Goal: Transaction & Acquisition: Purchase product/service

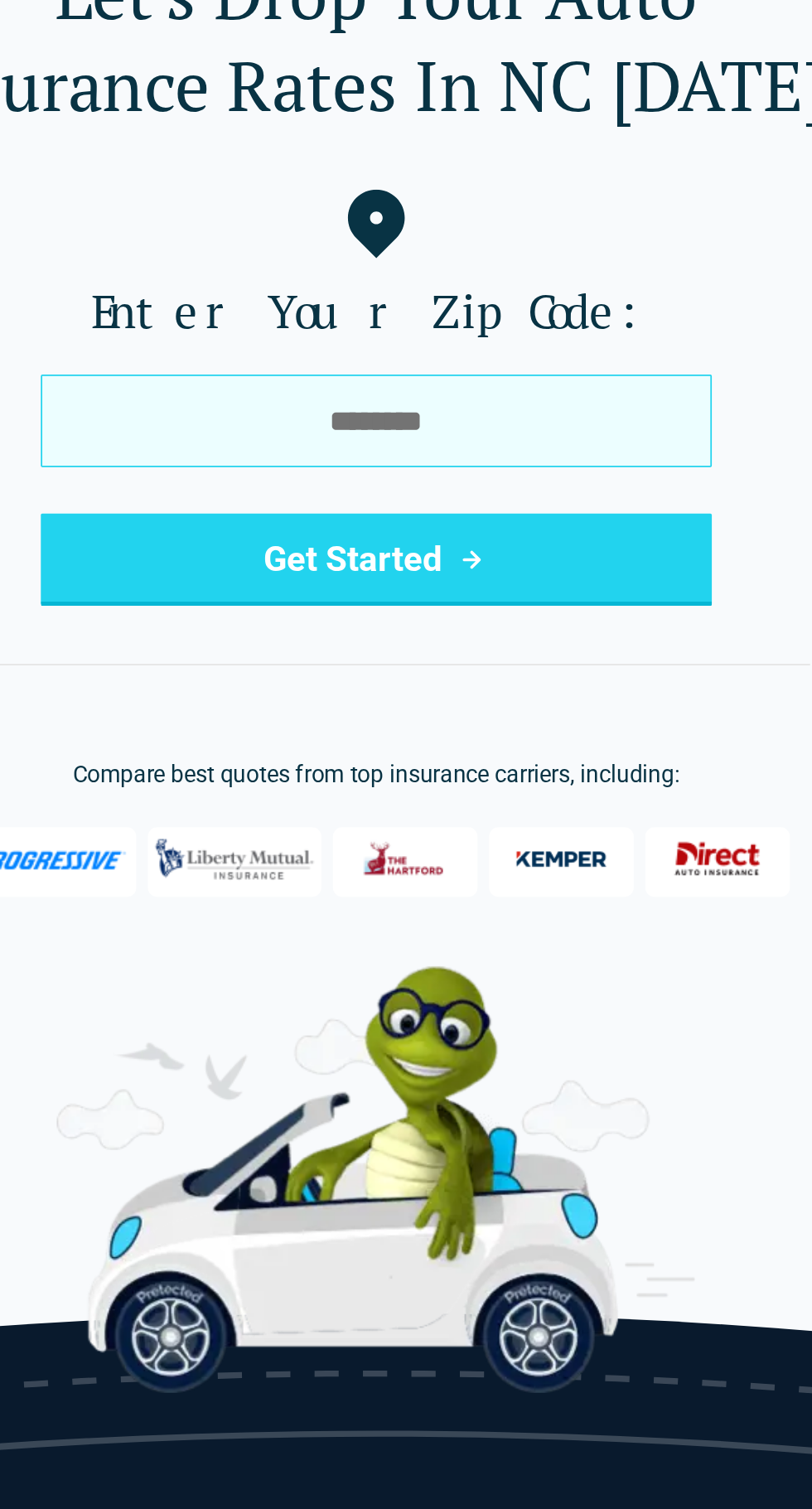
click at [474, 363] on input "tel" at bounding box center [406, 358] width 384 height 53
type input "*****"
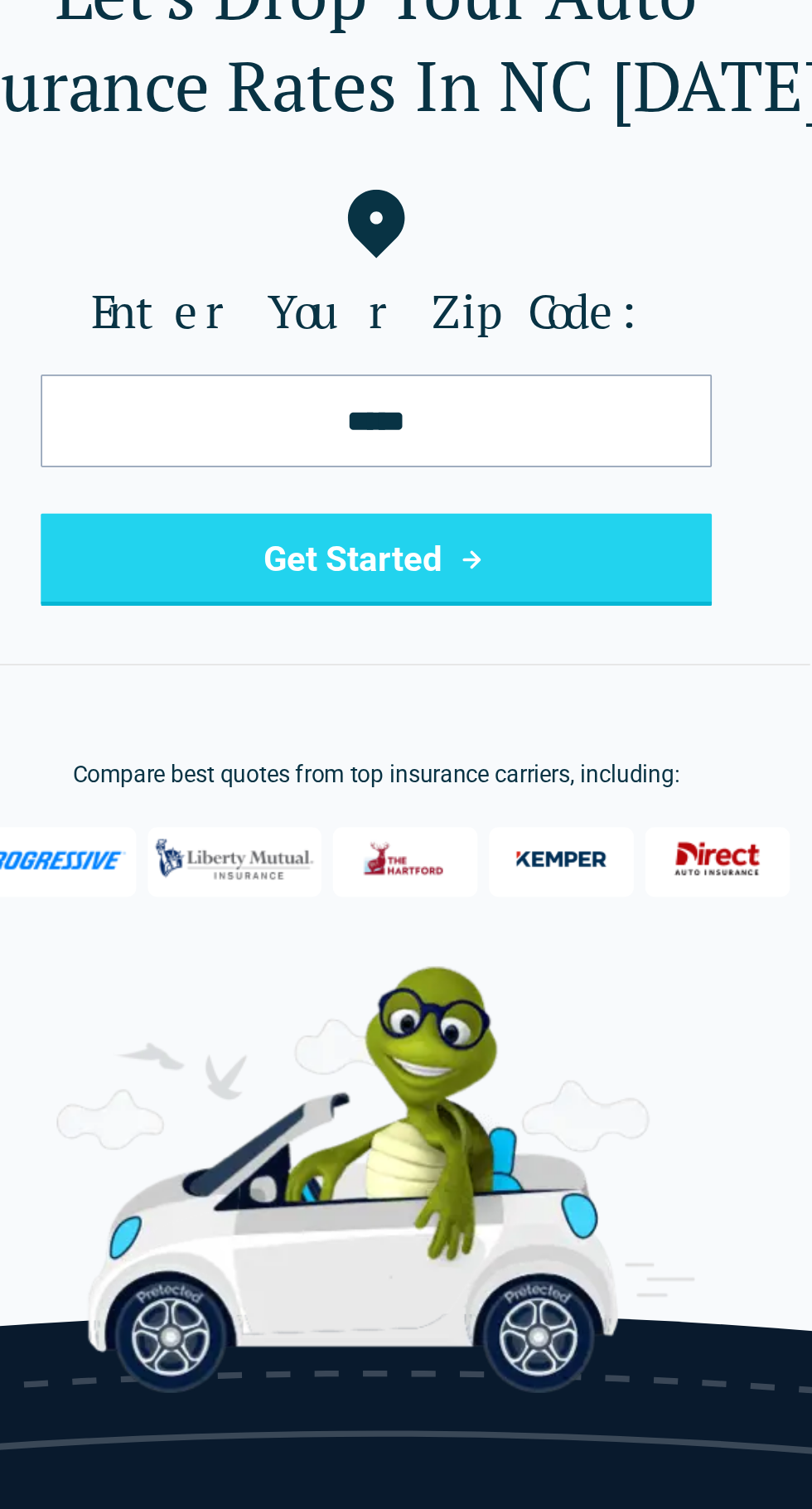
click at [489, 438] on button "Get Started" at bounding box center [406, 438] width 384 height 53
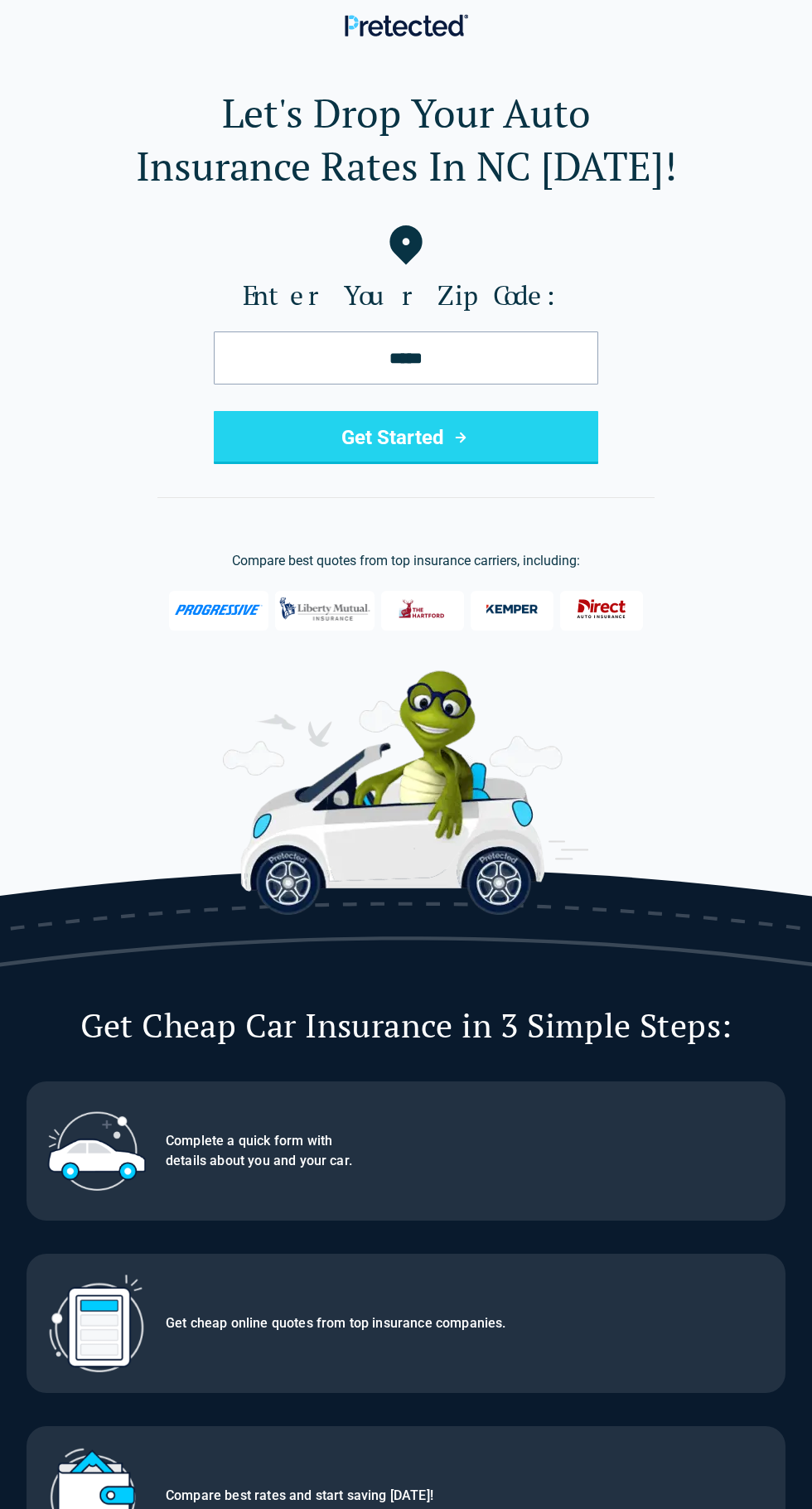
click at [522, 420] on button "Get Started" at bounding box center [406, 438] width 384 height 53
click at [524, 449] on button "Get Started" at bounding box center [406, 438] width 384 height 53
click at [525, 353] on input "*****" at bounding box center [406, 358] width 384 height 53
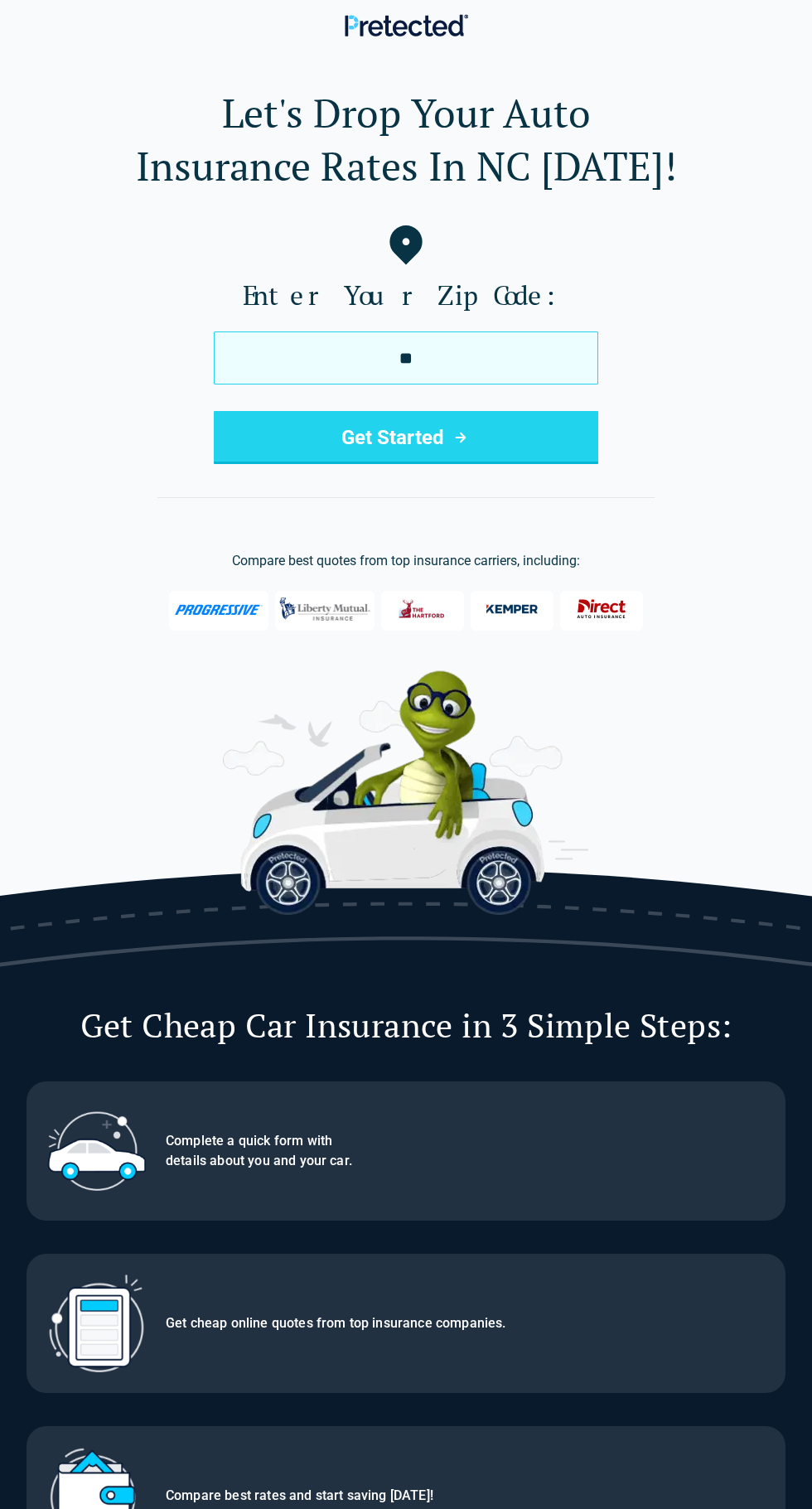
type input "*"
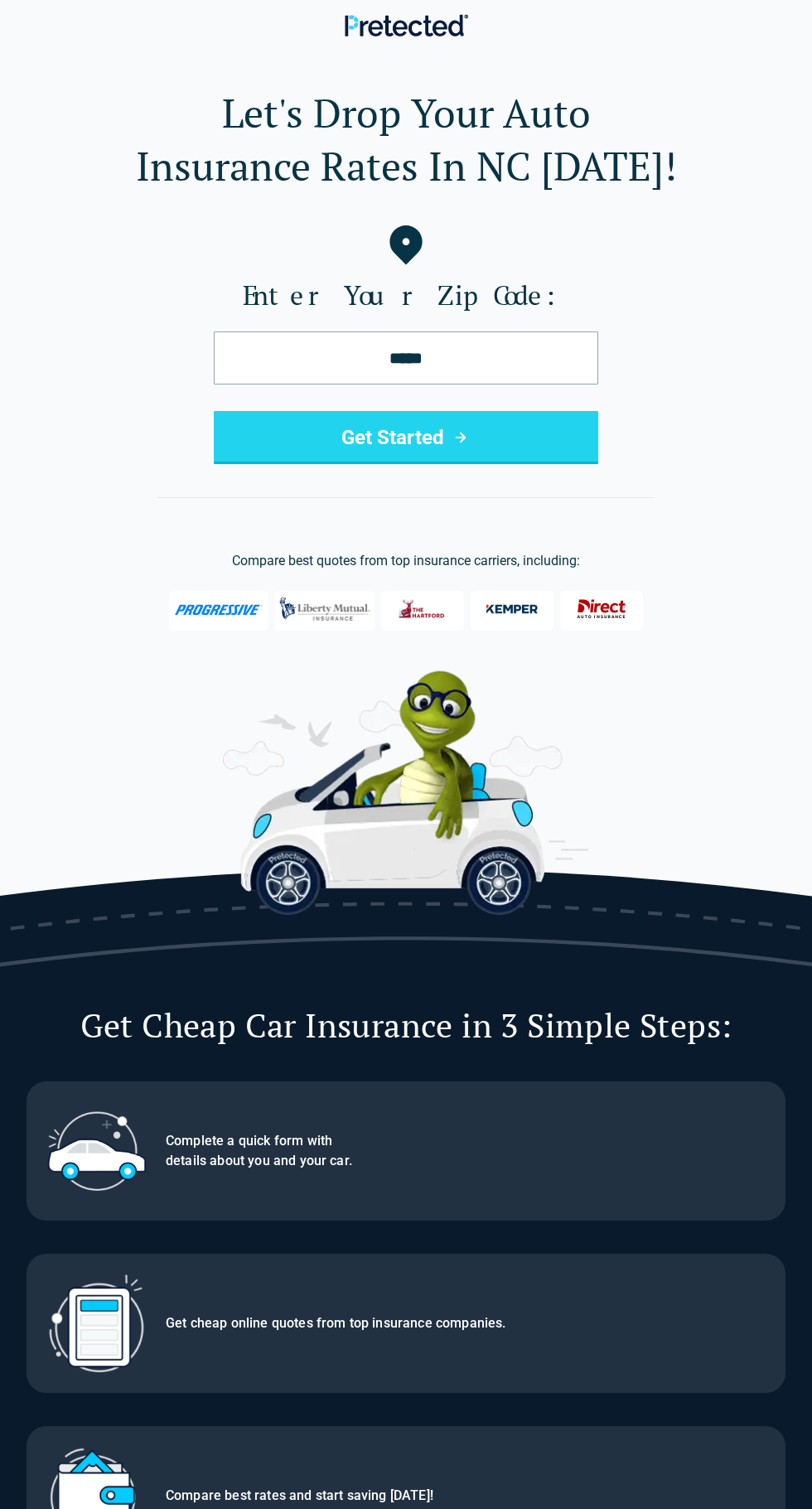
click at [522, 459] on button "Get Started" at bounding box center [406, 438] width 384 height 53
click at [533, 358] on input "*****" at bounding box center [406, 358] width 384 height 53
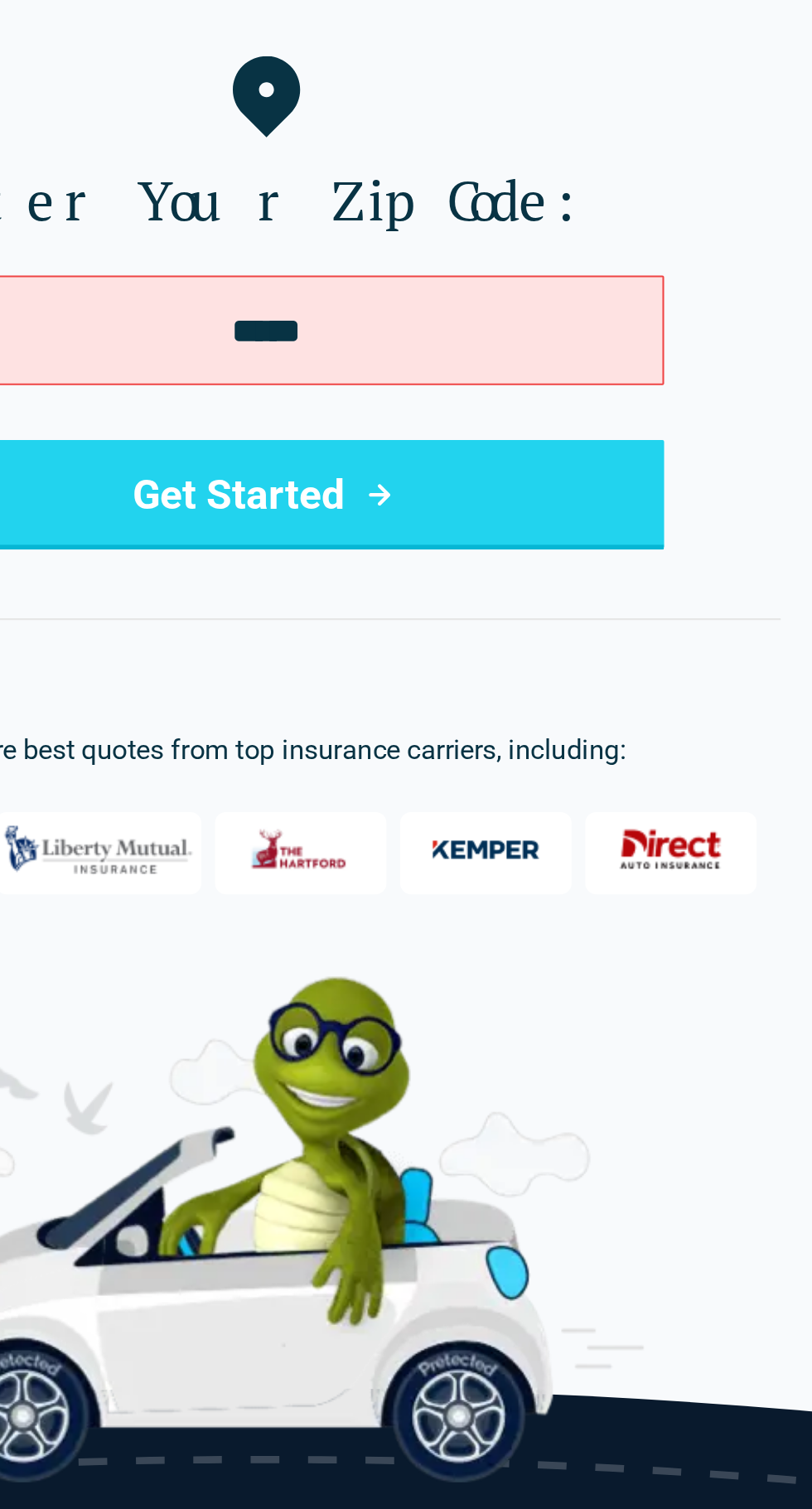
click at [541, 443] on button "Get Started" at bounding box center [406, 438] width 384 height 53
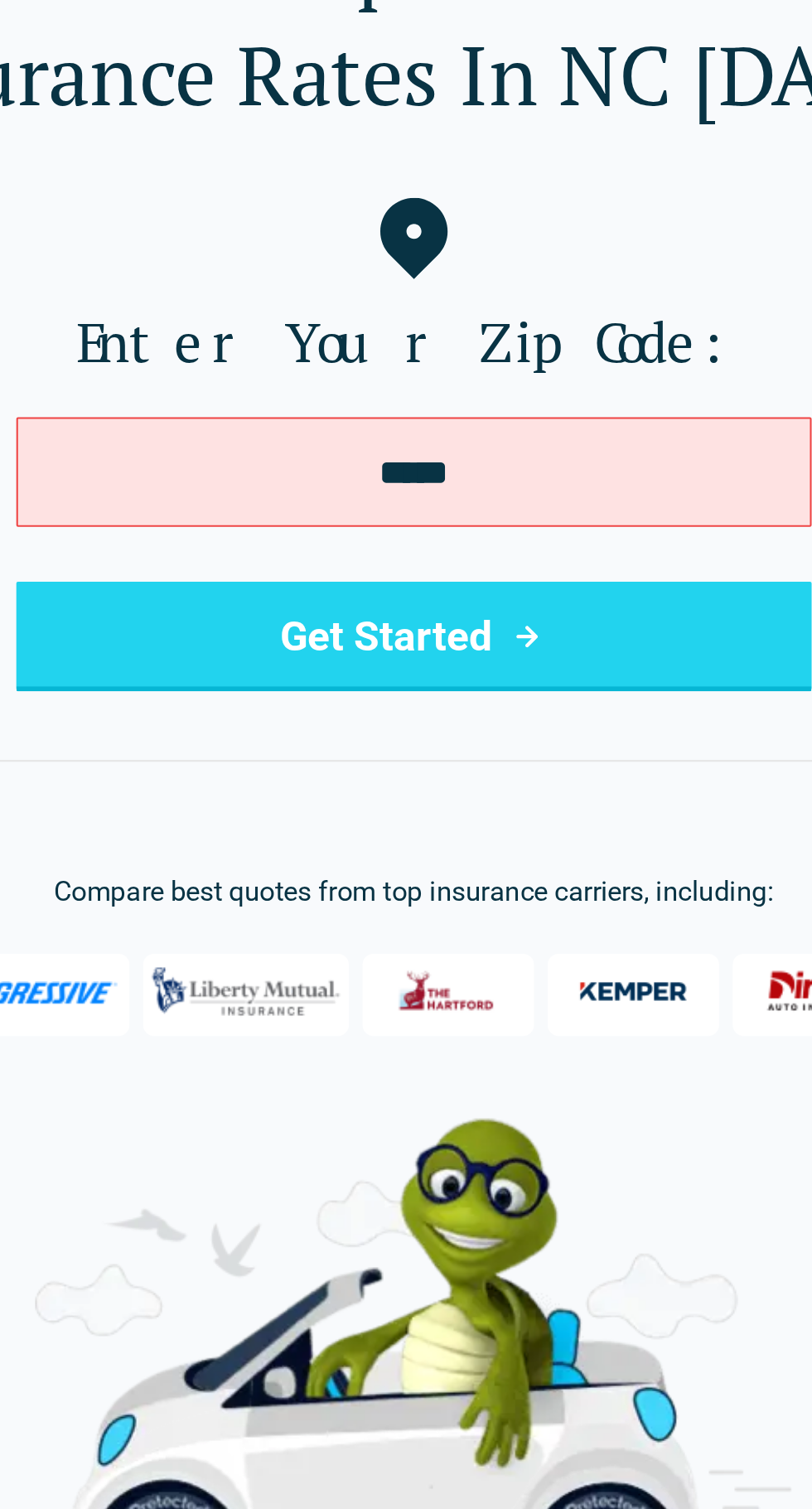
click at [514, 444] on button "Get Started" at bounding box center [406, 438] width 384 height 53
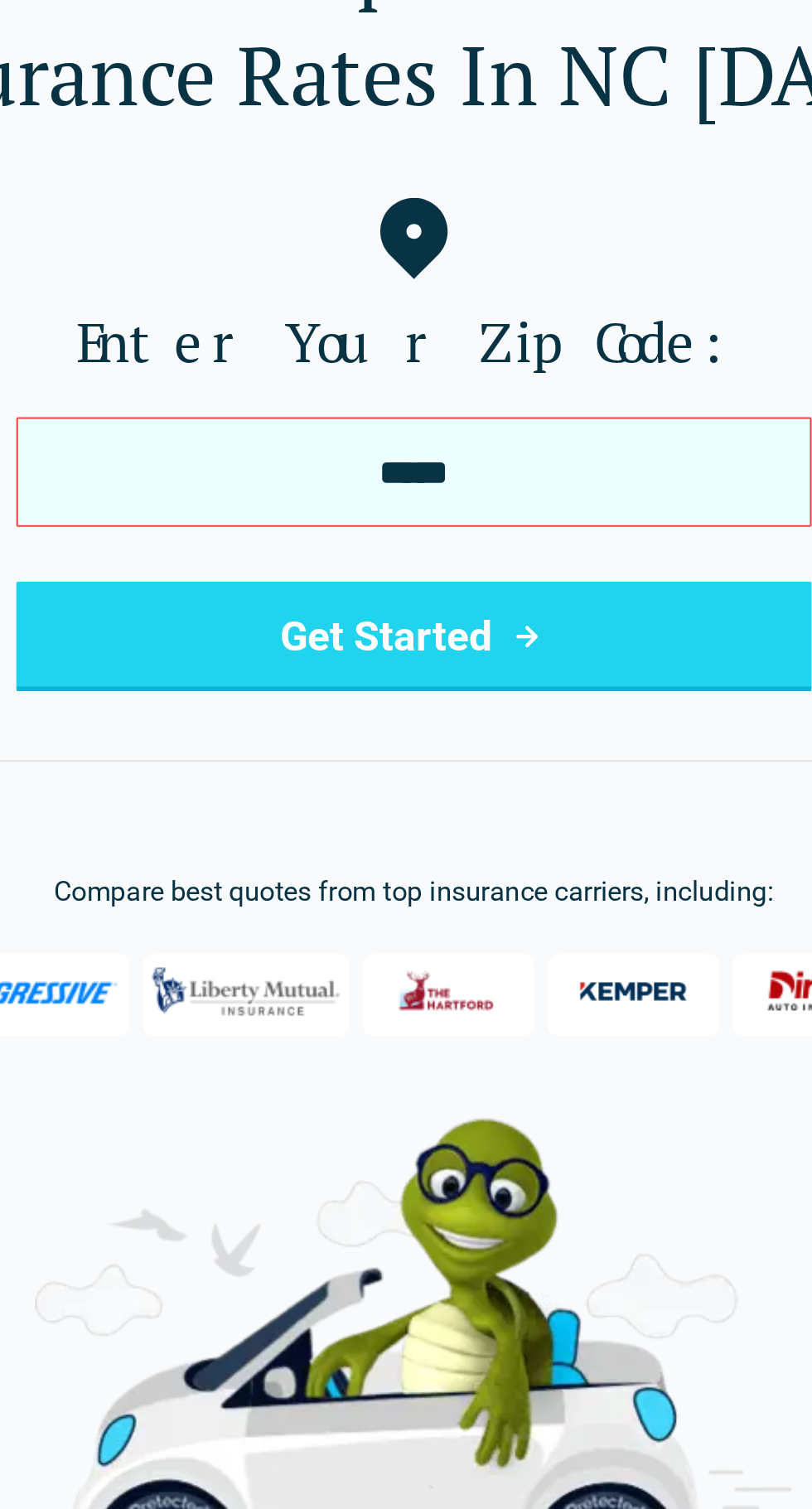
click at [478, 356] on input "*****" at bounding box center [406, 358] width 384 height 53
type input "*"
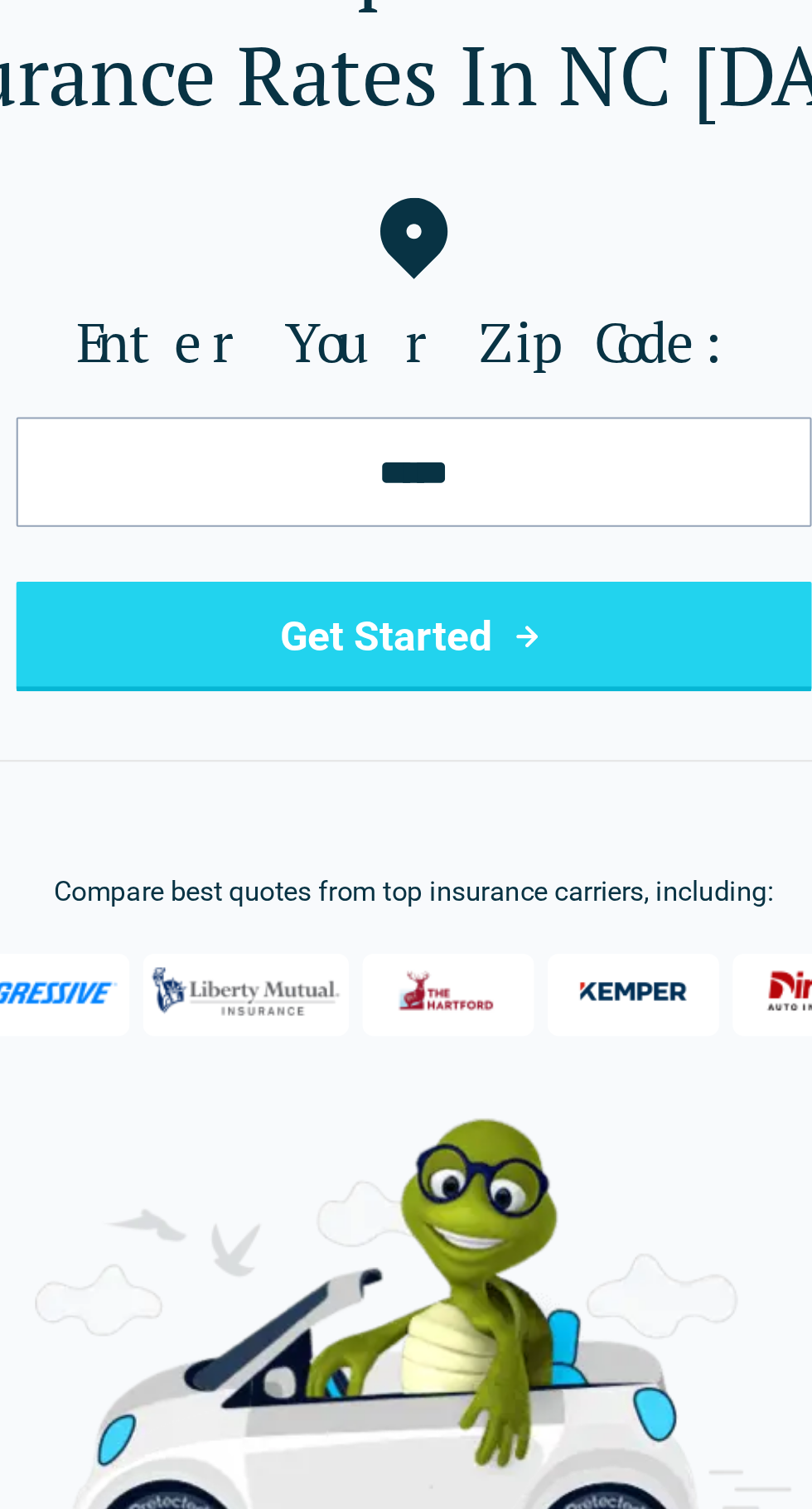
click at [426, 438] on button "Get Started" at bounding box center [406, 438] width 384 height 53
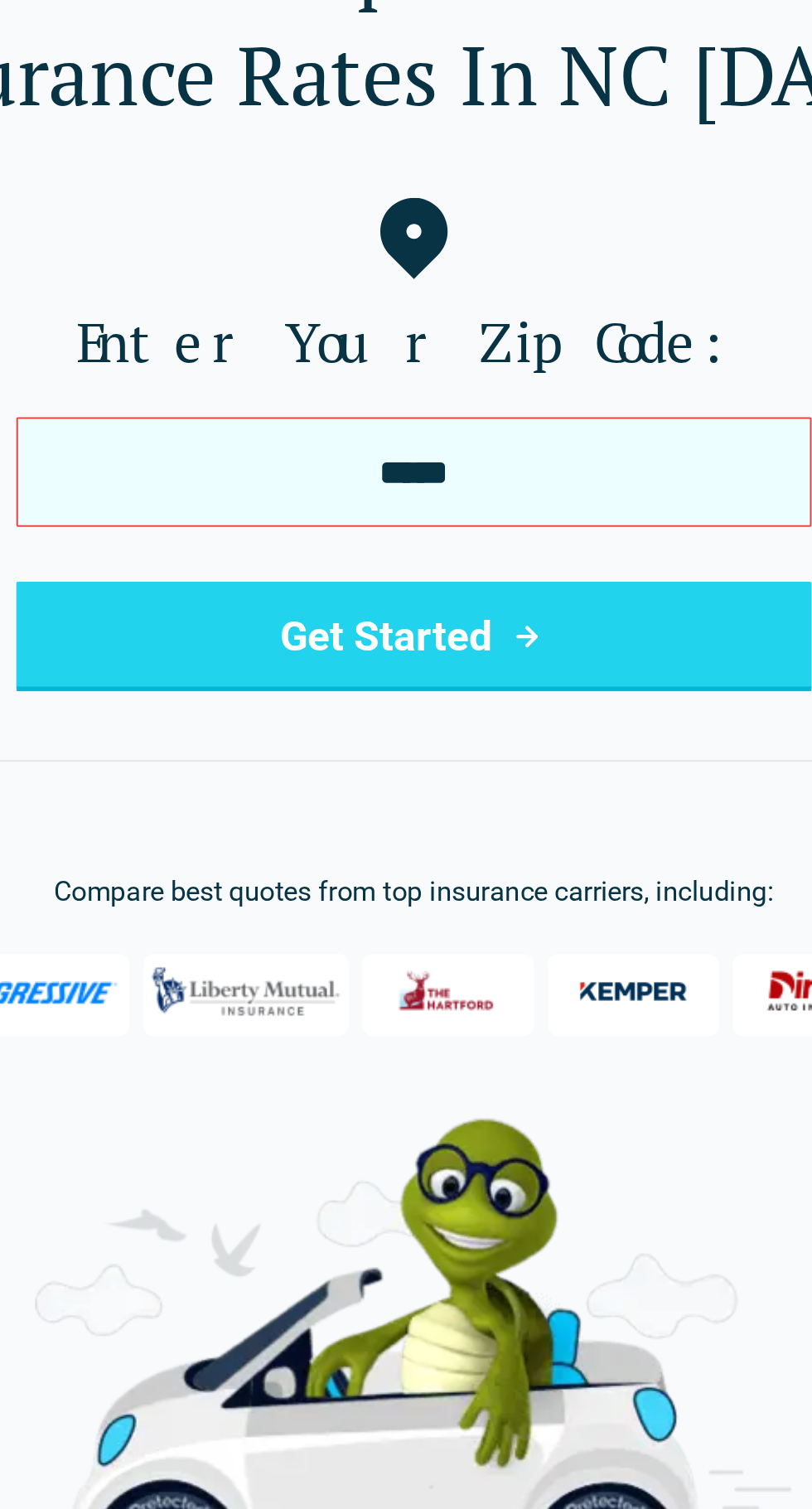
click at [494, 366] on input "*****" at bounding box center [406, 358] width 384 height 53
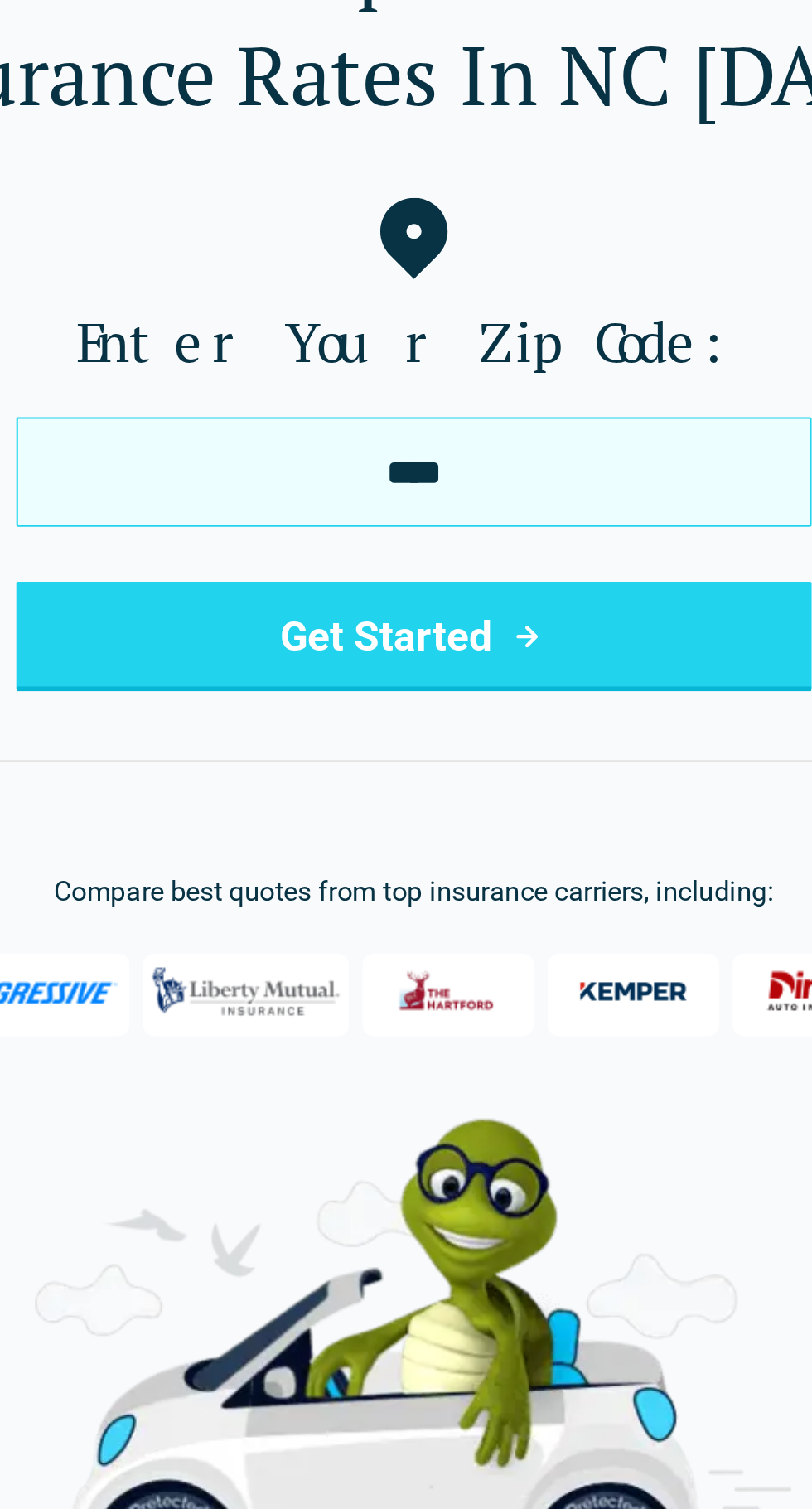
type input "*****"
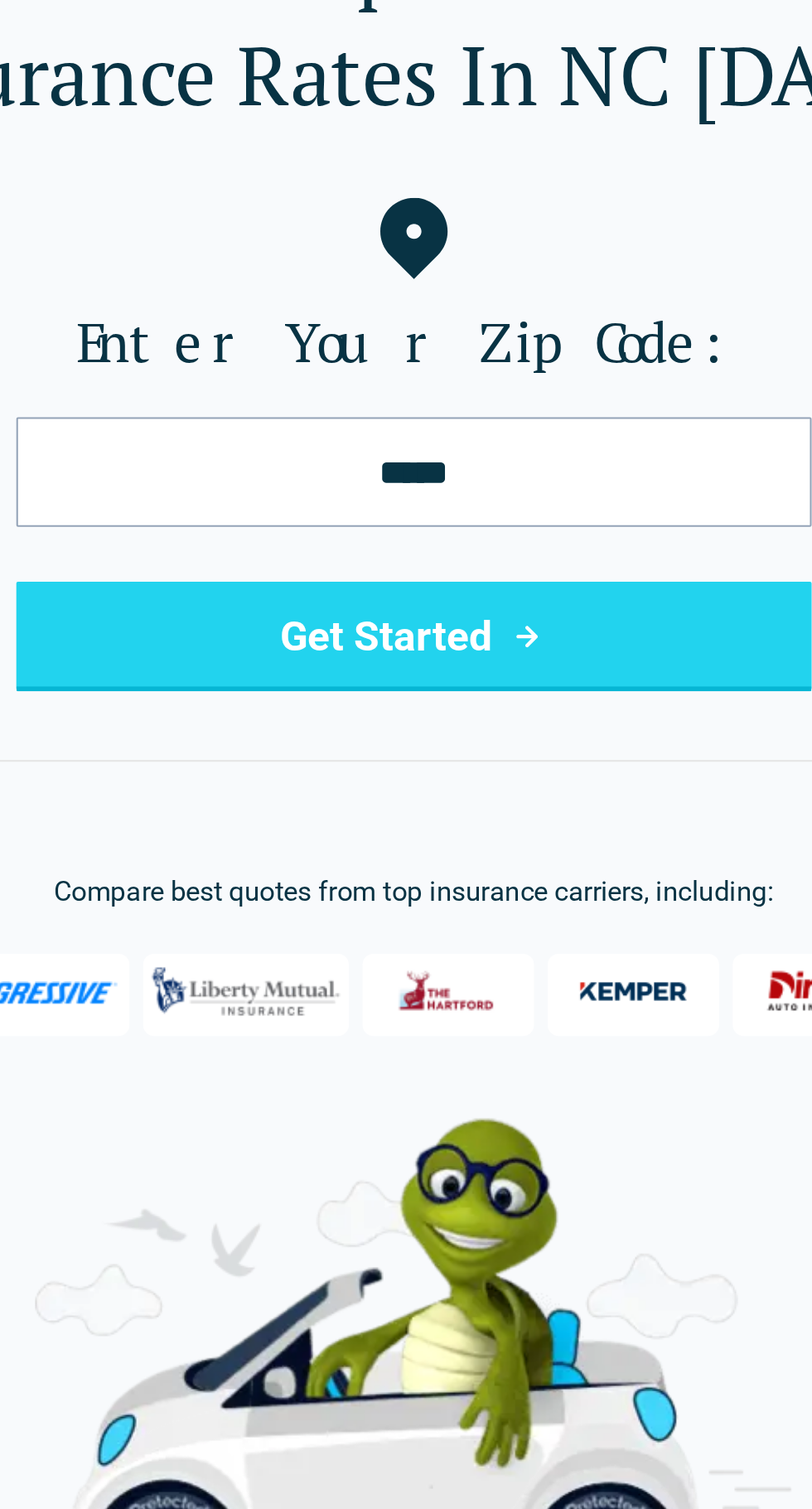
click at [496, 430] on button "Get Started" at bounding box center [406, 438] width 384 height 53
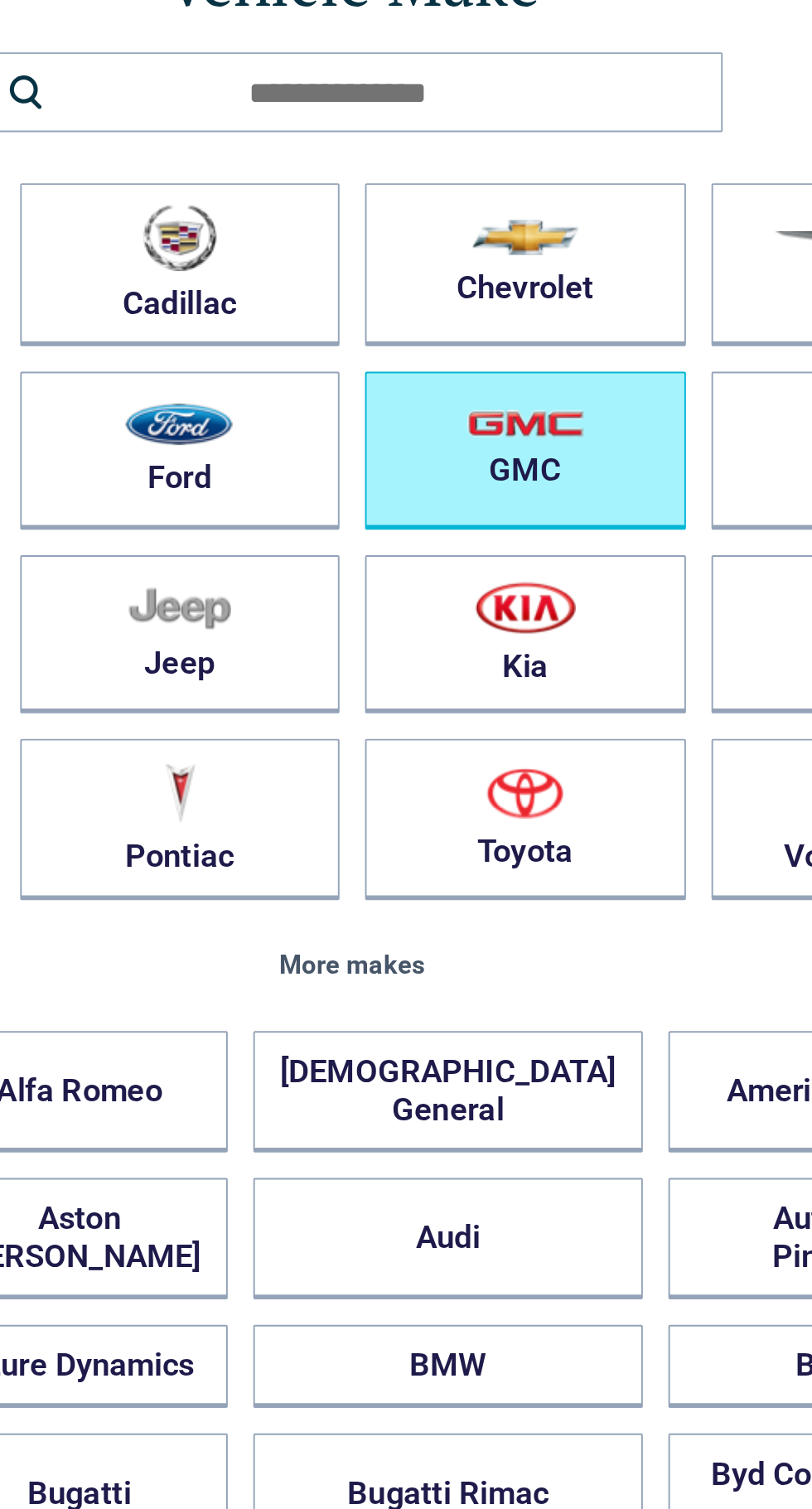
click at [517, 360] on button "GMC" at bounding box center [496, 387] width 166 height 82
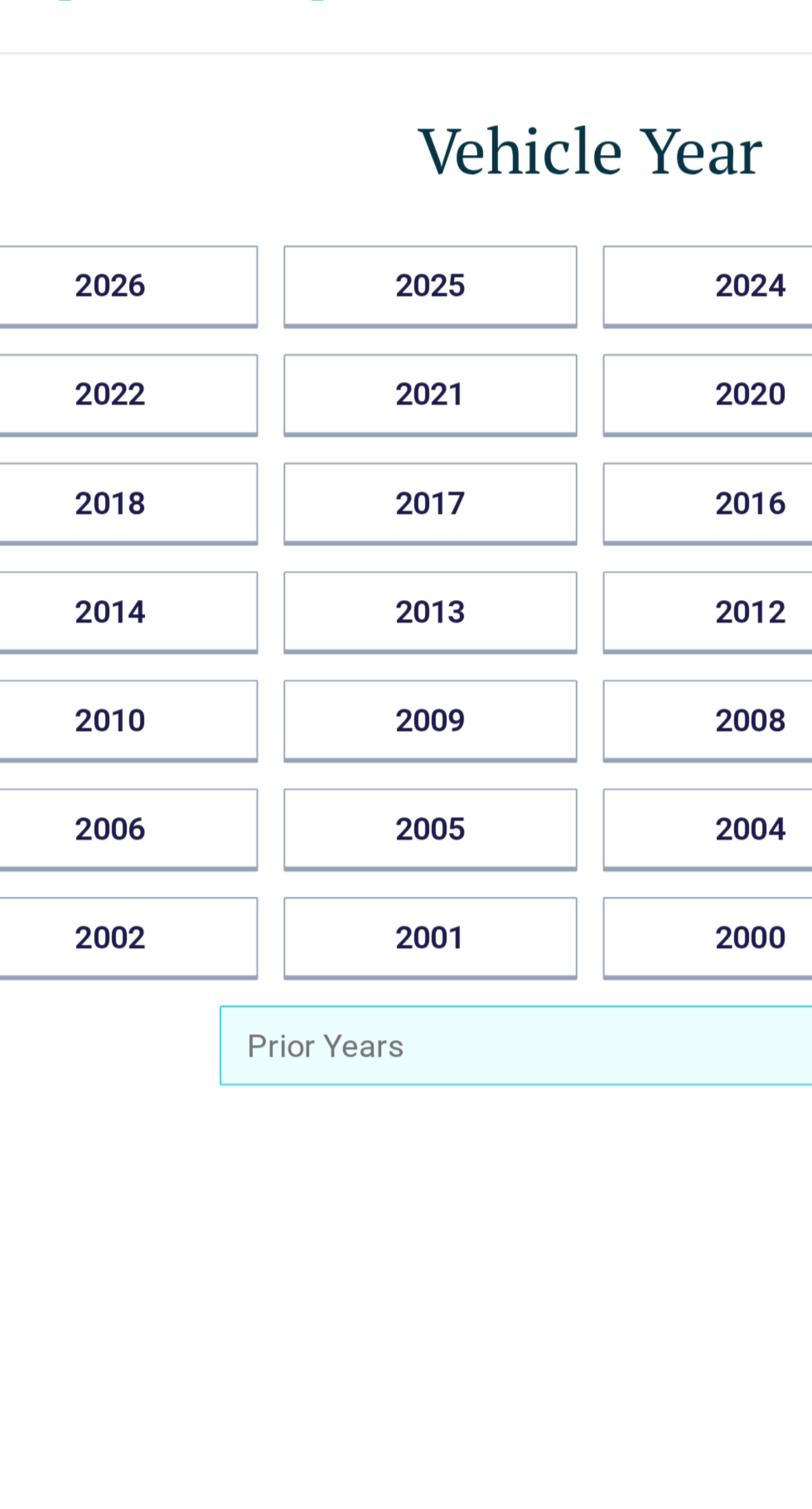
click at [339, 697] on button "Prior Years" at bounding box center [406, 695] width 384 height 41
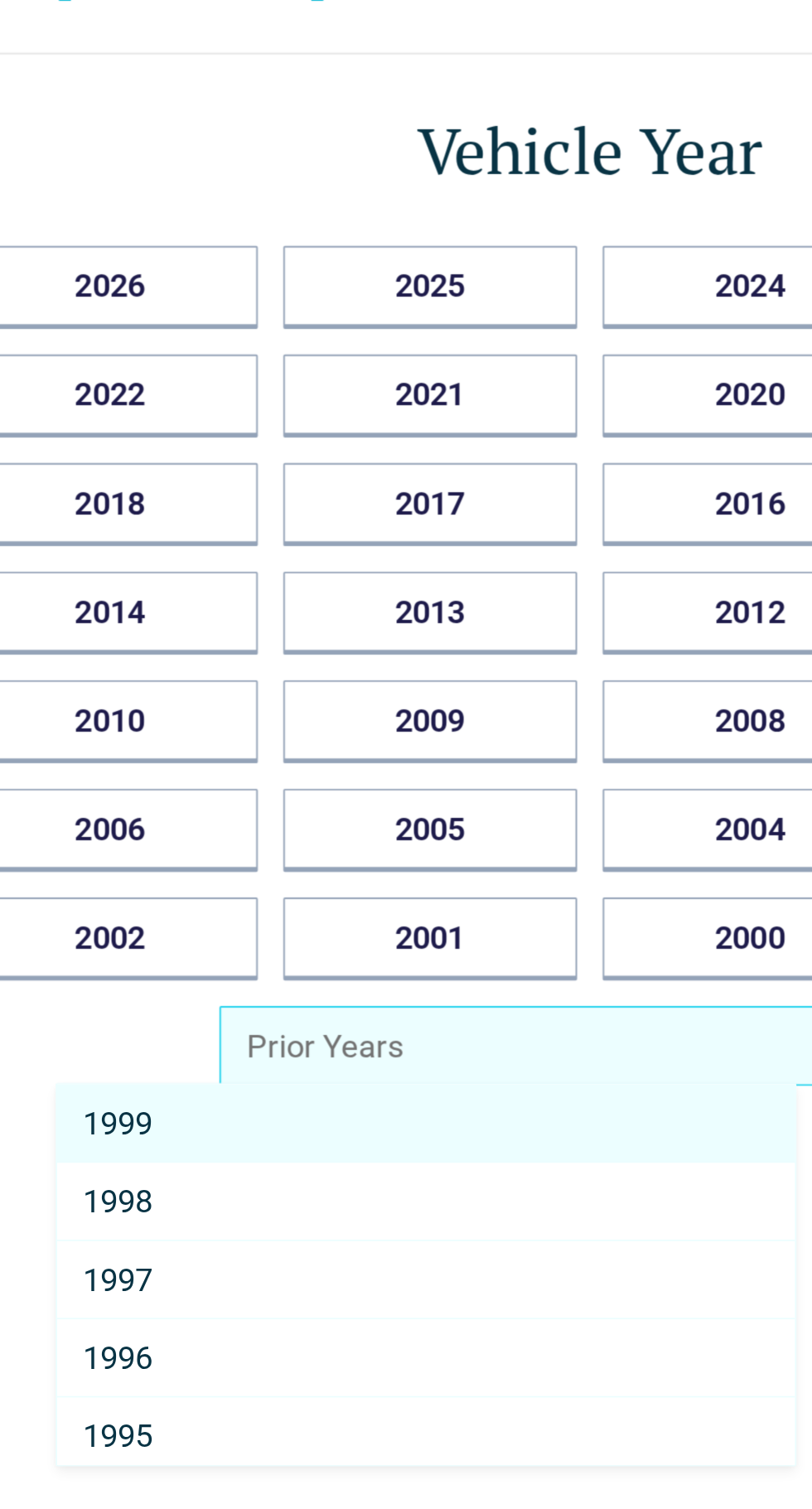
click at [179, 809] on span "1997" at bounding box center [160, 816] width 37 height 20
select select "****"
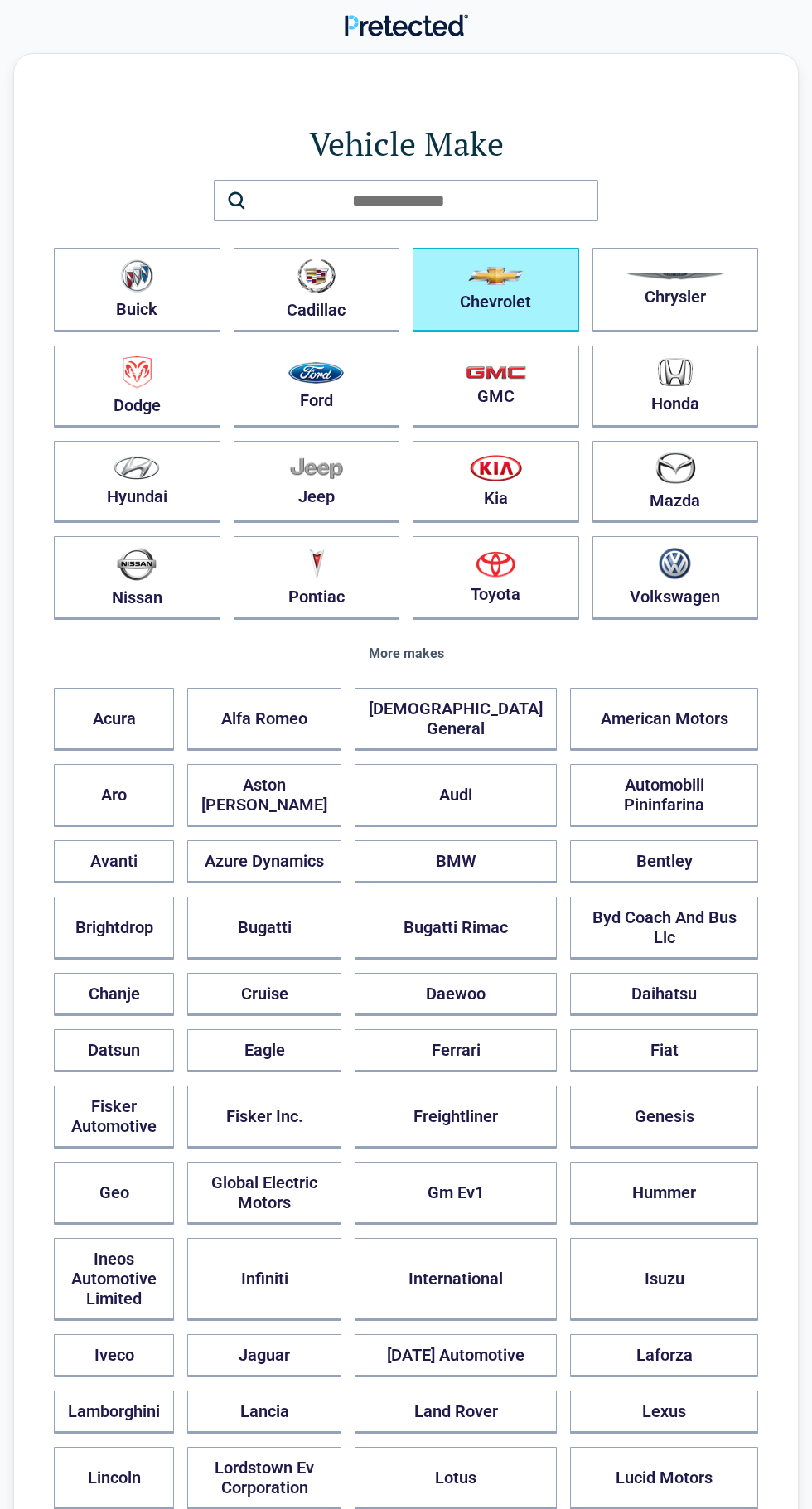
click at [525, 282] on button "Chevrolet" at bounding box center [496, 290] width 166 height 85
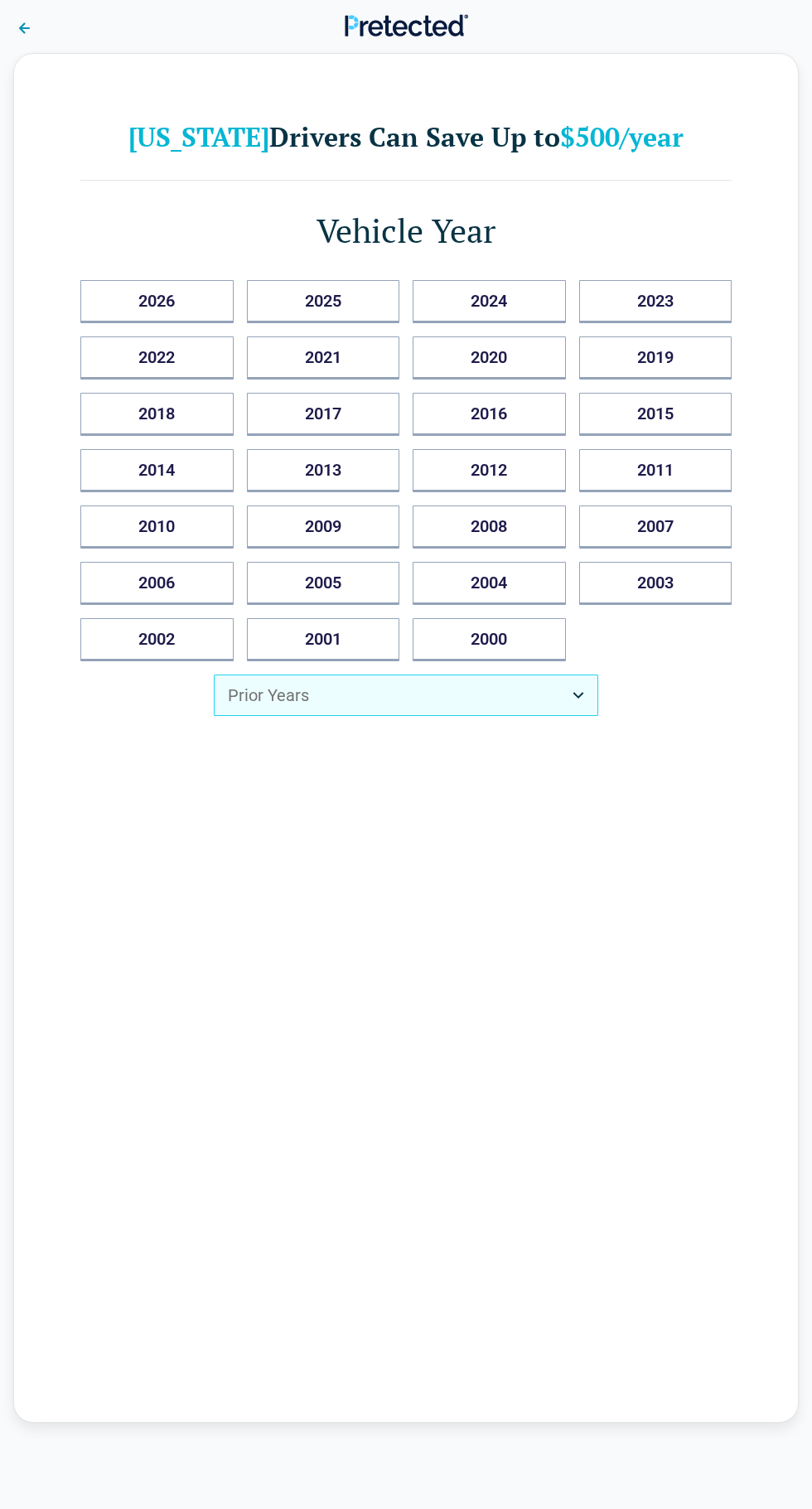
click at [283, 698] on button "Prior Years" at bounding box center [406, 695] width 384 height 41
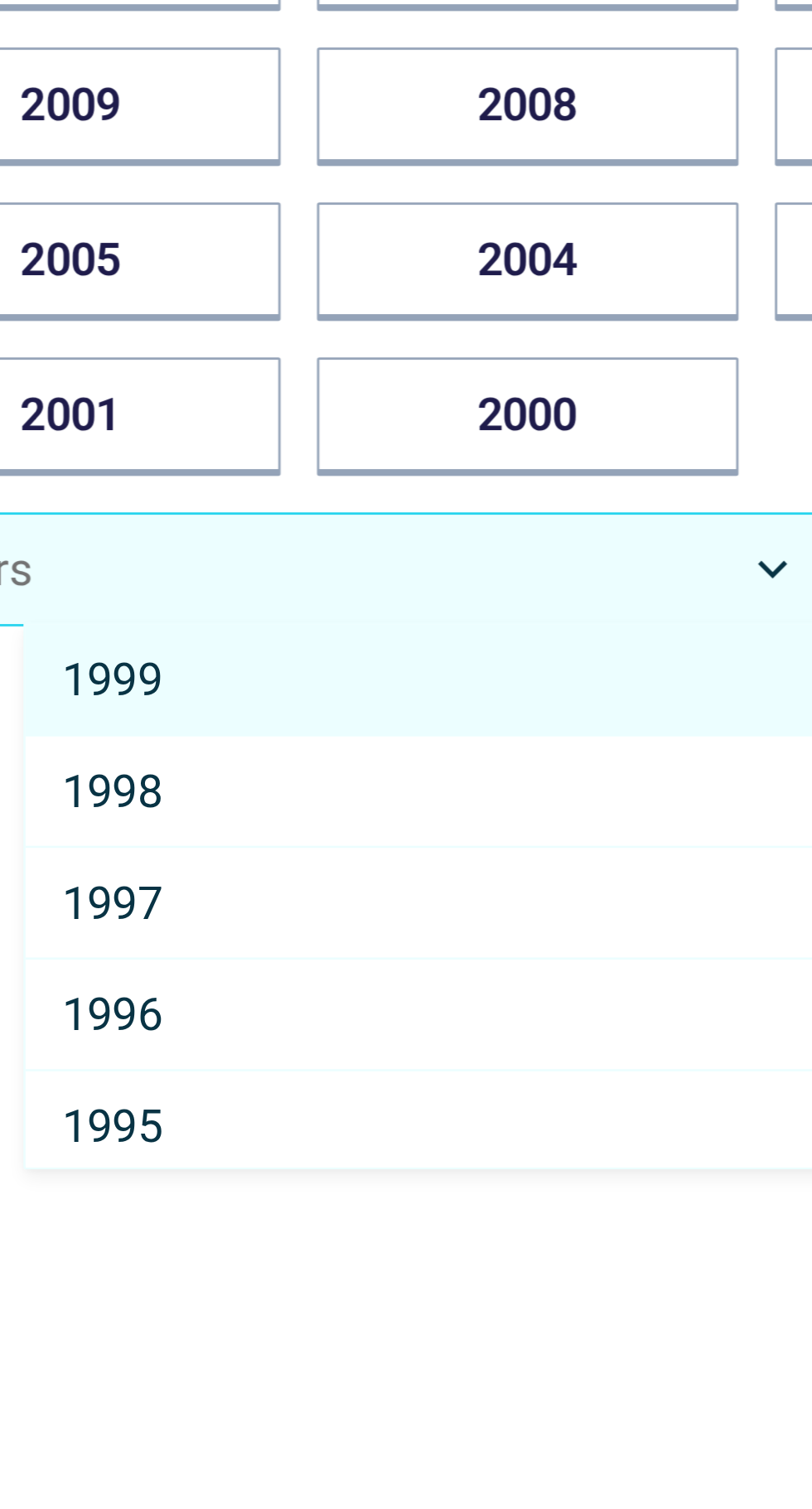
click at [353, 815] on span "1997" at bounding box center [338, 816] width 37 height 20
select select "****"
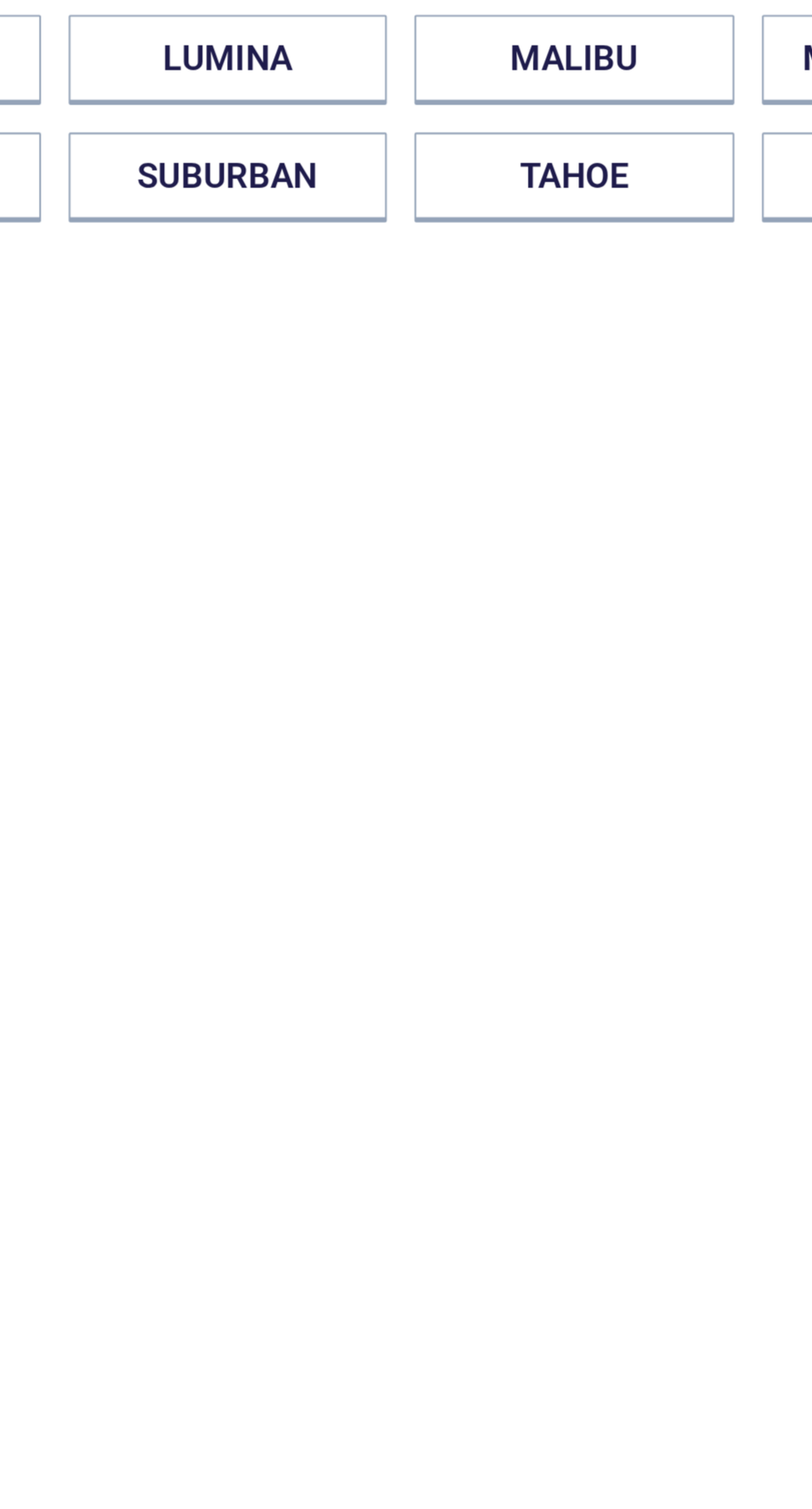
scroll to position [35, 0]
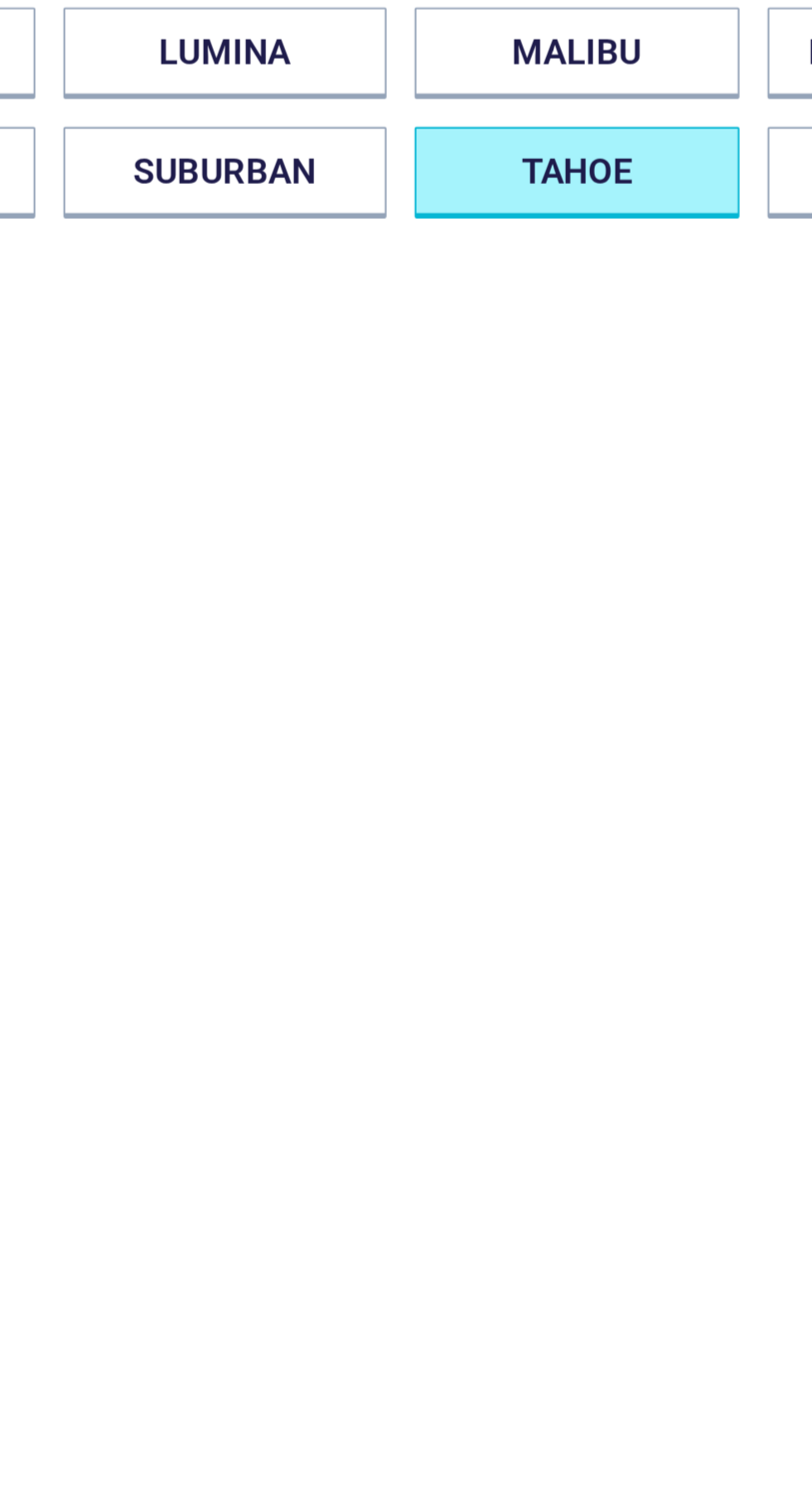
click at [495, 351] on button "TAHOE" at bounding box center [489, 349] width 153 height 43
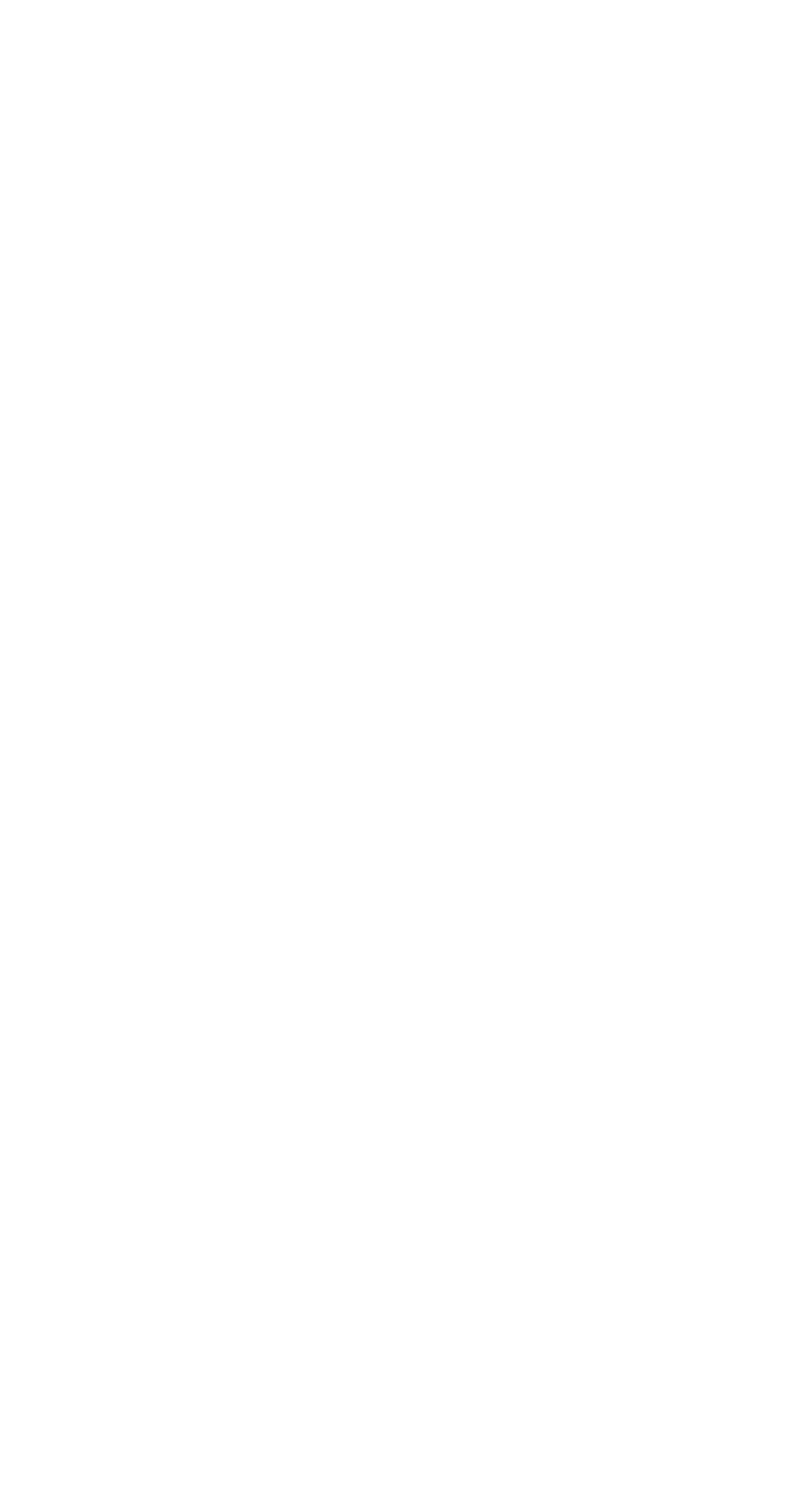
scroll to position [0, 0]
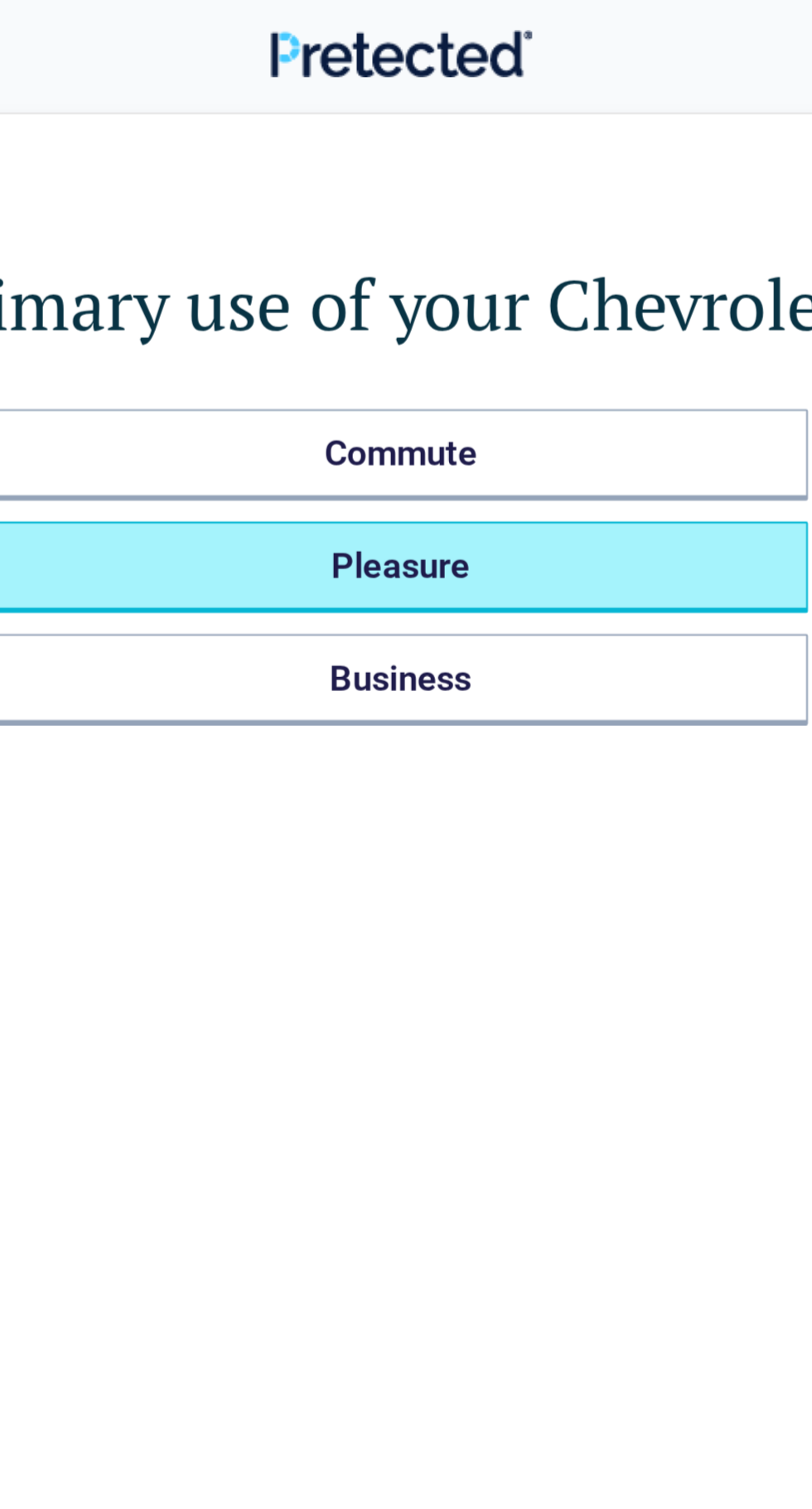
click at [464, 260] on button "Pleasure" at bounding box center [406, 268] width 384 height 43
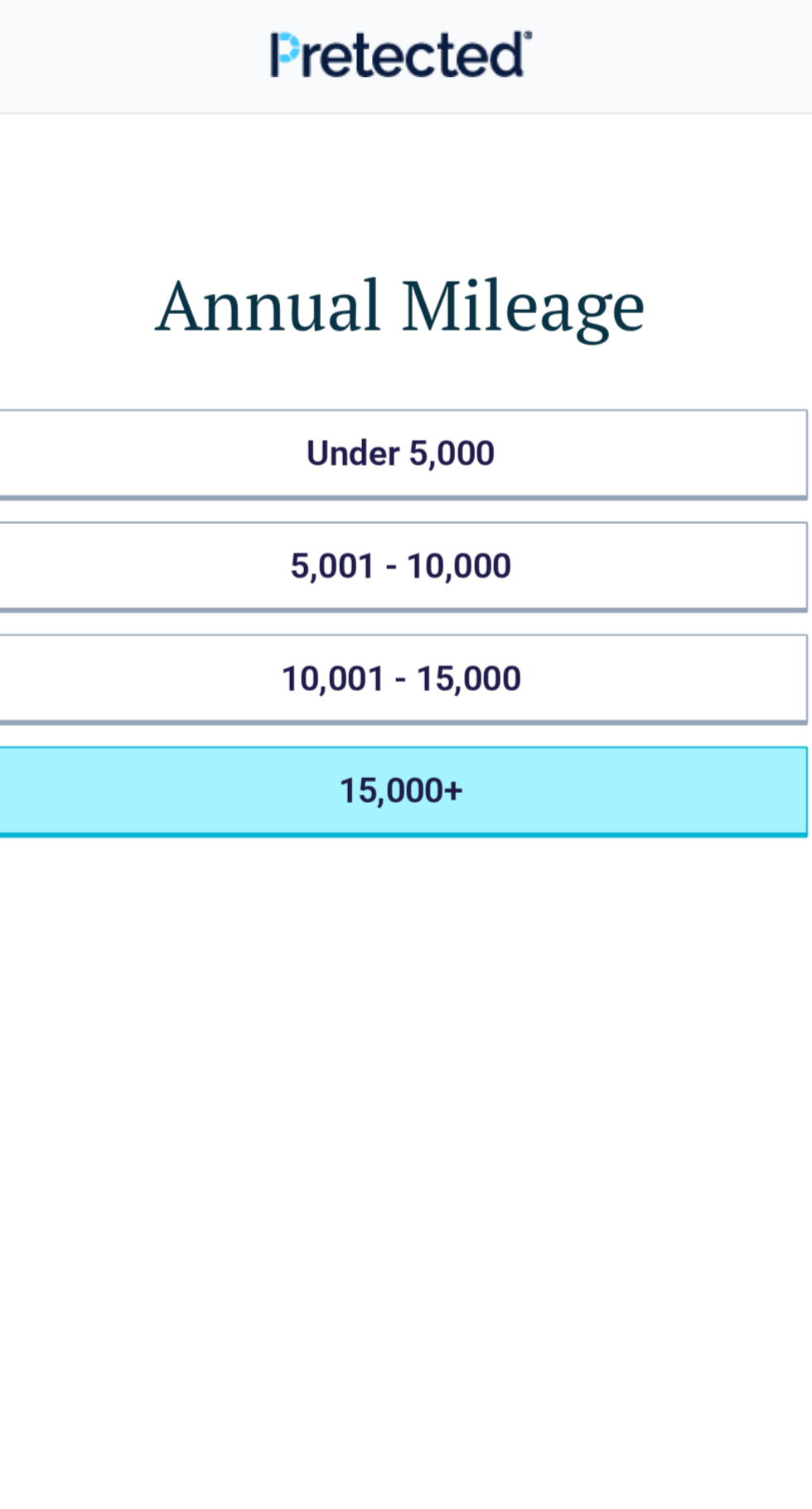
click at [448, 359] on button "15,000+" at bounding box center [406, 374] width 384 height 43
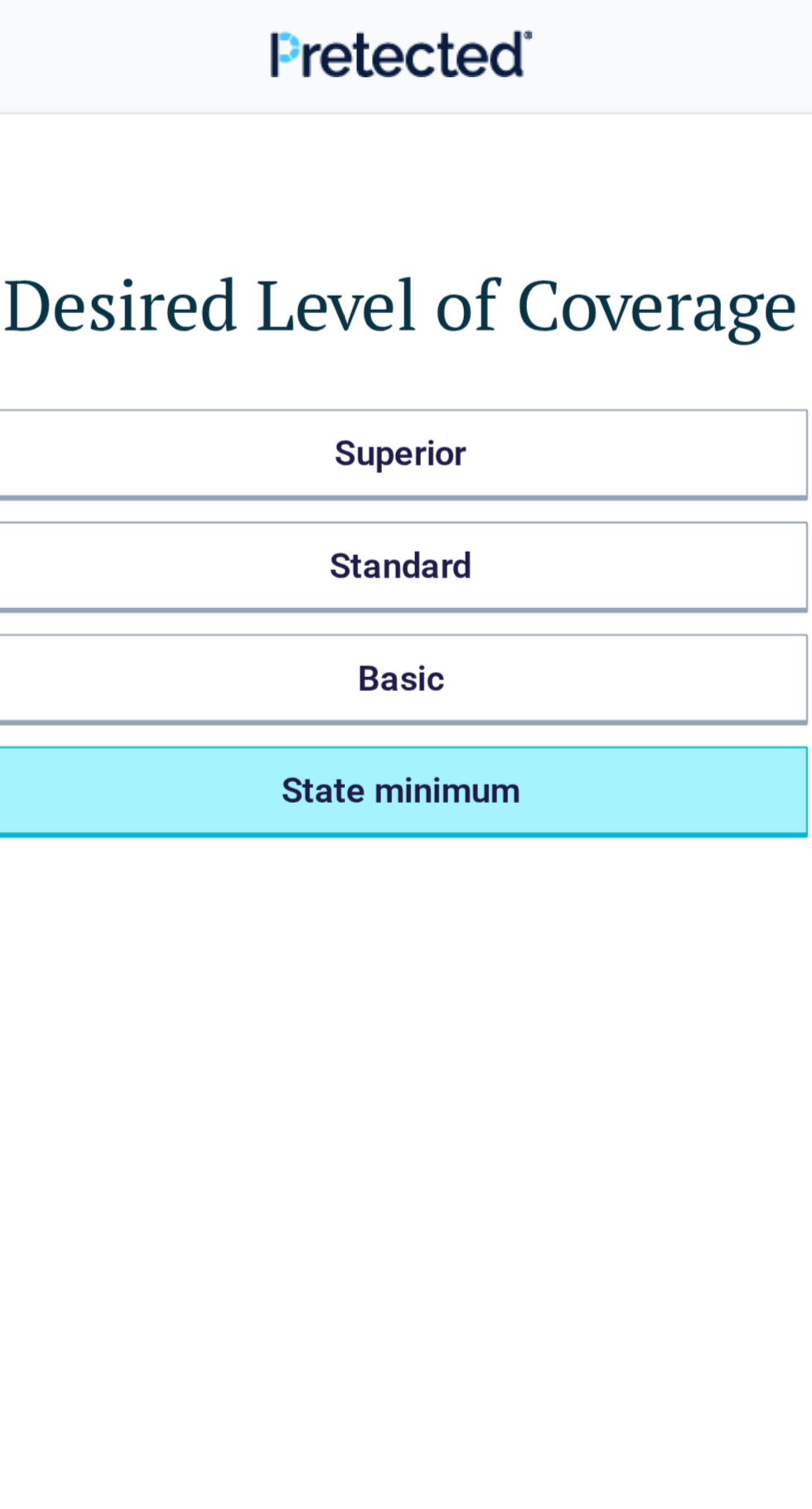
click at [454, 358] on button "State minimum" at bounding box center [406, 374] width 384 height 43
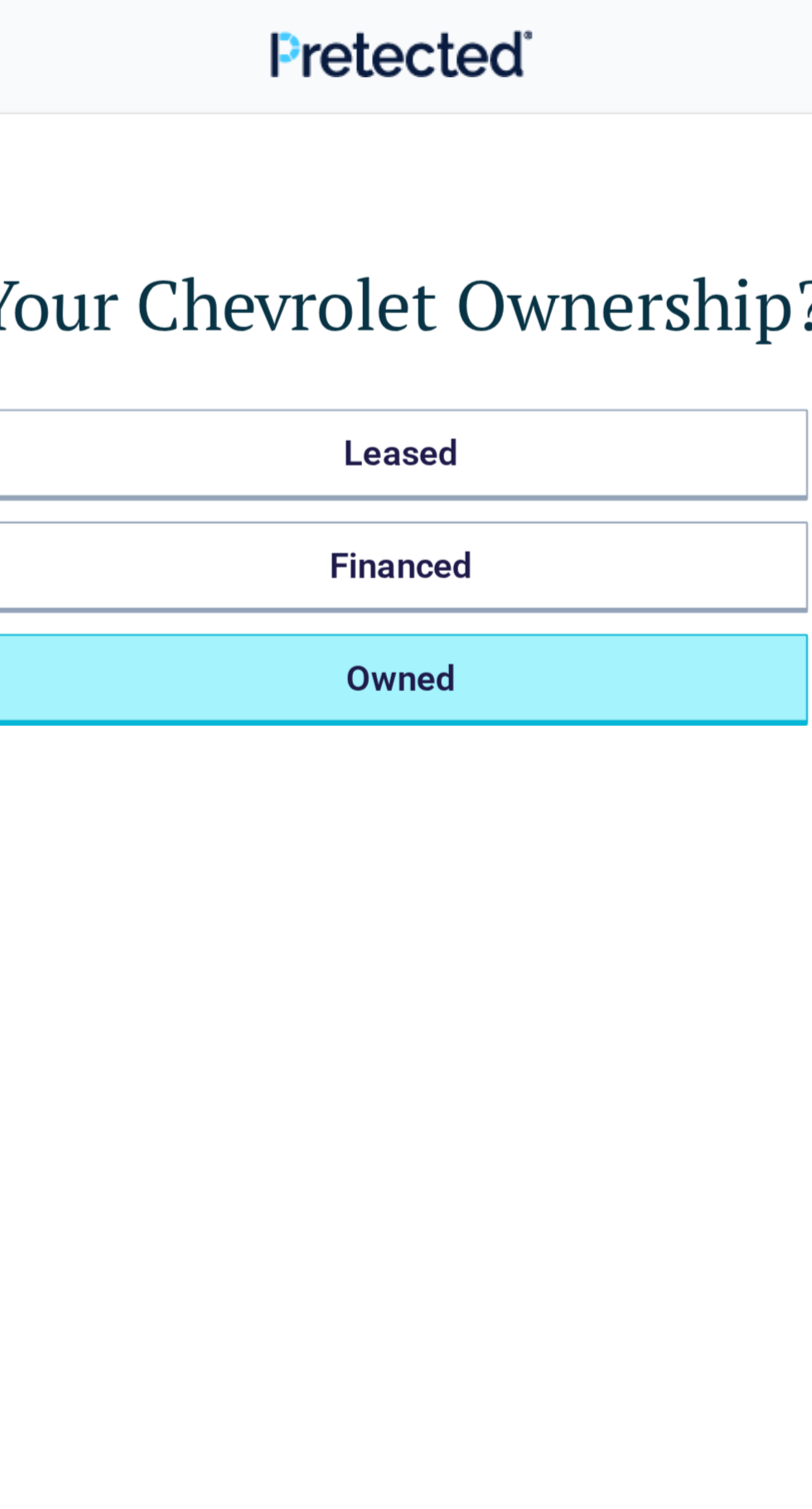
click at [400, 328] on button "Owned" at bounding box center [406, 321] width 384 height 43
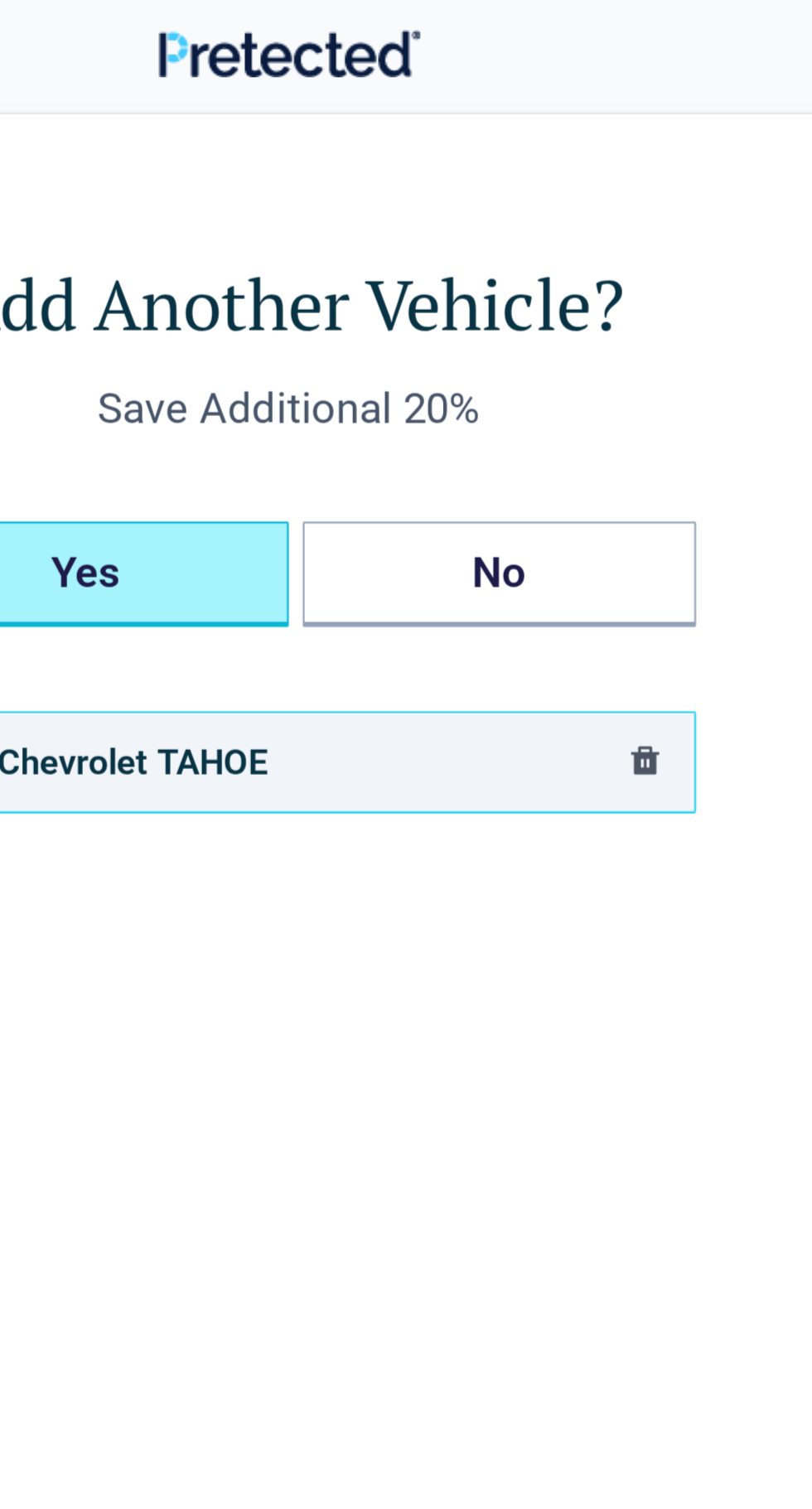
click at [342, 269] on button "Yes" at bounding box center [310, 271] width 192 height 50
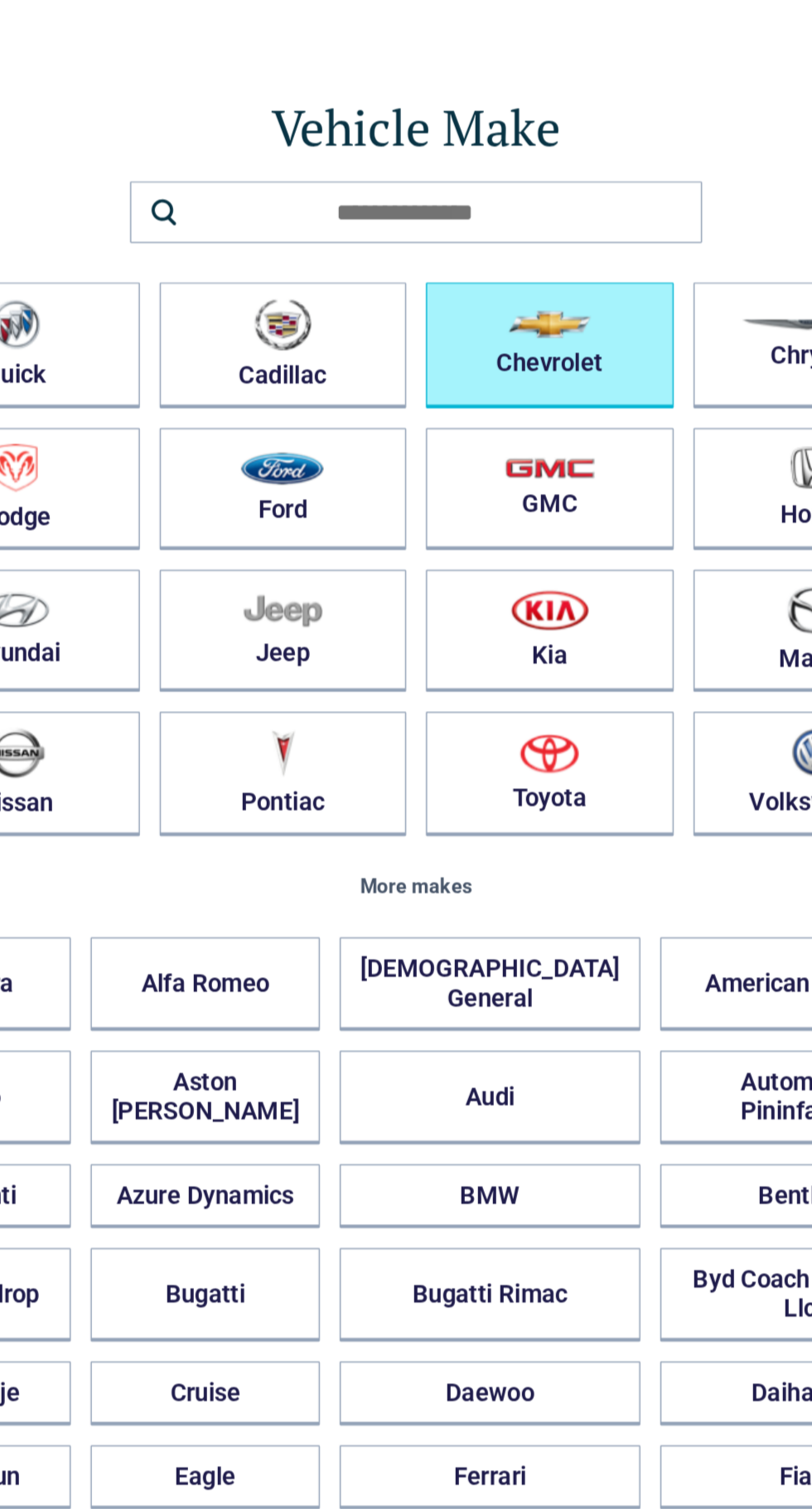
click at [511, 297] on button "Chevrolet" at bounding box center [496, 290] width 166 height 85
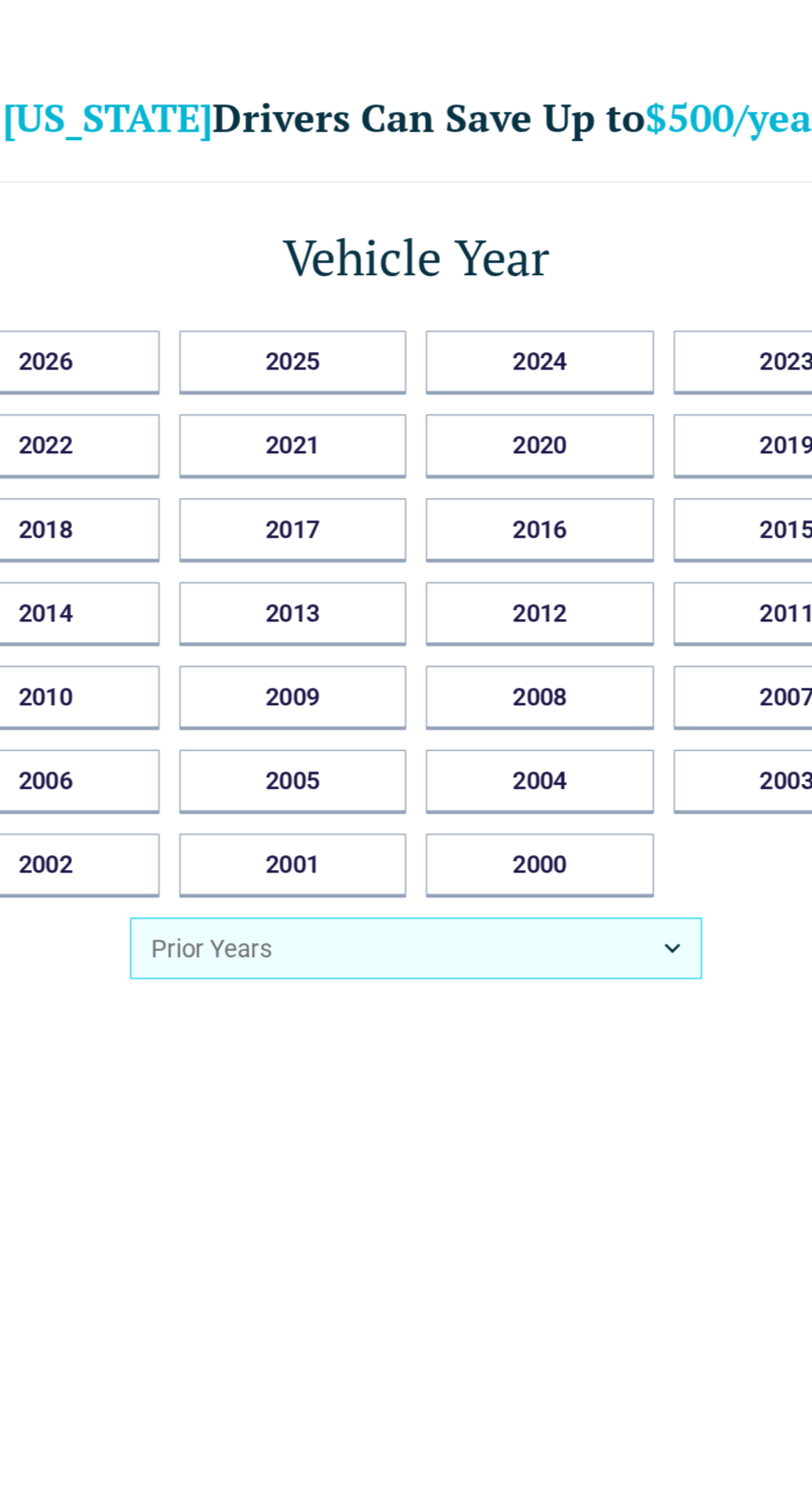
click at [304, 700] on button "Prior Years" at bounding box center [406, 695] width 384 height 41
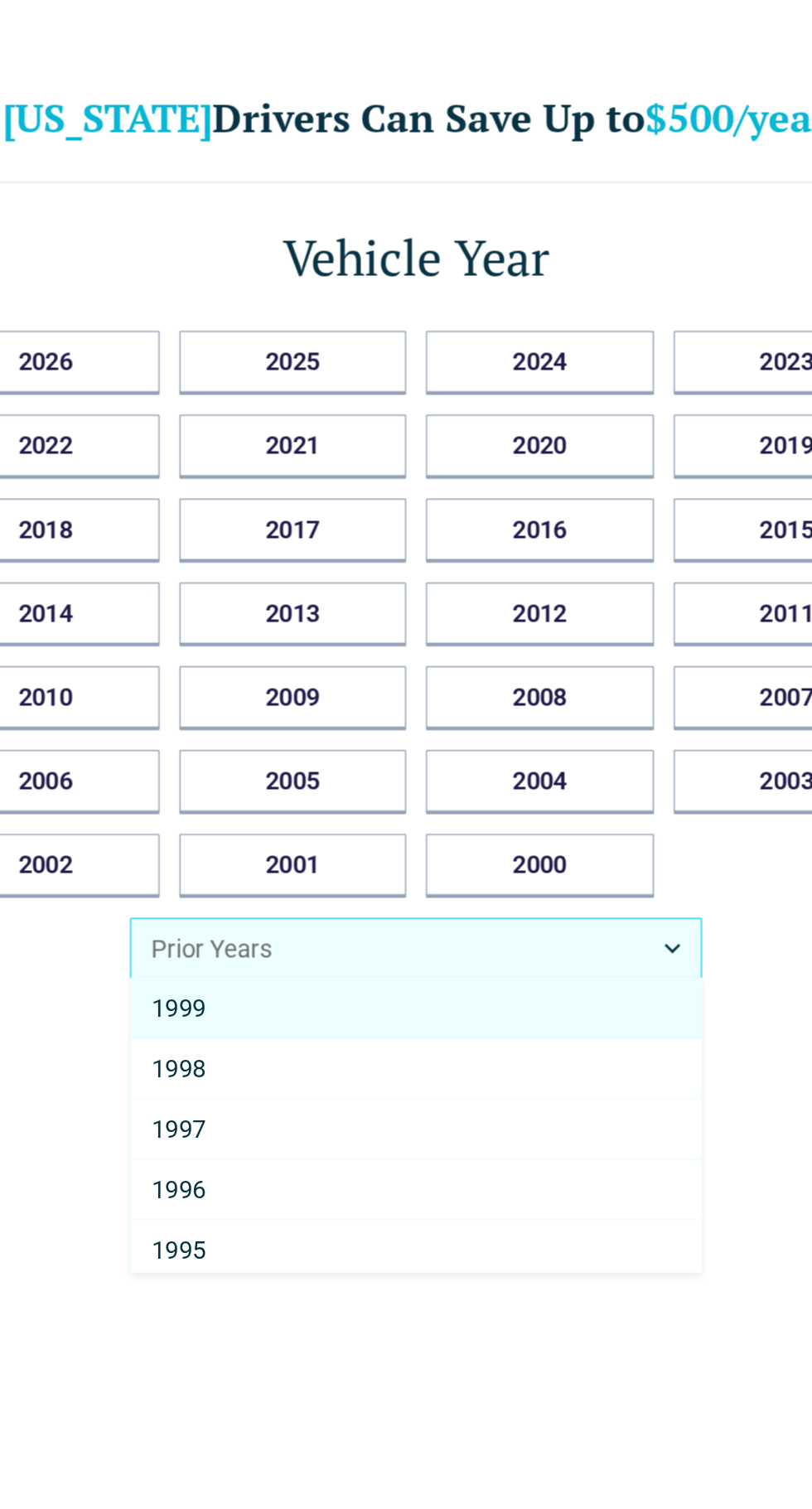
click at [279, 806] on div "1997" at bounding box center [406, 816] width 382 height 40
select select "****"
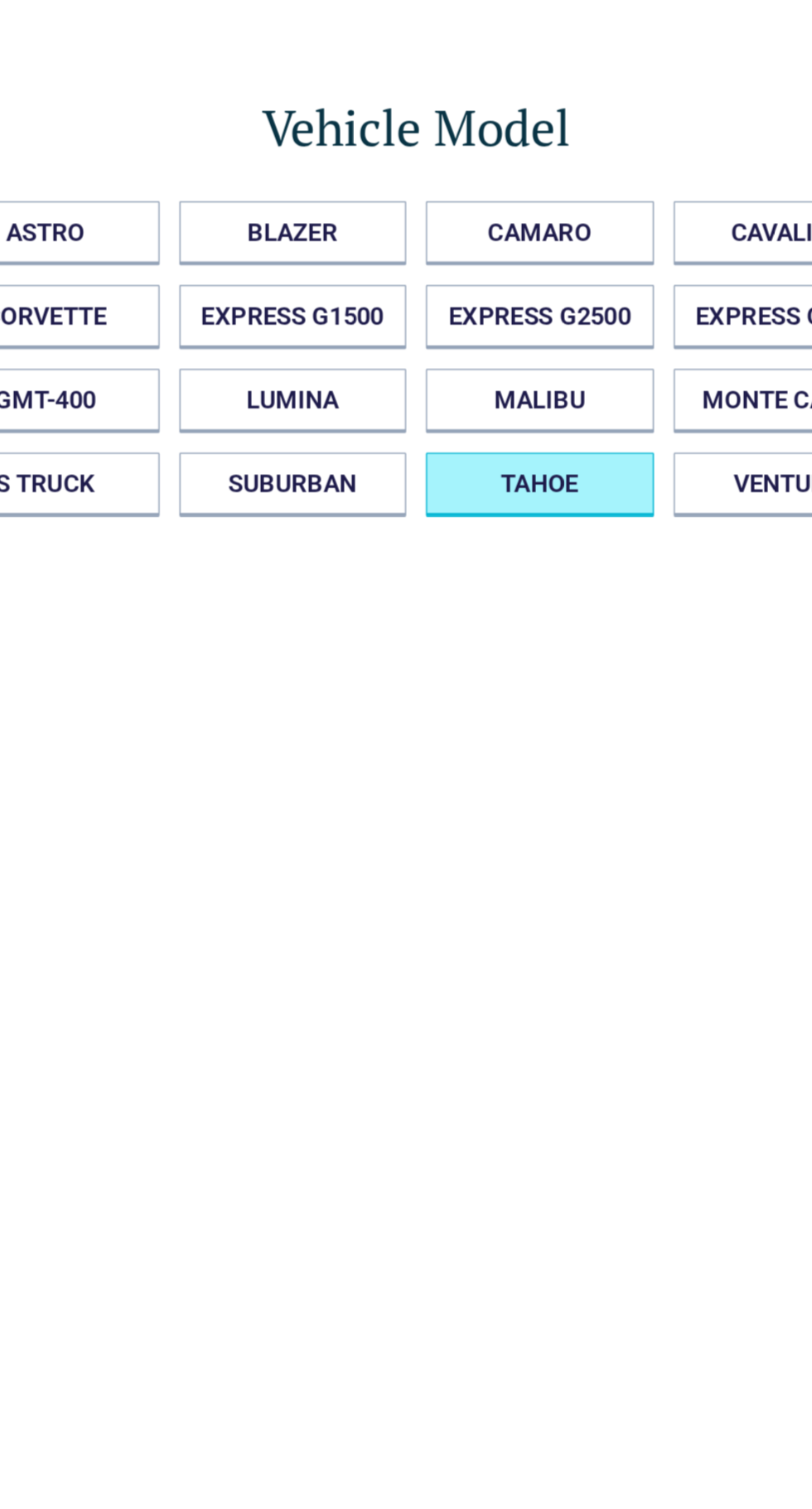
click at [488, 398] on button "TAHOE" at bounding box center [489, 383] width 153 height 43
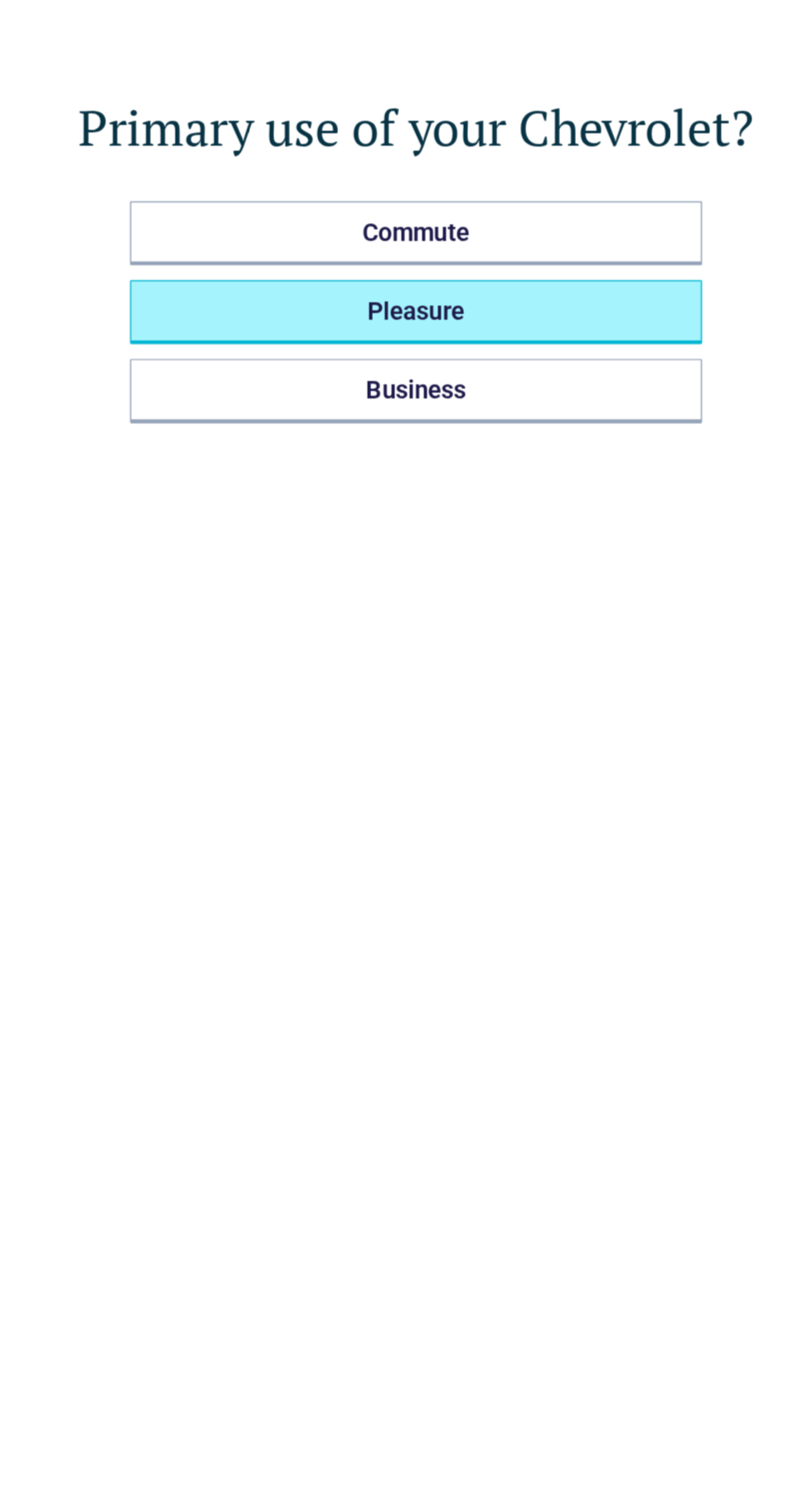
click at [499, 280] on button "Pleasure" at bounding box center [406, 268] width 384 height 43
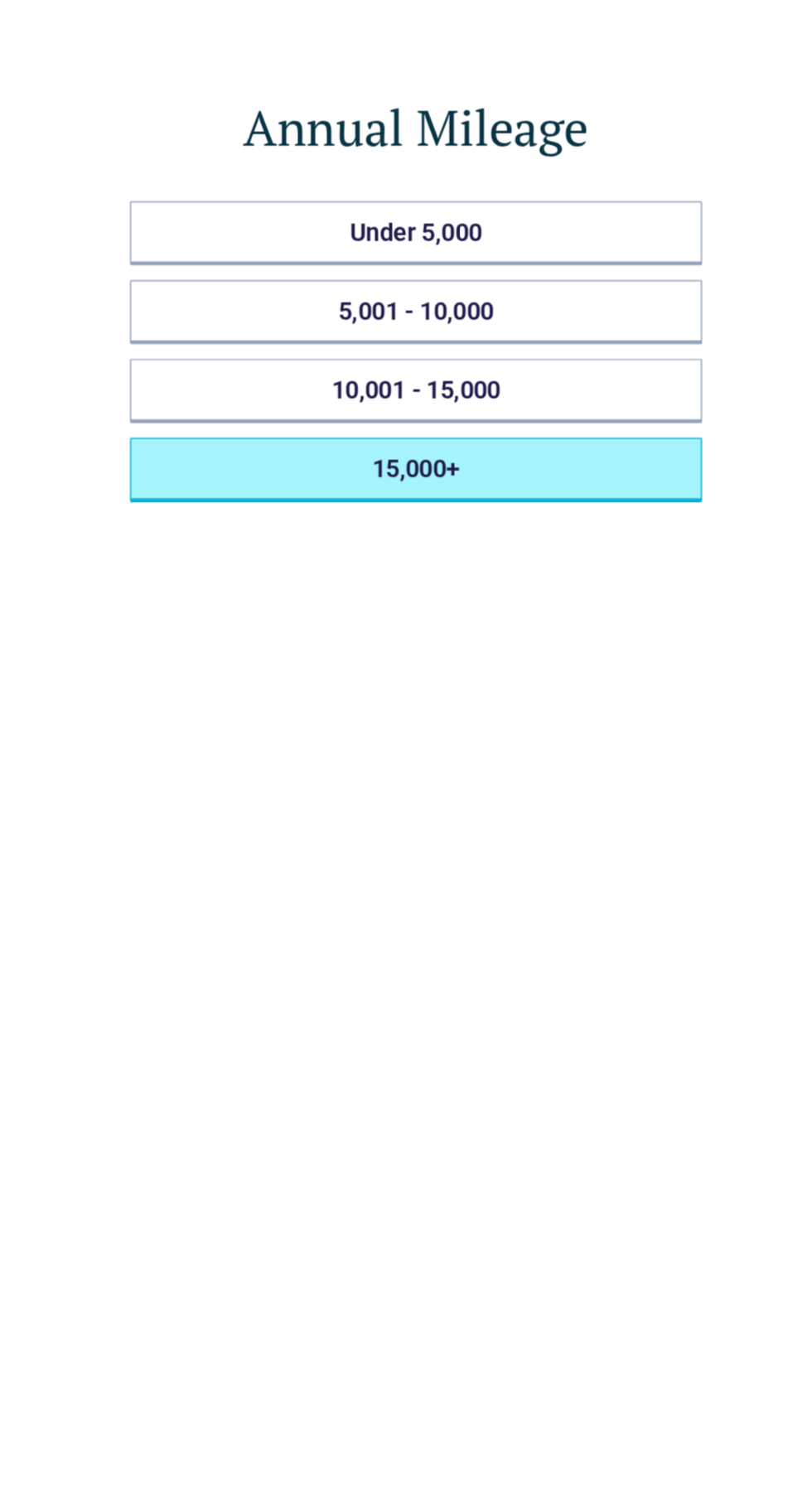
click at [469, 388] on button "15,000+" at bounding box center [406, 374] width 384 height 43
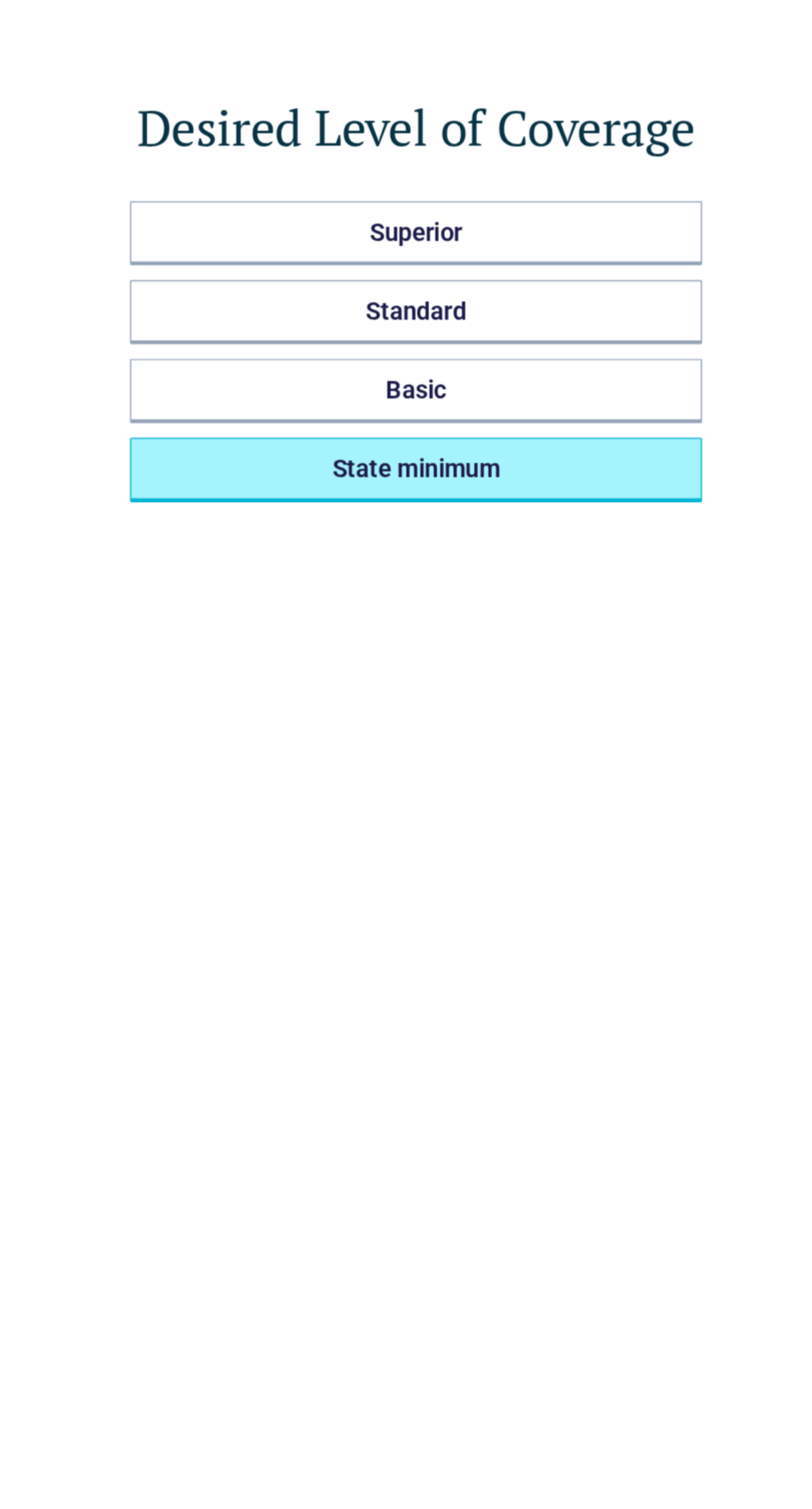
click at [472, 389] on button "State minimum" at bounding box center [406, 374] width 384 height 43
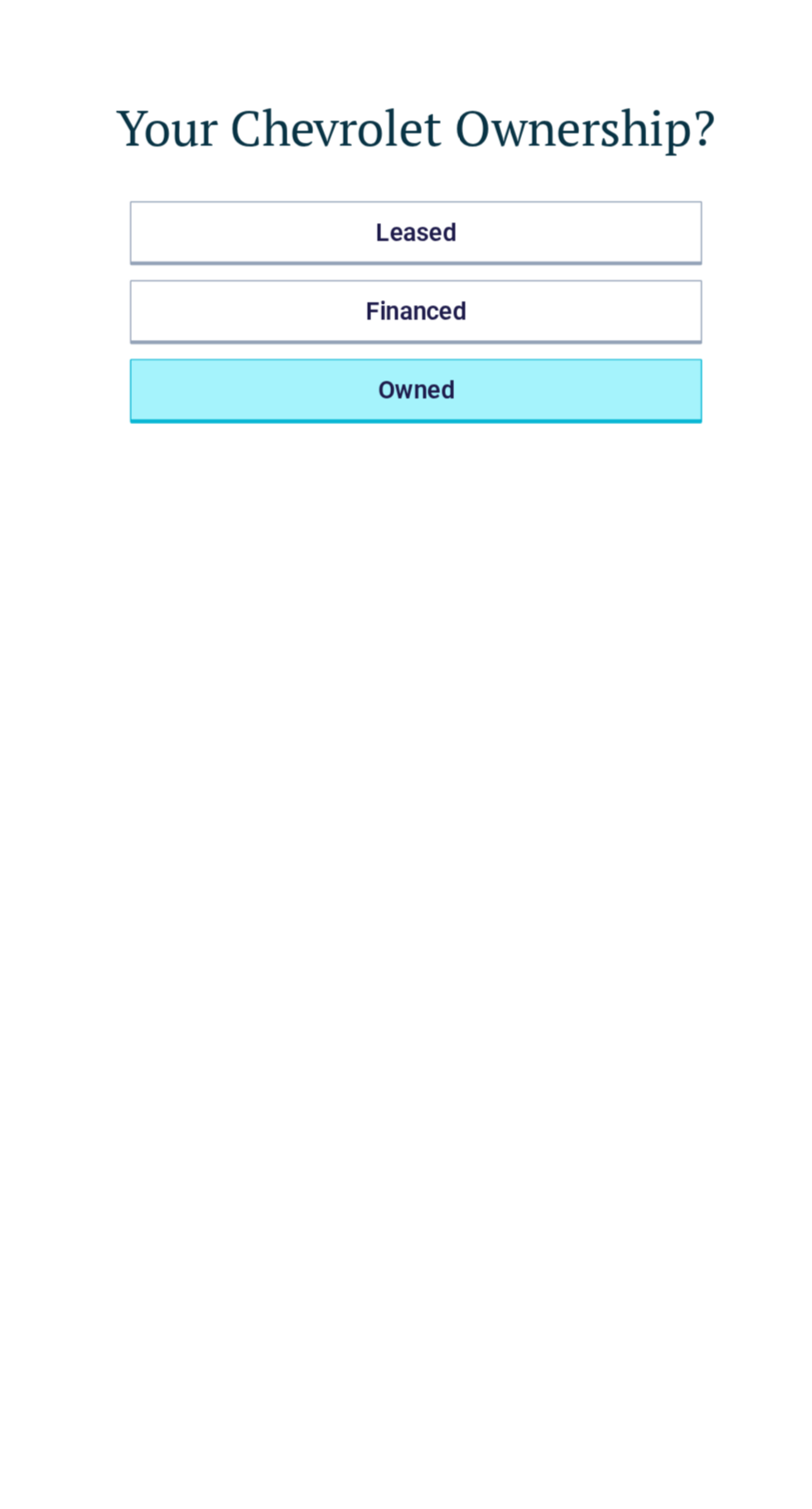
click at [466, 327] on button "Owned" at bounding box center [406, 321] width 384 height 43
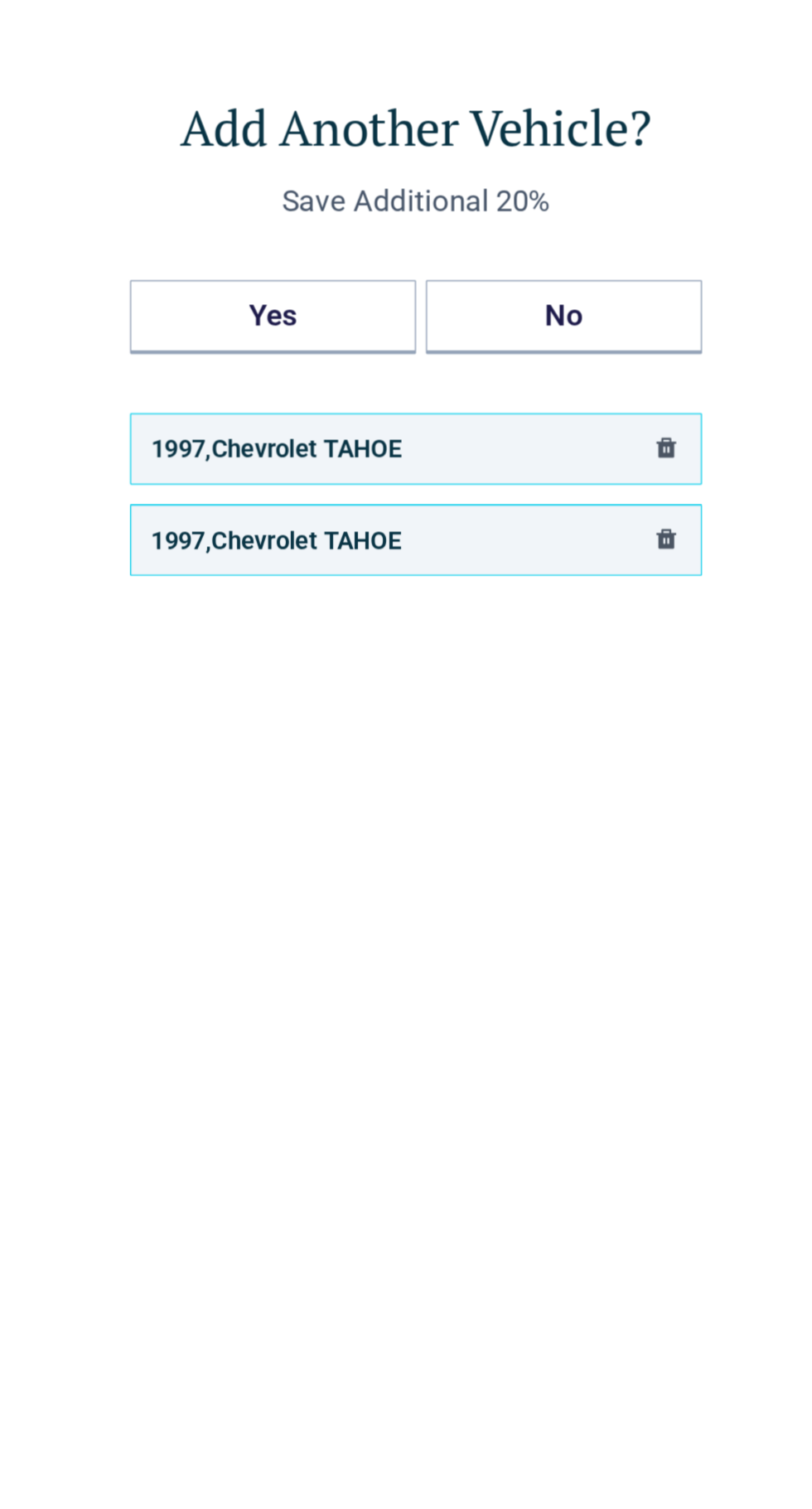
click at [571, 416] on icon "delete" at bounding box center [574, 420] width 13 height 13
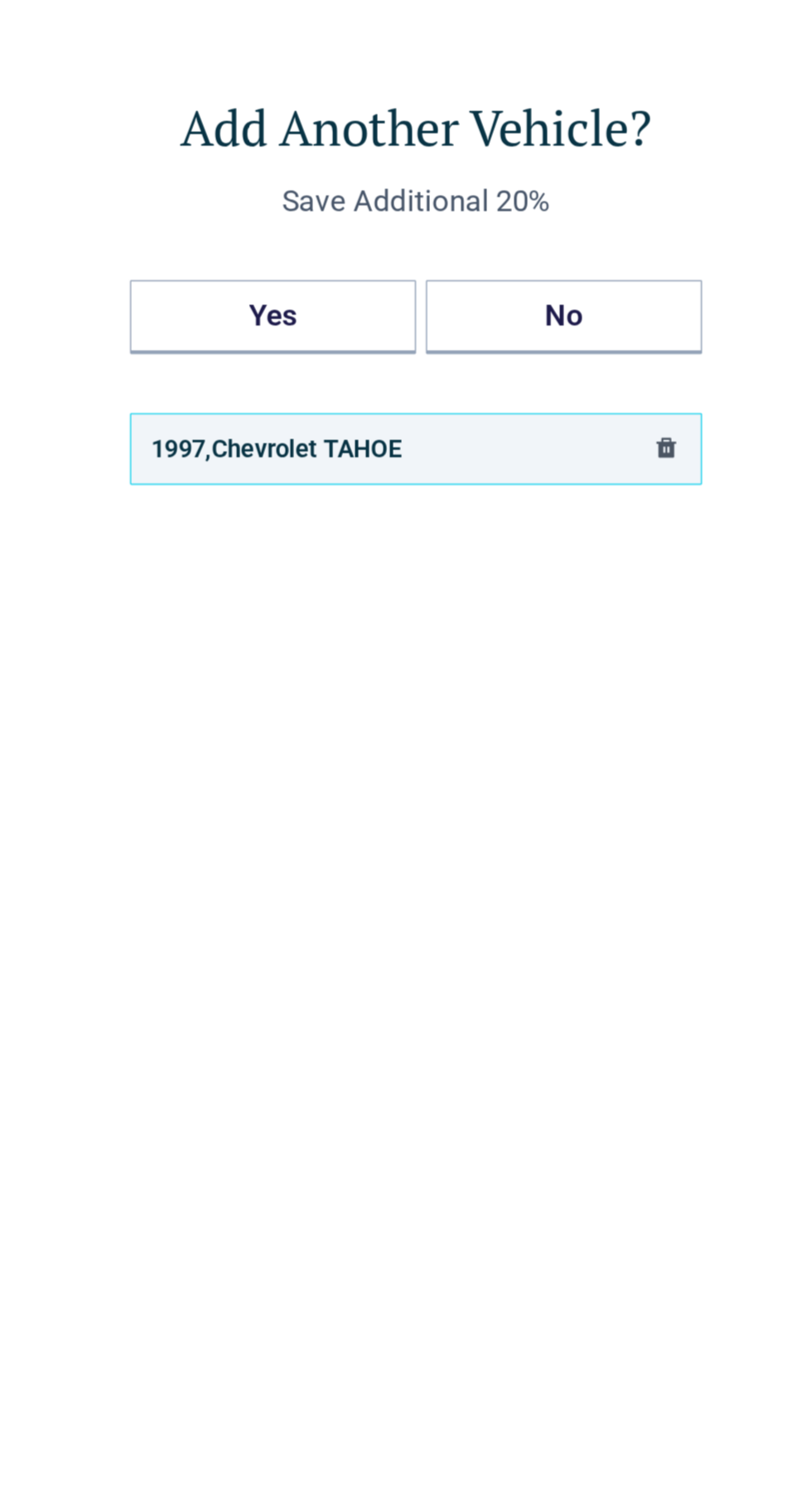
click at [457, 366] on div "1997 , Chevrolet TAHOE" at bounding box center [406, 359] width 384 height 48
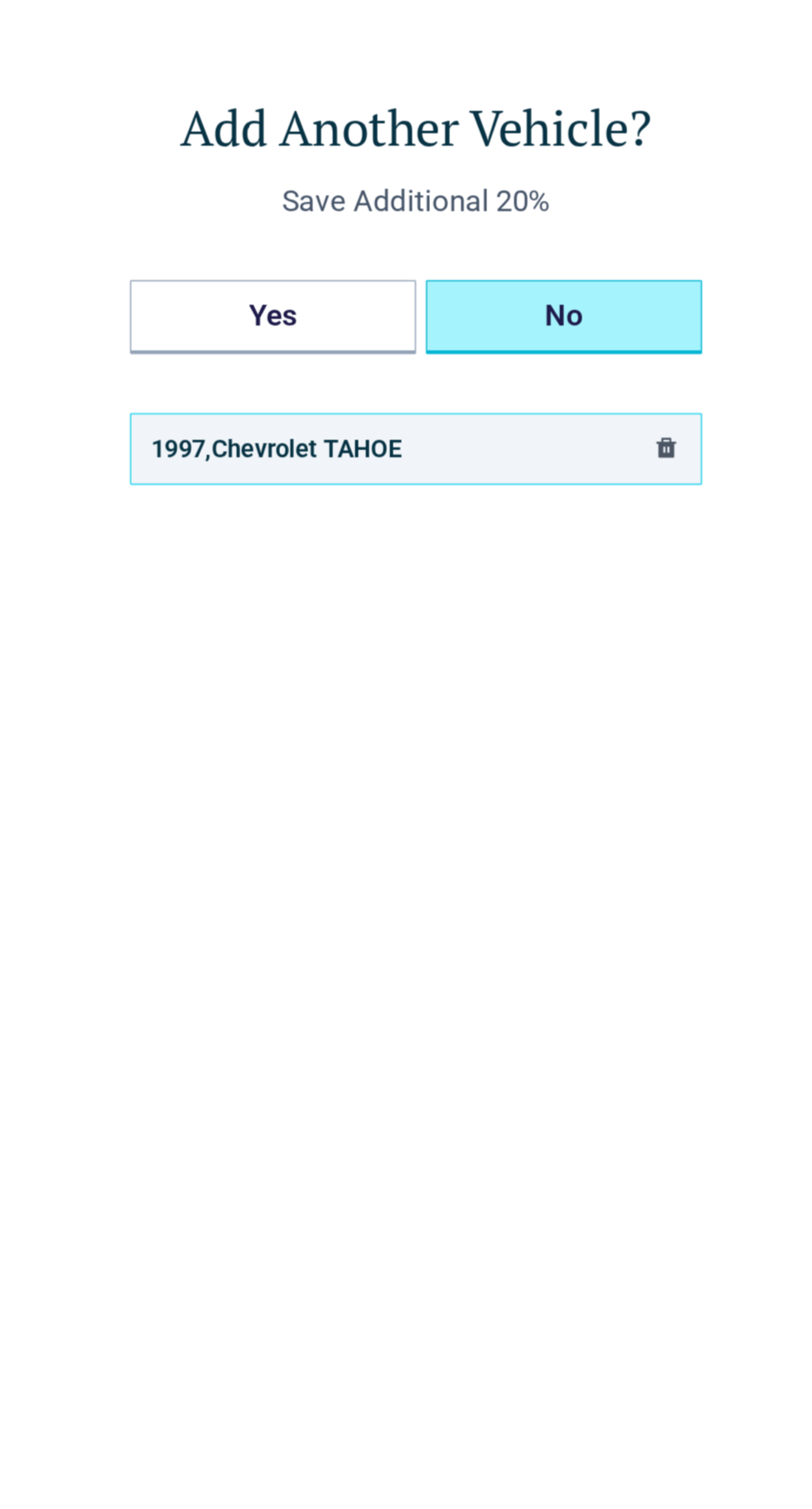
click at [497, 293] on button "No" at bounding box center [505, 271] width 185 height 50
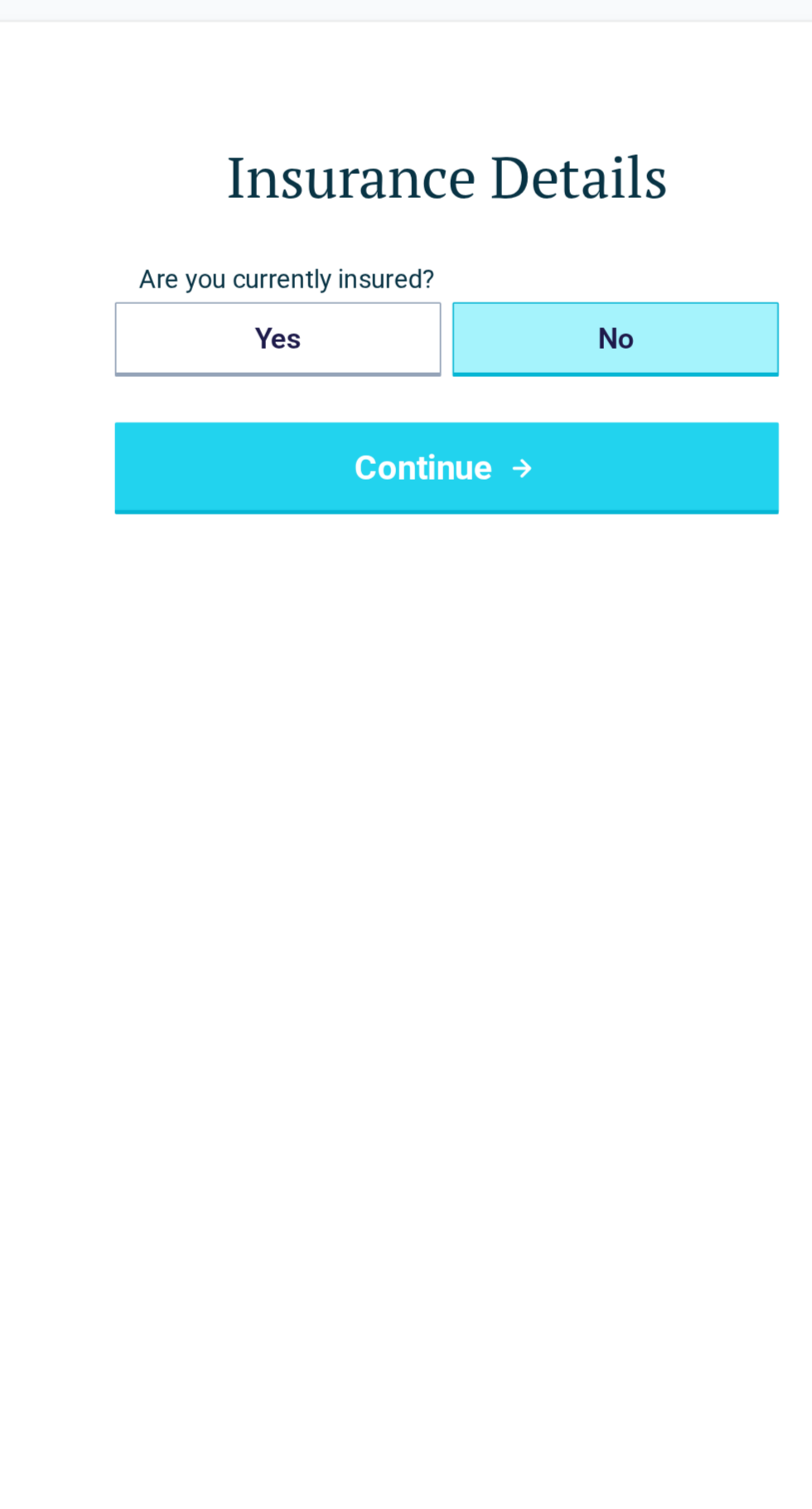
click at [511, 231] on button "No" at bounding box center [503, 238] width 189 height 43
click at [439, 313] on icon "submit" at bounding box center [449, 312] width 21 height 20
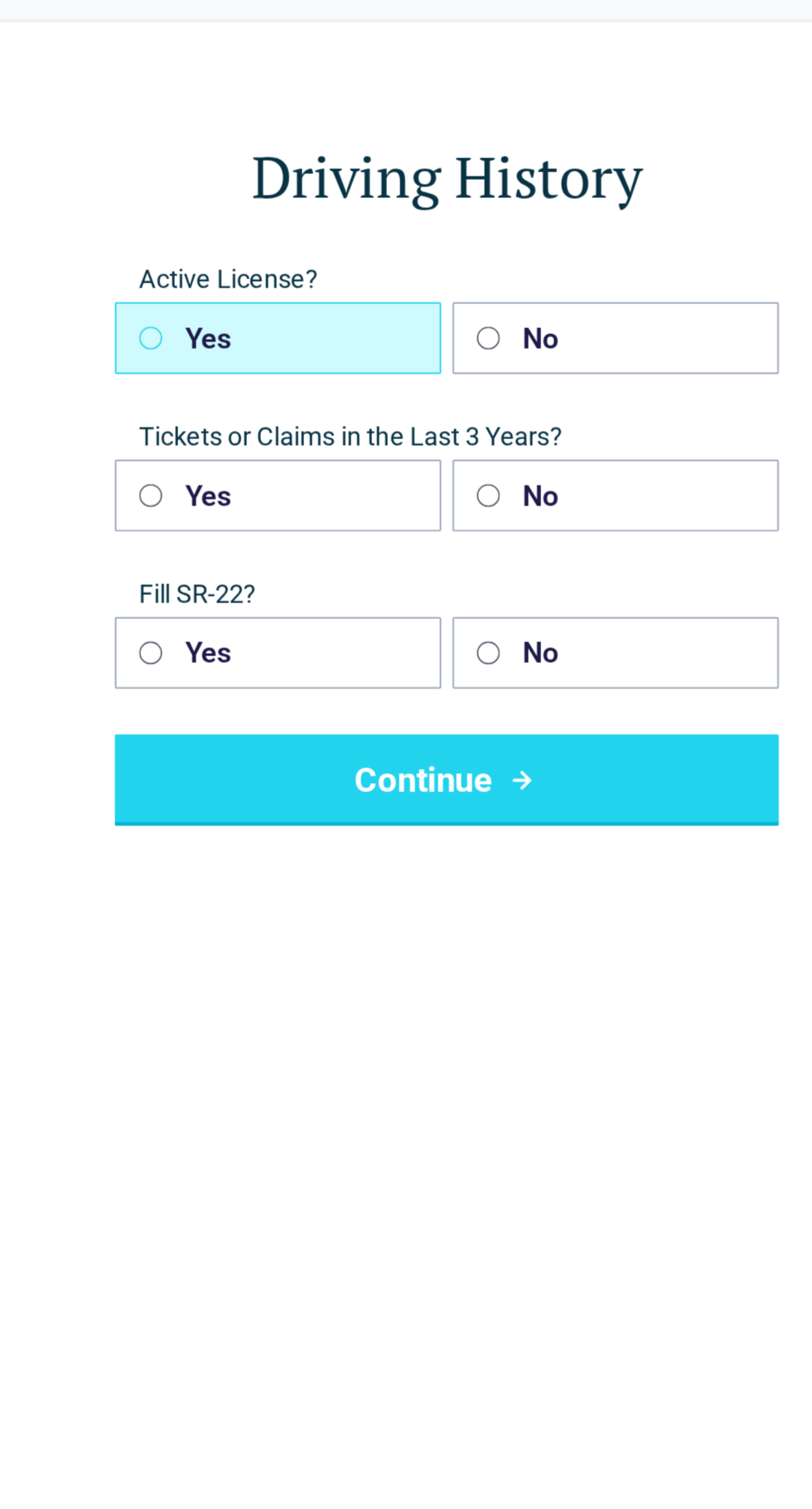
click at [376, 242] on button "Yes" at bounding box center [308, 237] width 189 height 41
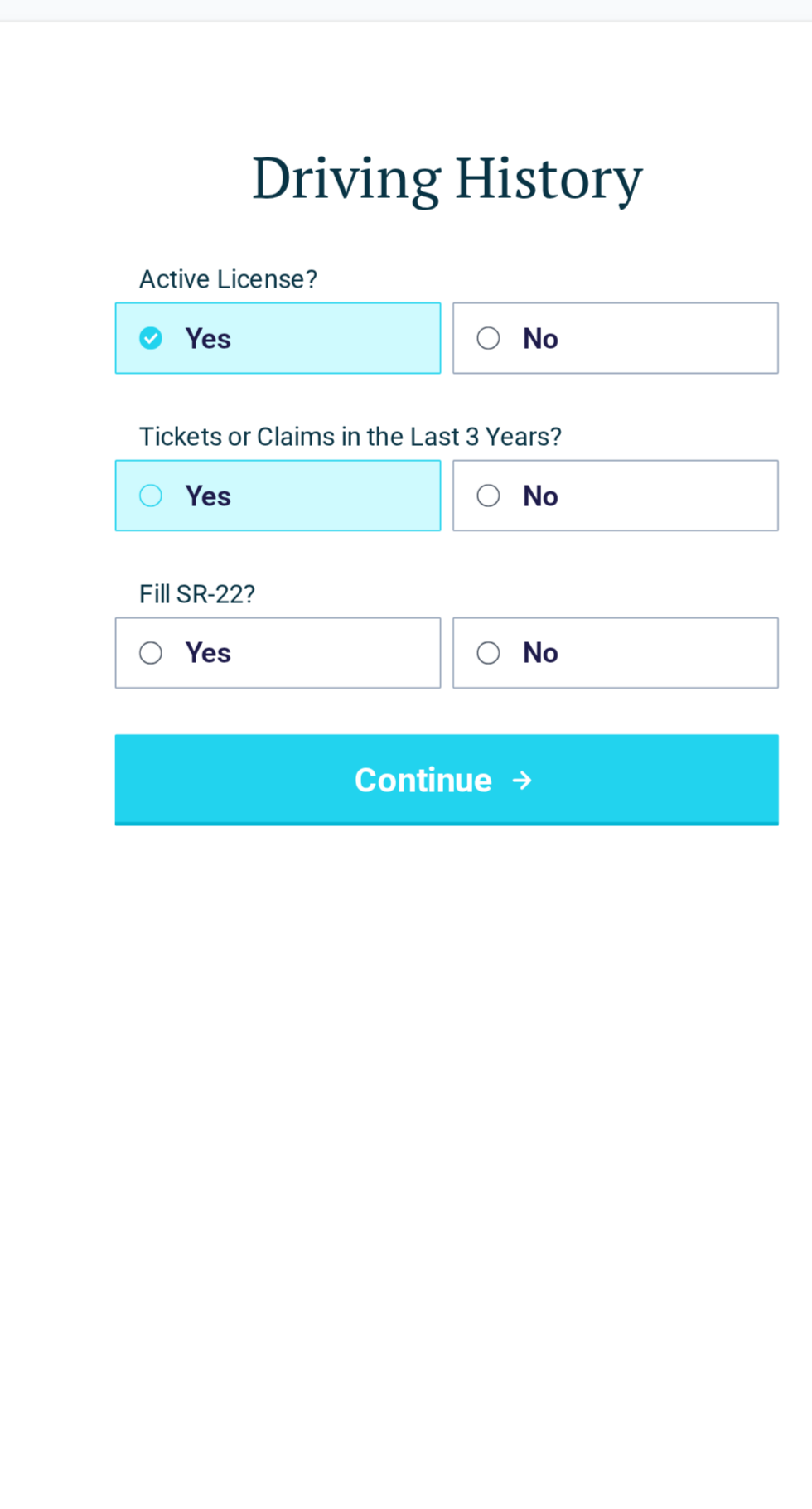
click at [340, 329] on button "Yes" at bounding box center [308, 328] width 189 height 41
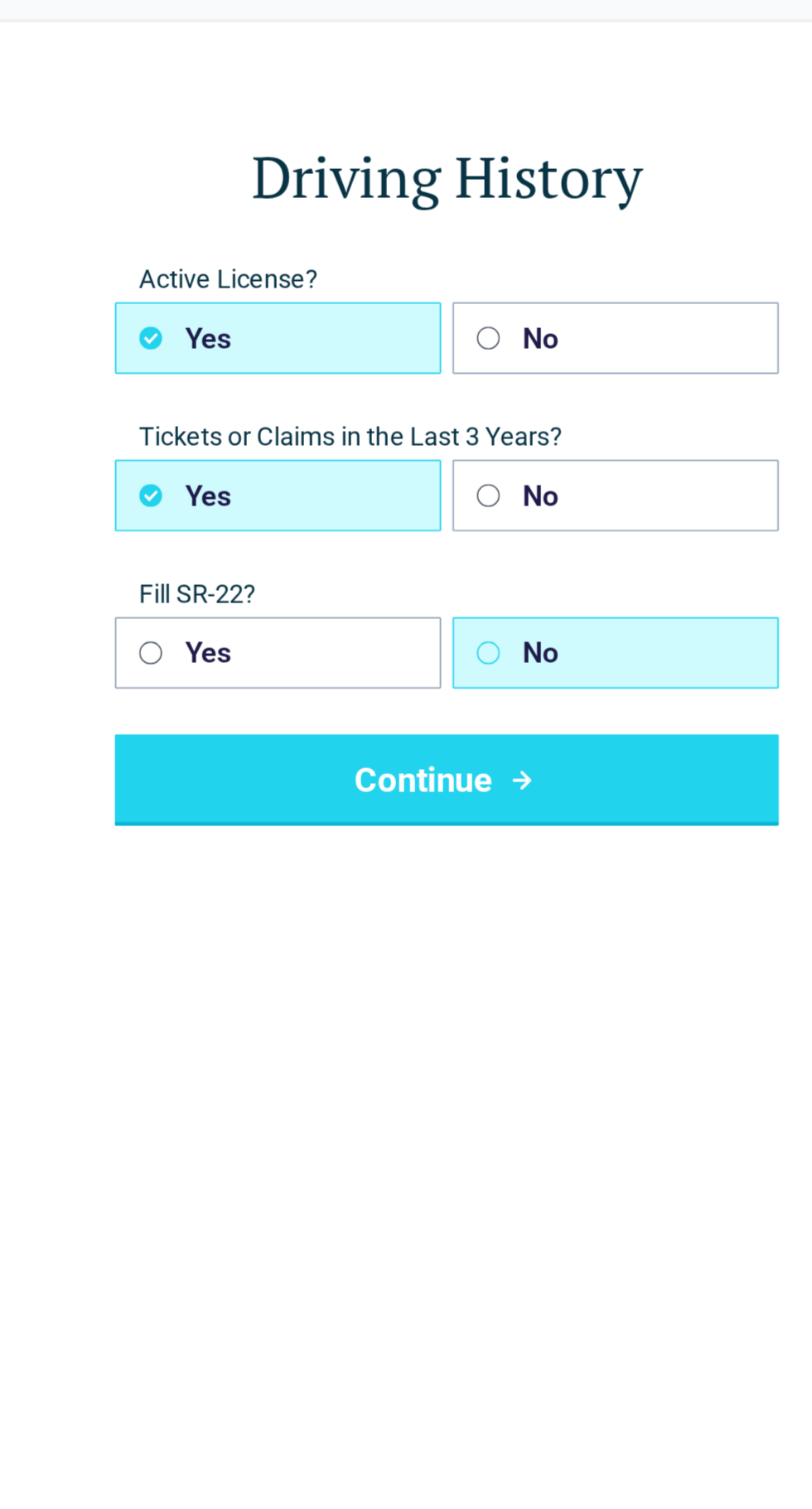
click at [474, 426] on button "No" at bounding box center [503, 420] width 189 height 41
click at [410, 501] on button "Continue" at bounding box center [406, 493] width 384 height 53
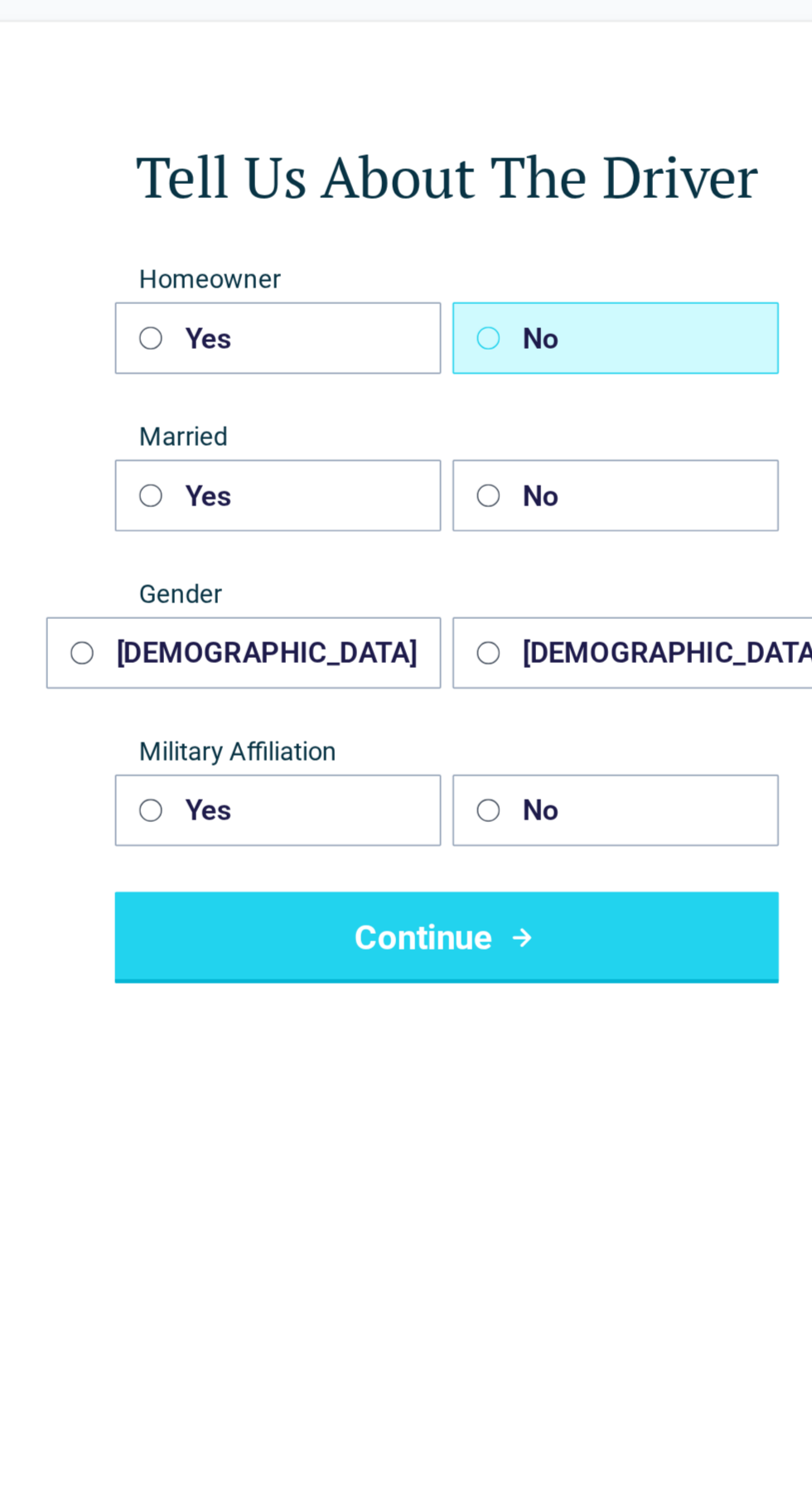
click at [466, 240] on button "No" at bounding box center [503, 237] width 189 height 41
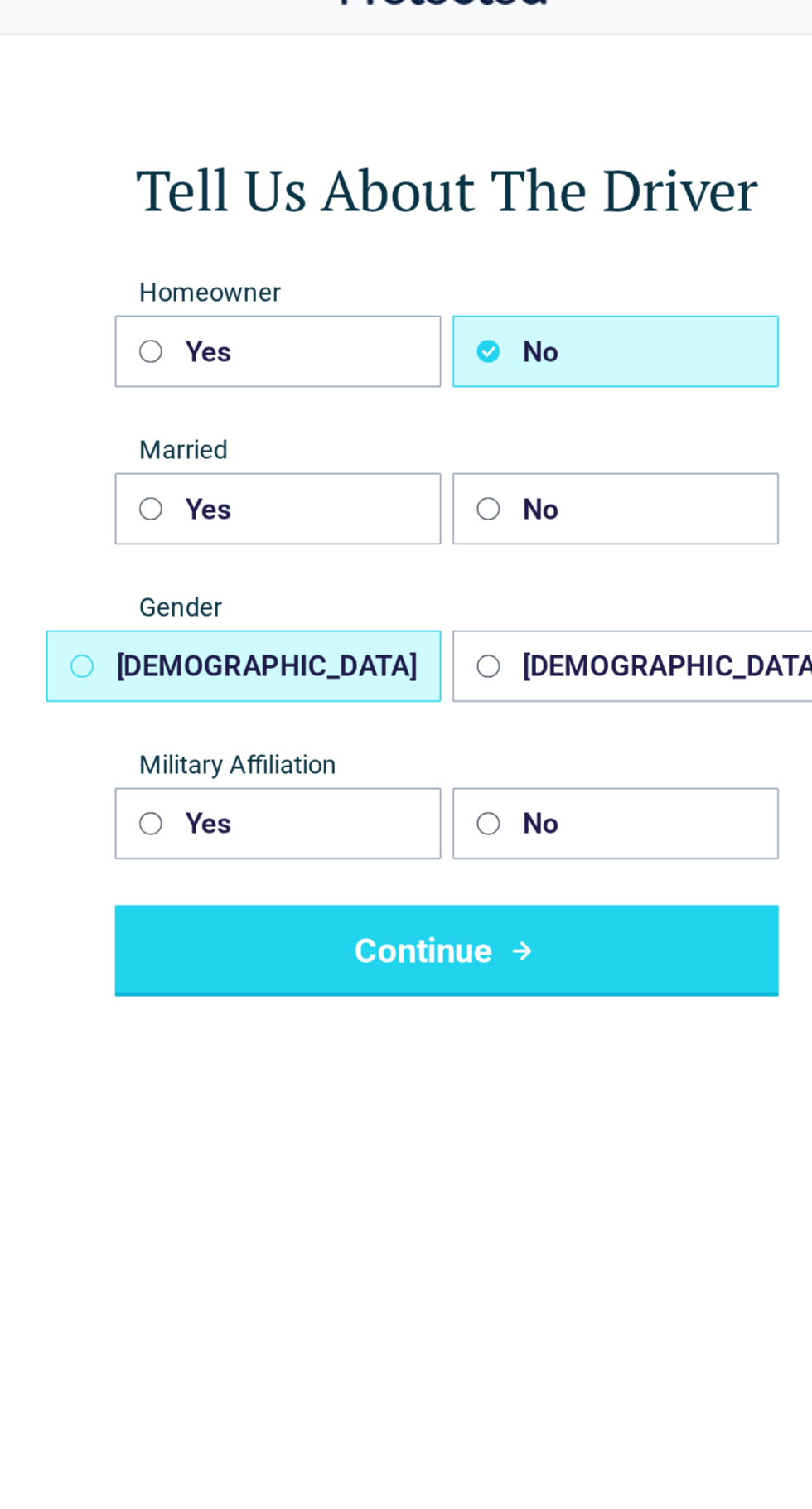
click at [335, 424] on button "[DEMOGRAPHIC_DATA]" at bounding box center [288, 420] width 229 height 41
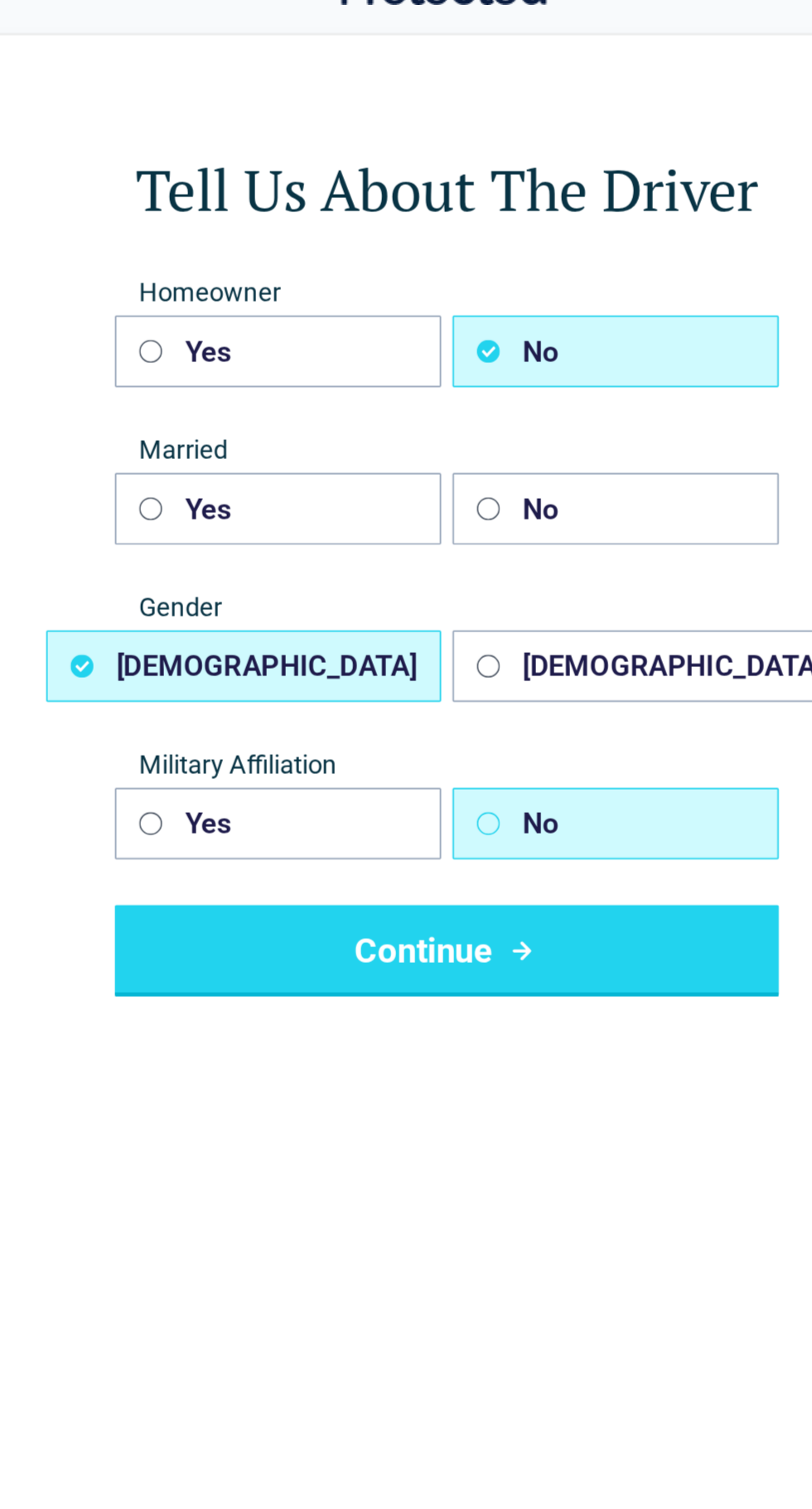
click at [456, 505] on button "No" at bounding box center [503, 510] width 189 height 41
click at [427, 607] on button "Continue" at bounding box center [406, 584] width 384 height 53
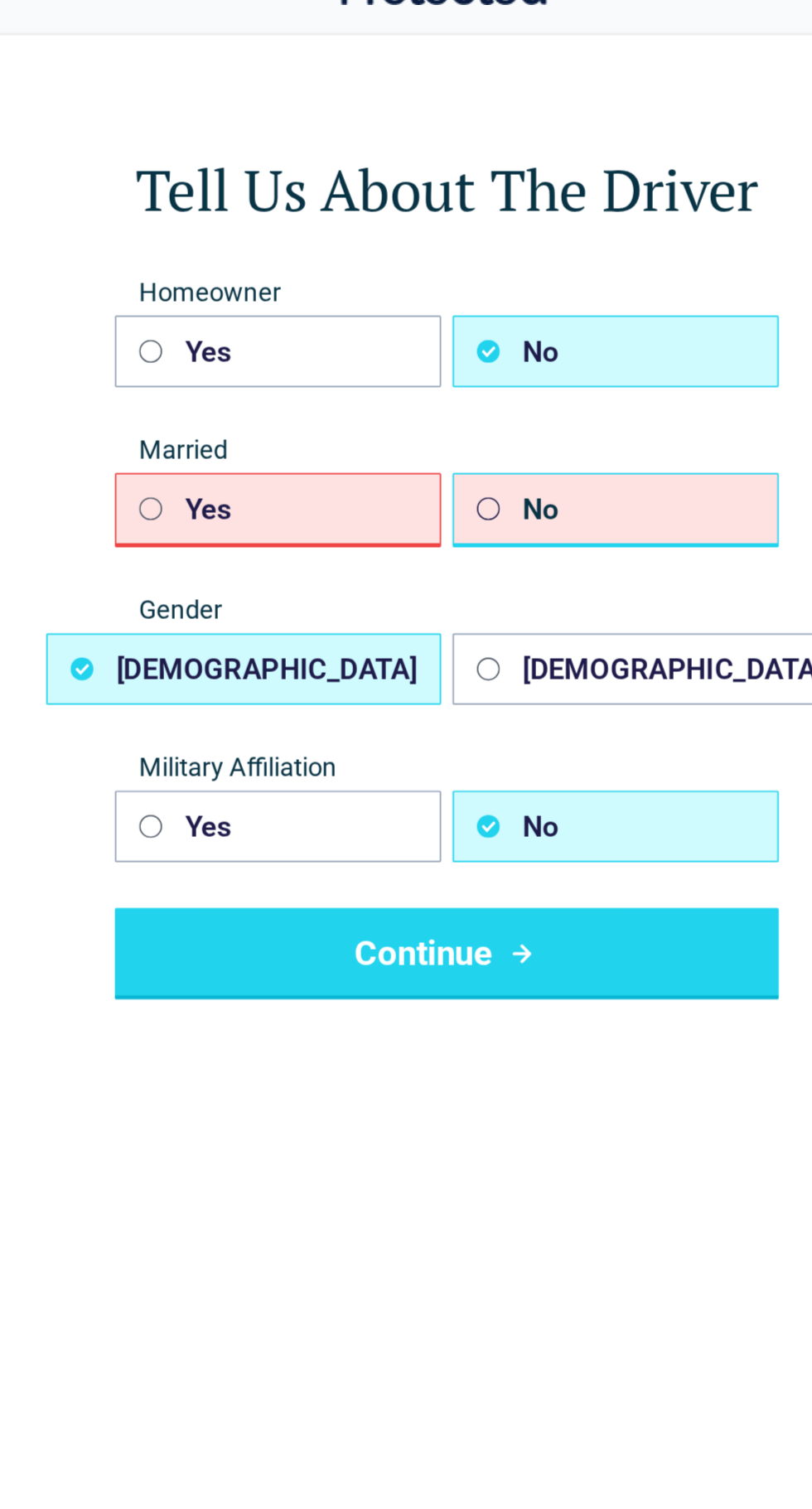
click at [449, 347] on button "No" at bounding box center [503, 329] width 189 height 43
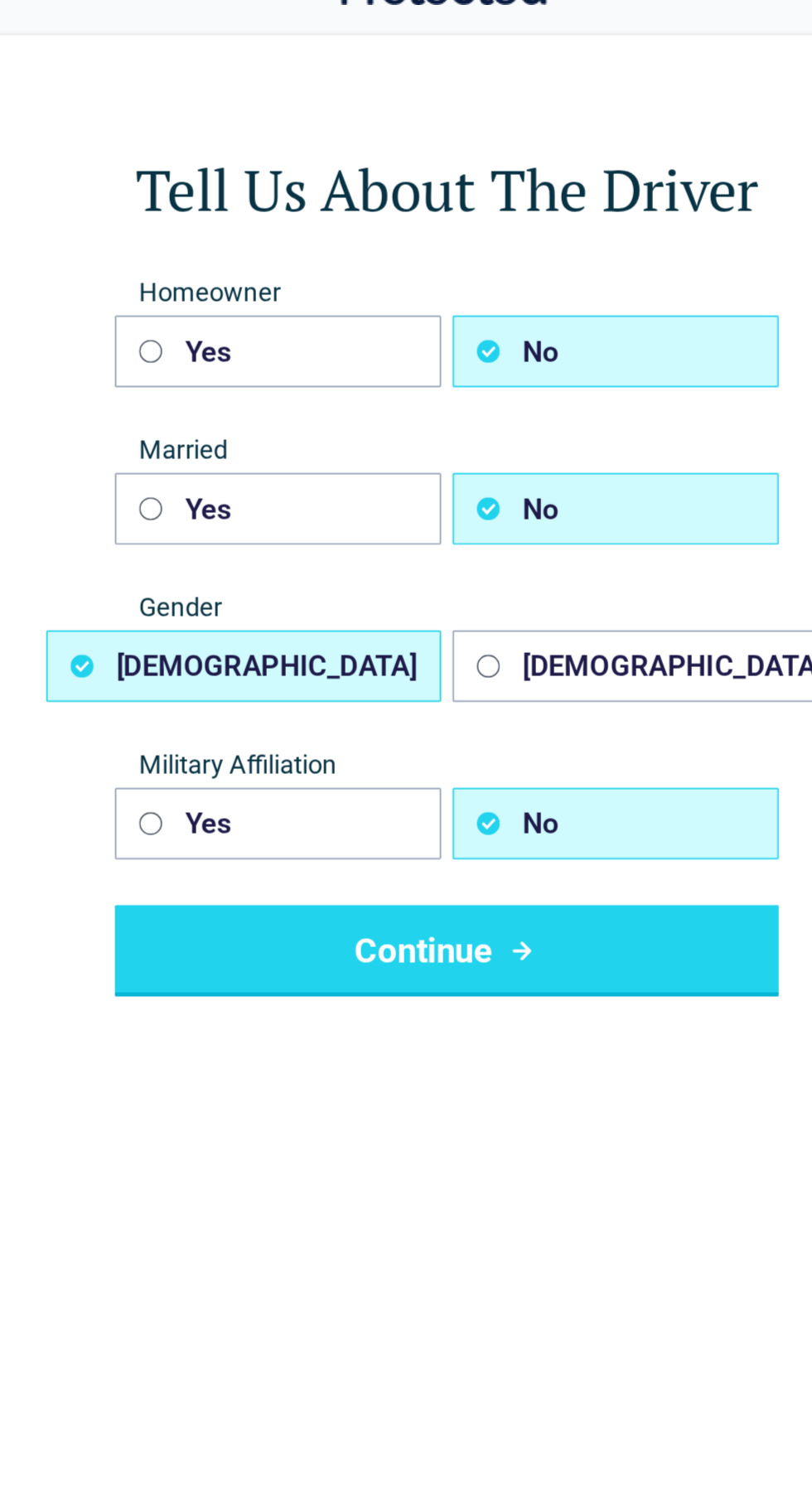
click at [421, 601] on button "Continue" at bounding box center [406, 584] width 384 height 53
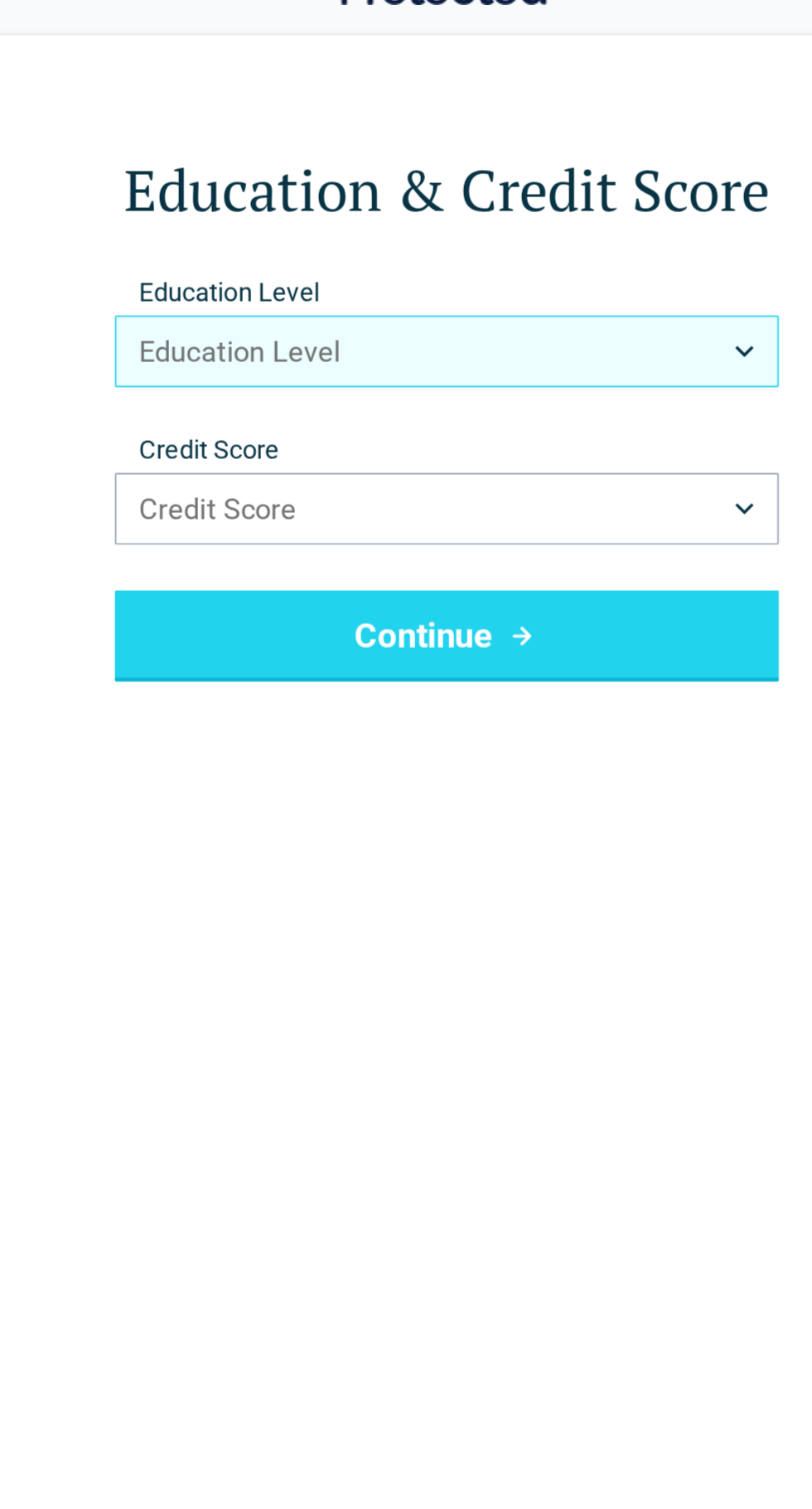
click at [540, 242] on button "Education Level" at bounding box center [406, 237] width 384 height 41
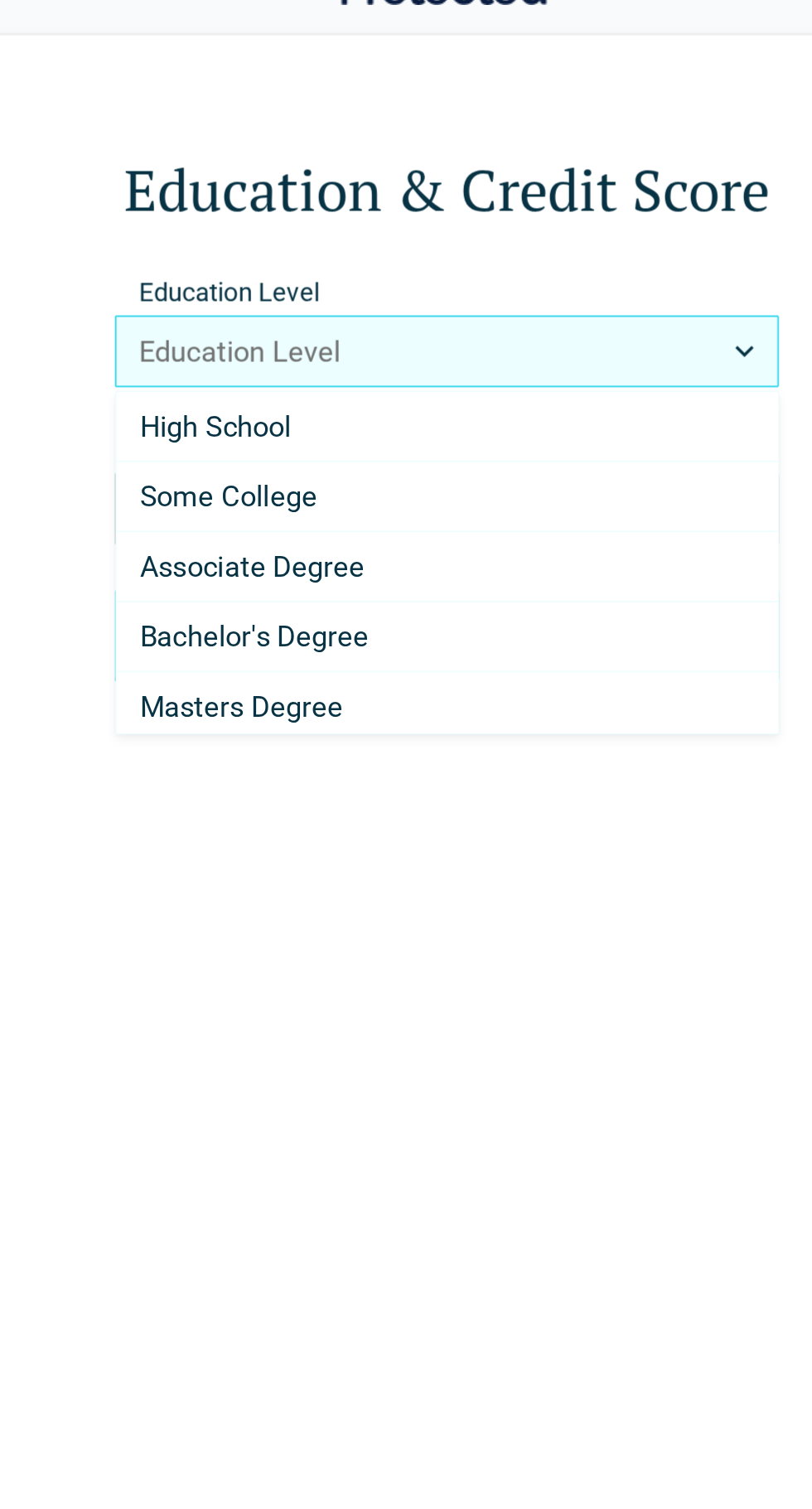
click at [374, 285] on div "High School" at bounding box center [406, 281] width 382 height 40
select select "**********"
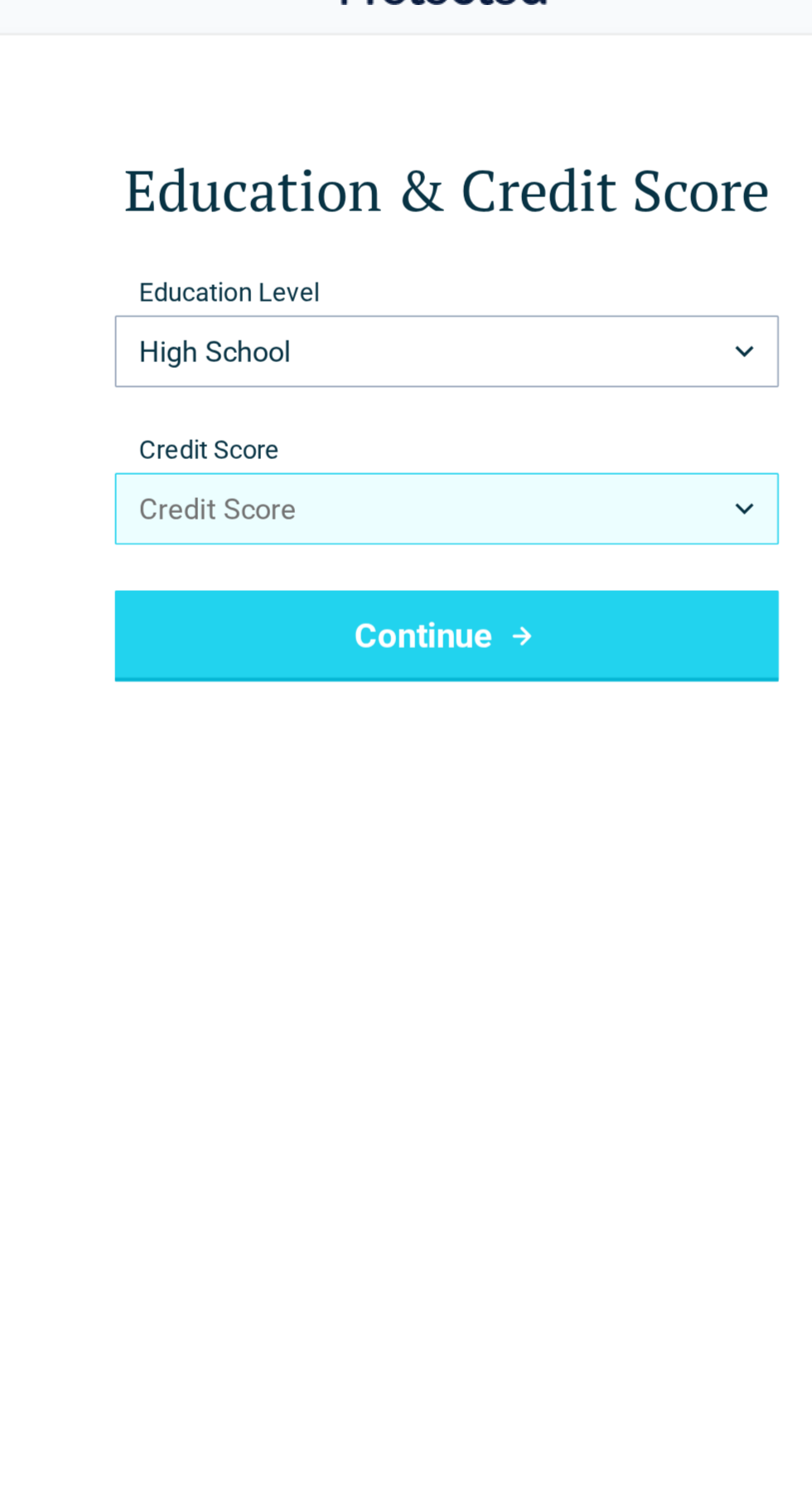
click at [485, 327] on button "Credit Score" at bounding box center [406, 328] width 384 height 41
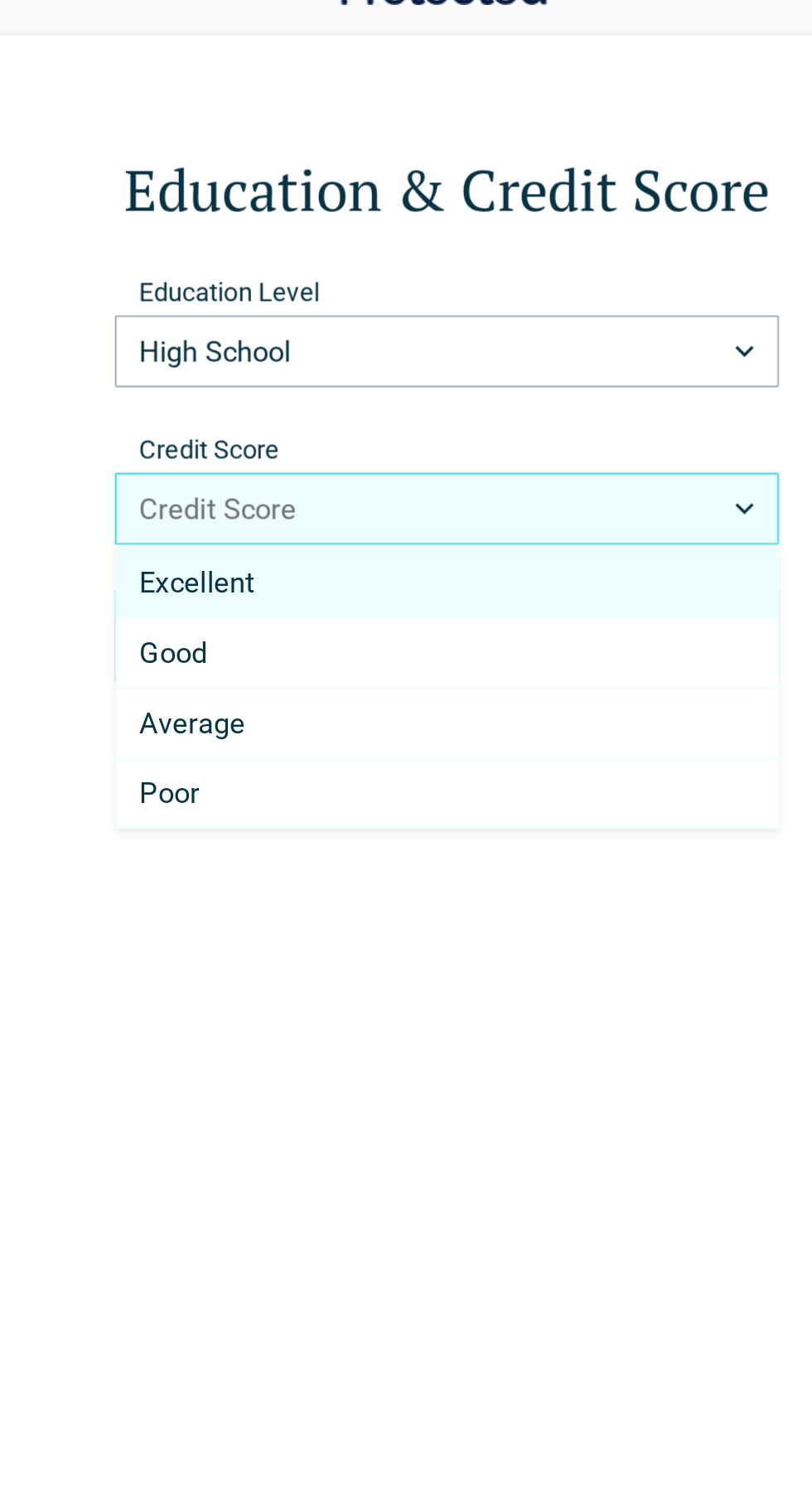
click at [337, 486] on div "Poor" at bounding box center [406, 493] width 382 height 39
select select "****"
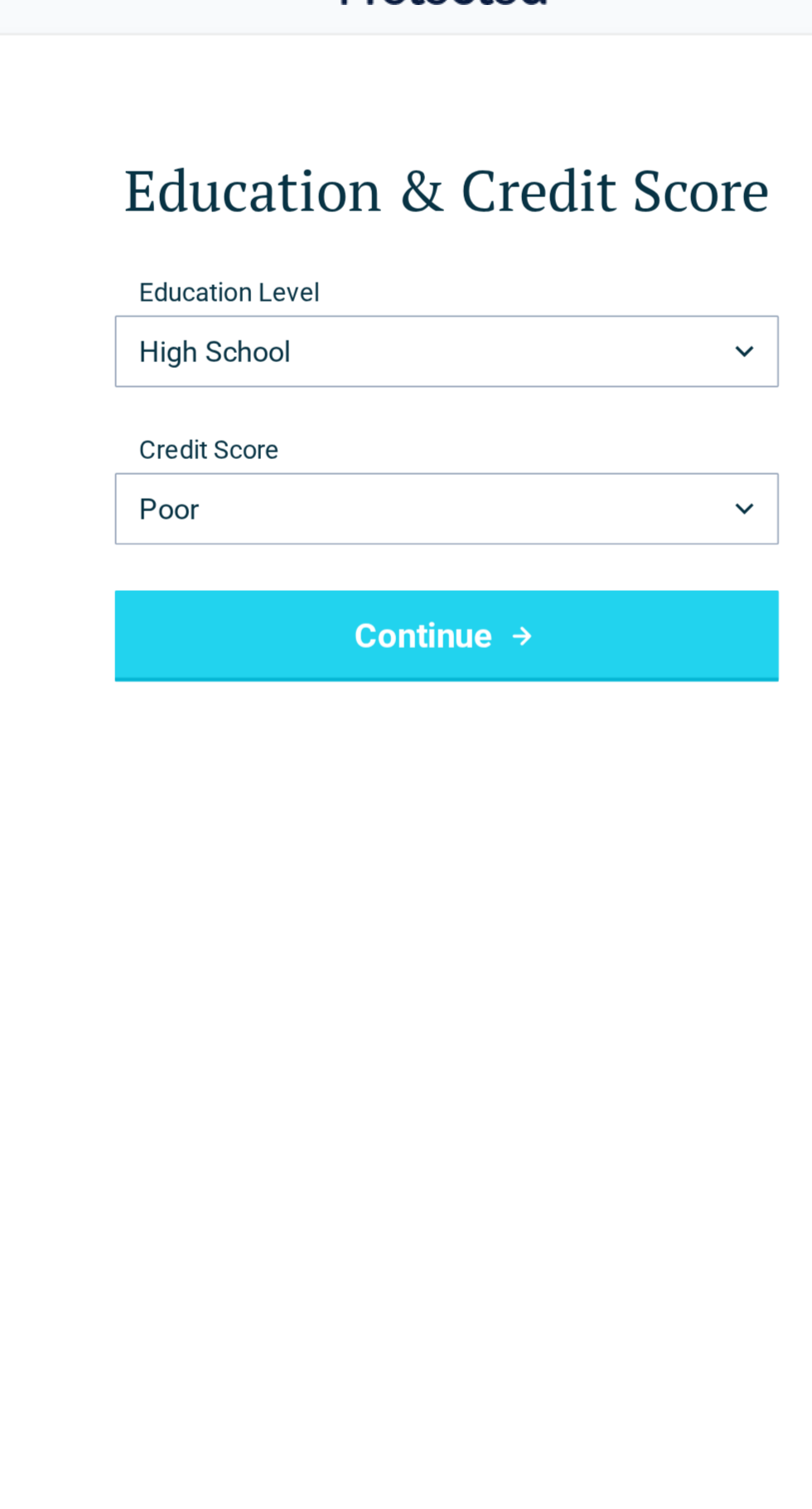
click at [426, 404] on button "Continue" at bounding box center [406, 402] width 384 height 53
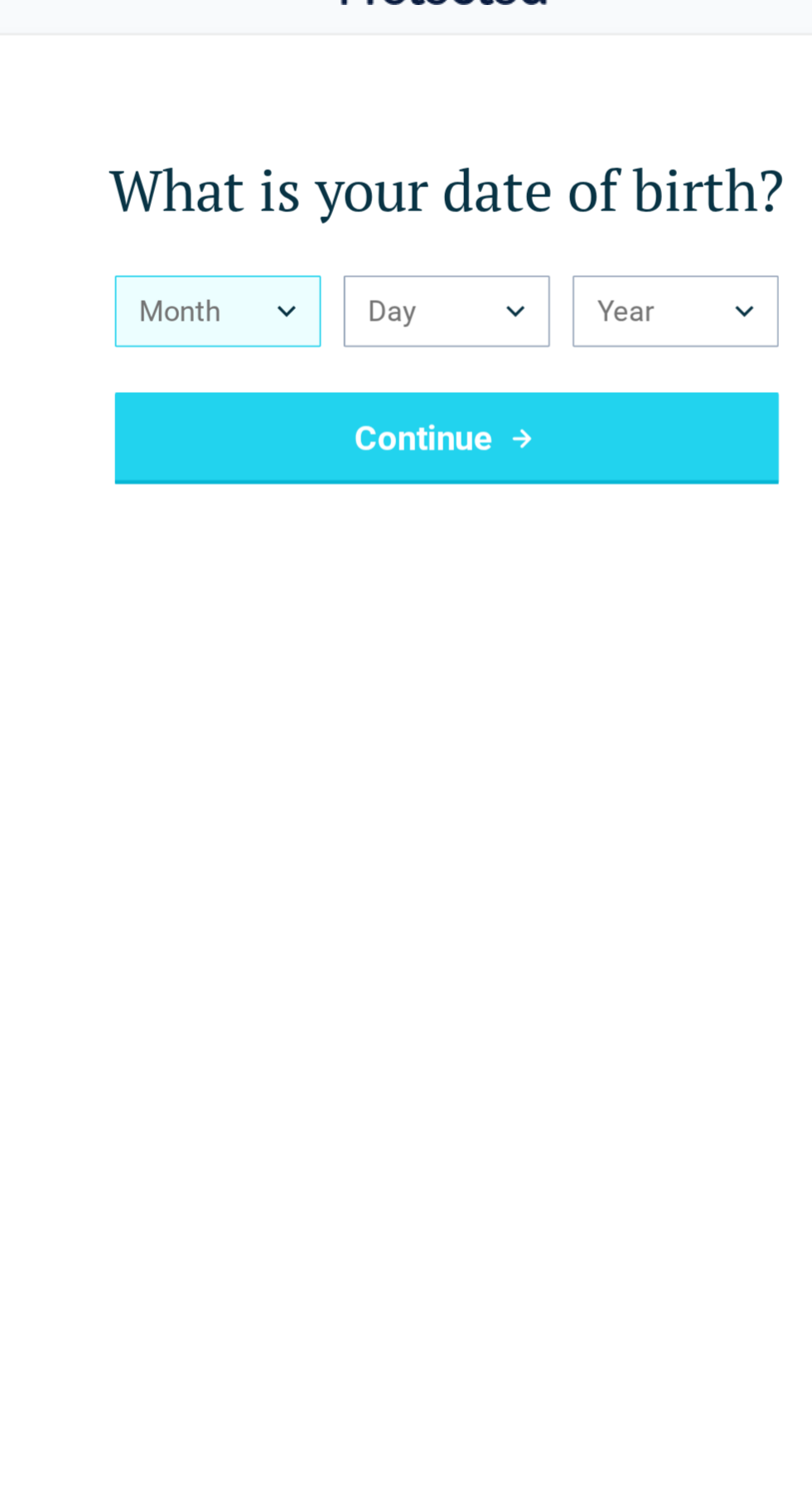
click at [306, 214] on button "Month" at bounding box center [273, 214] width 119 height 41
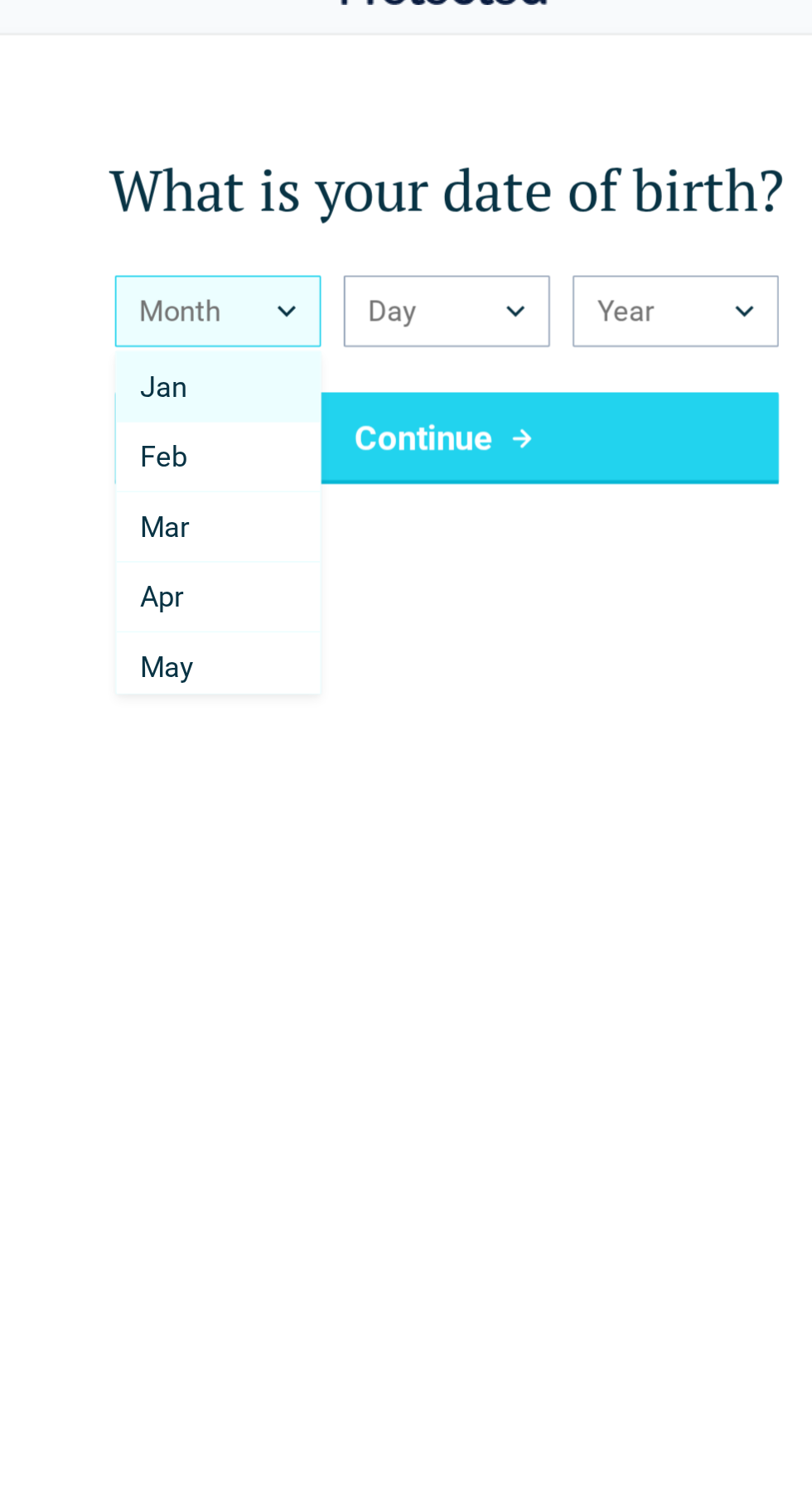
click at [272, 347] on div "Mar" at bounding box center [273, 339] width 117 height 40
select select "*"
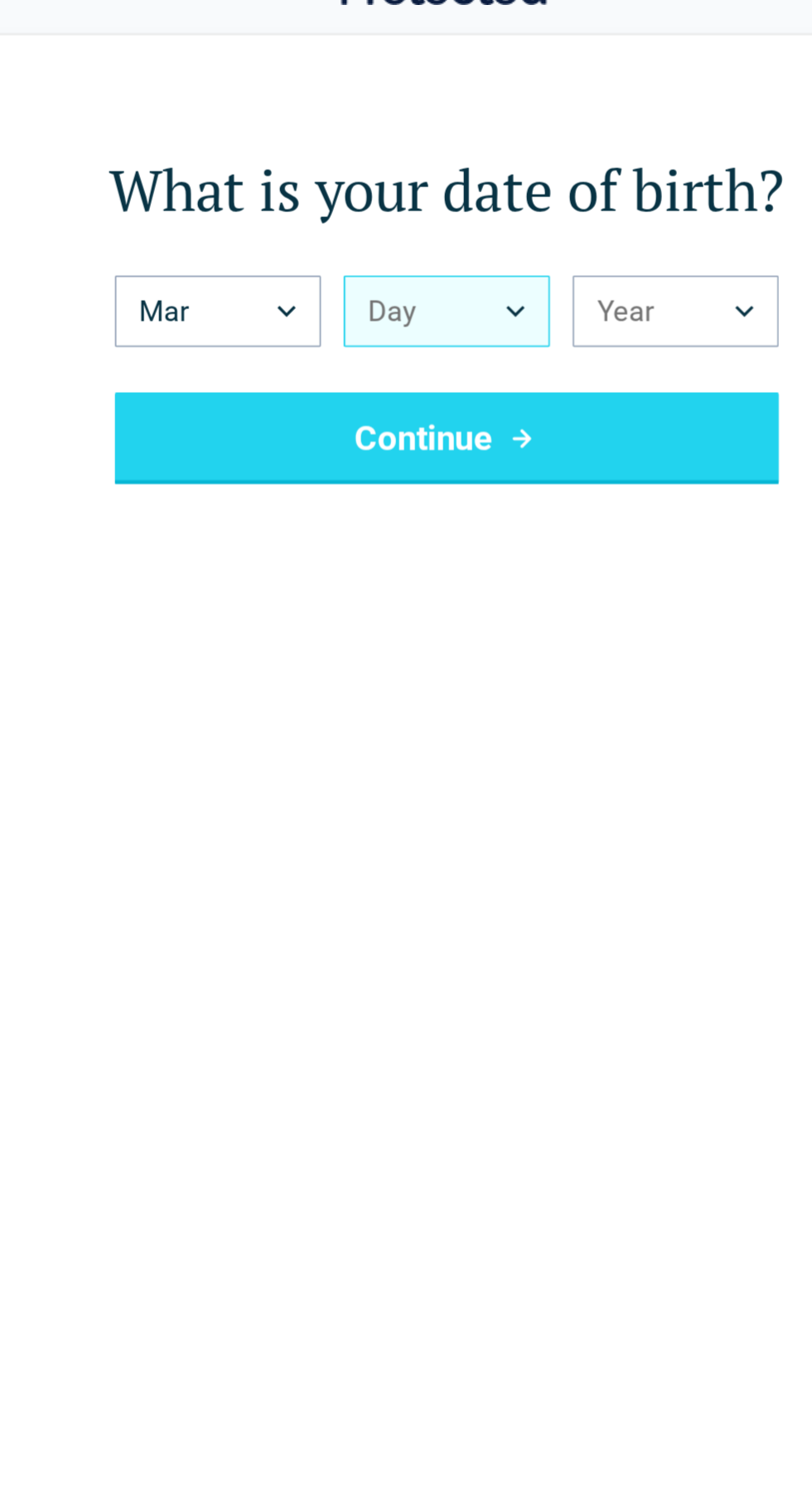
click at [416, 213] on button "Day" at bounding box center [406, 214] width 119 height 41
click at [460, 213] on button "Day" at bounding box center [406, 214] width 119 height 41
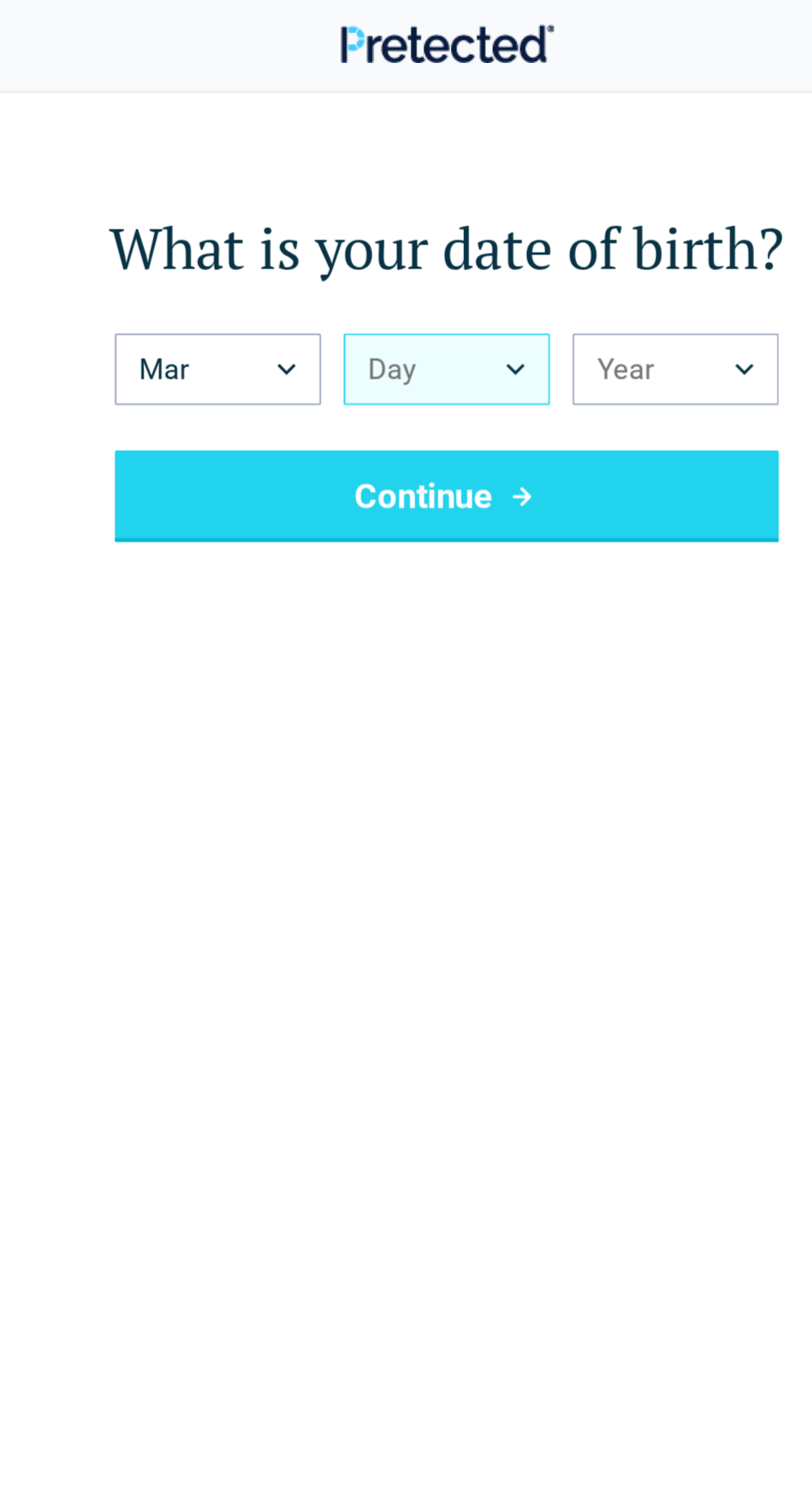
click at [444, 217] on button "Day" at bounding box center [406, 214] width 119 height 41
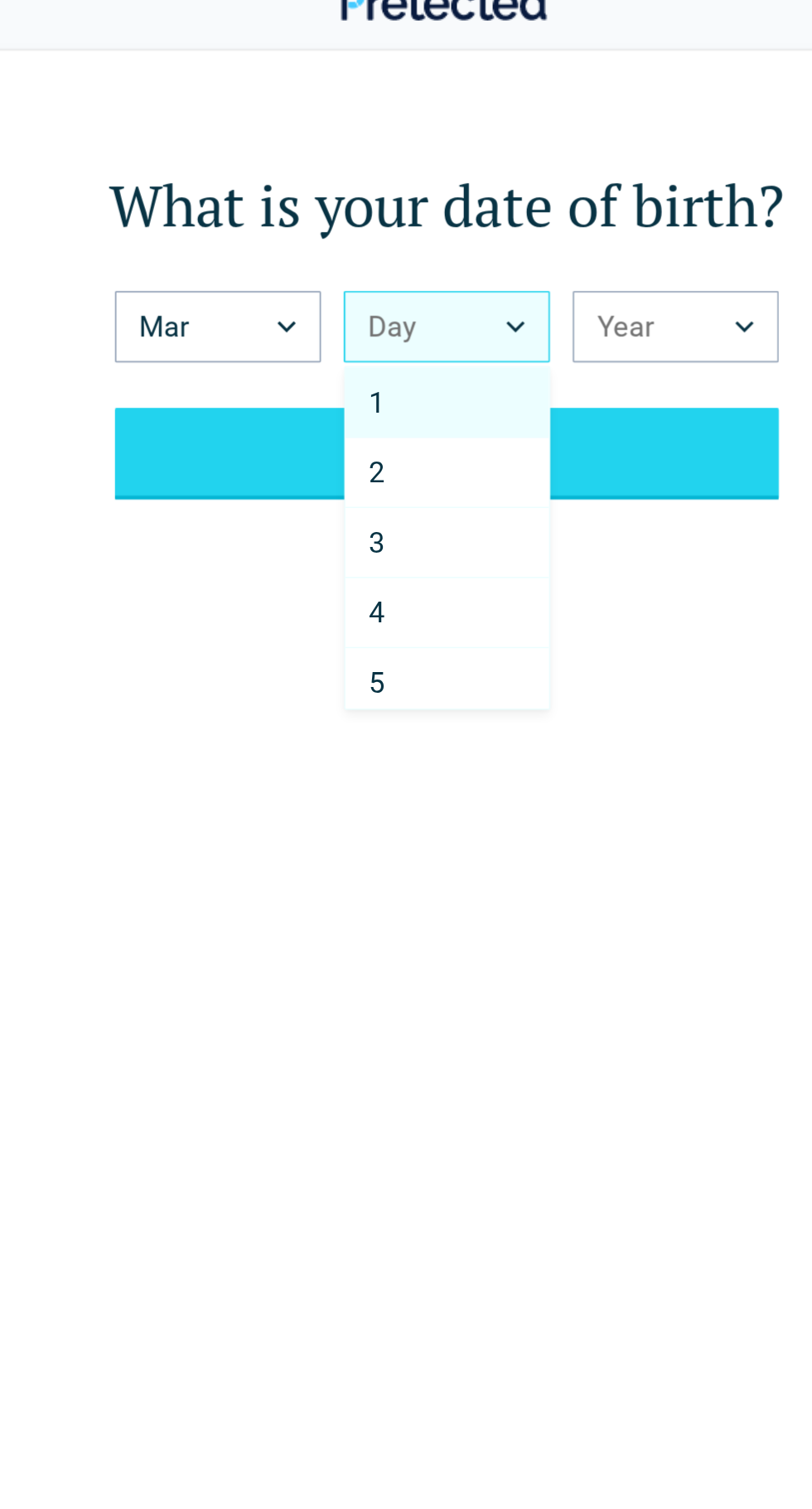
click at [382, 391] on div "4" at bounding box center [406, 379] width 117 height 40
select select "*"
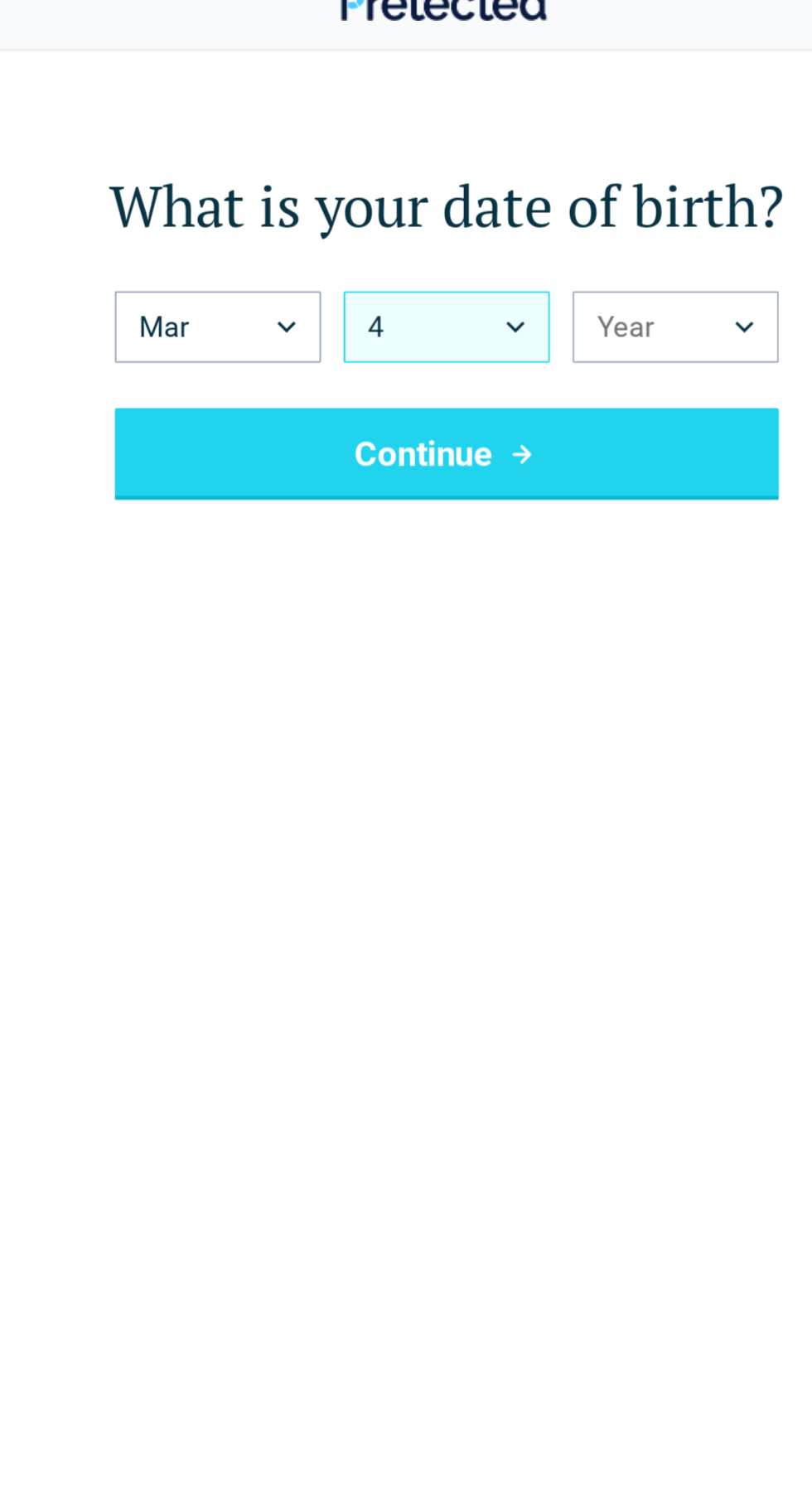
click at [438, 225] on button "4" at bounding box center [406, 214] width 119 height 41
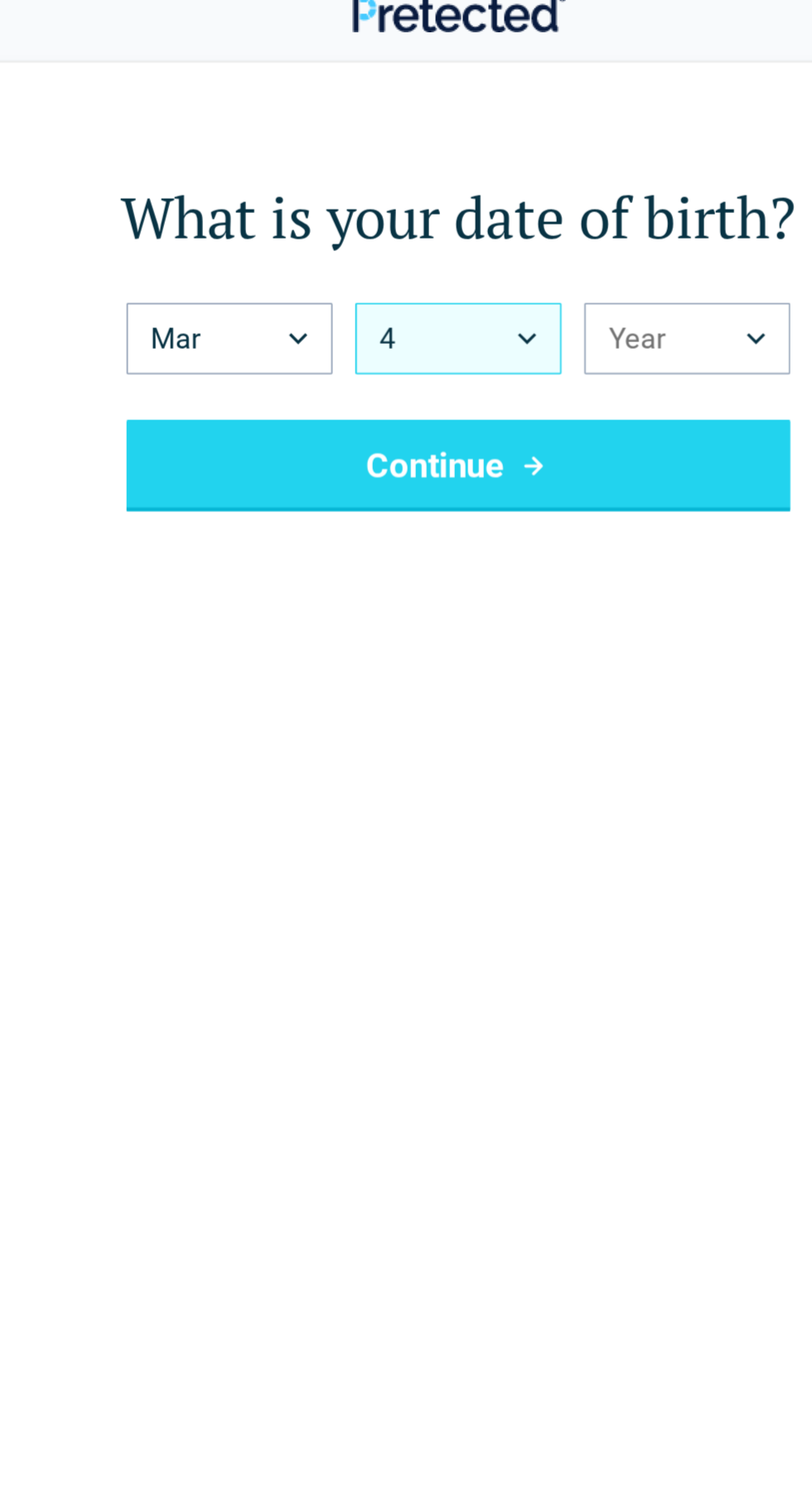
click at [435, 219] on button "4" at bounding box center [406, 214] width 119 height 41
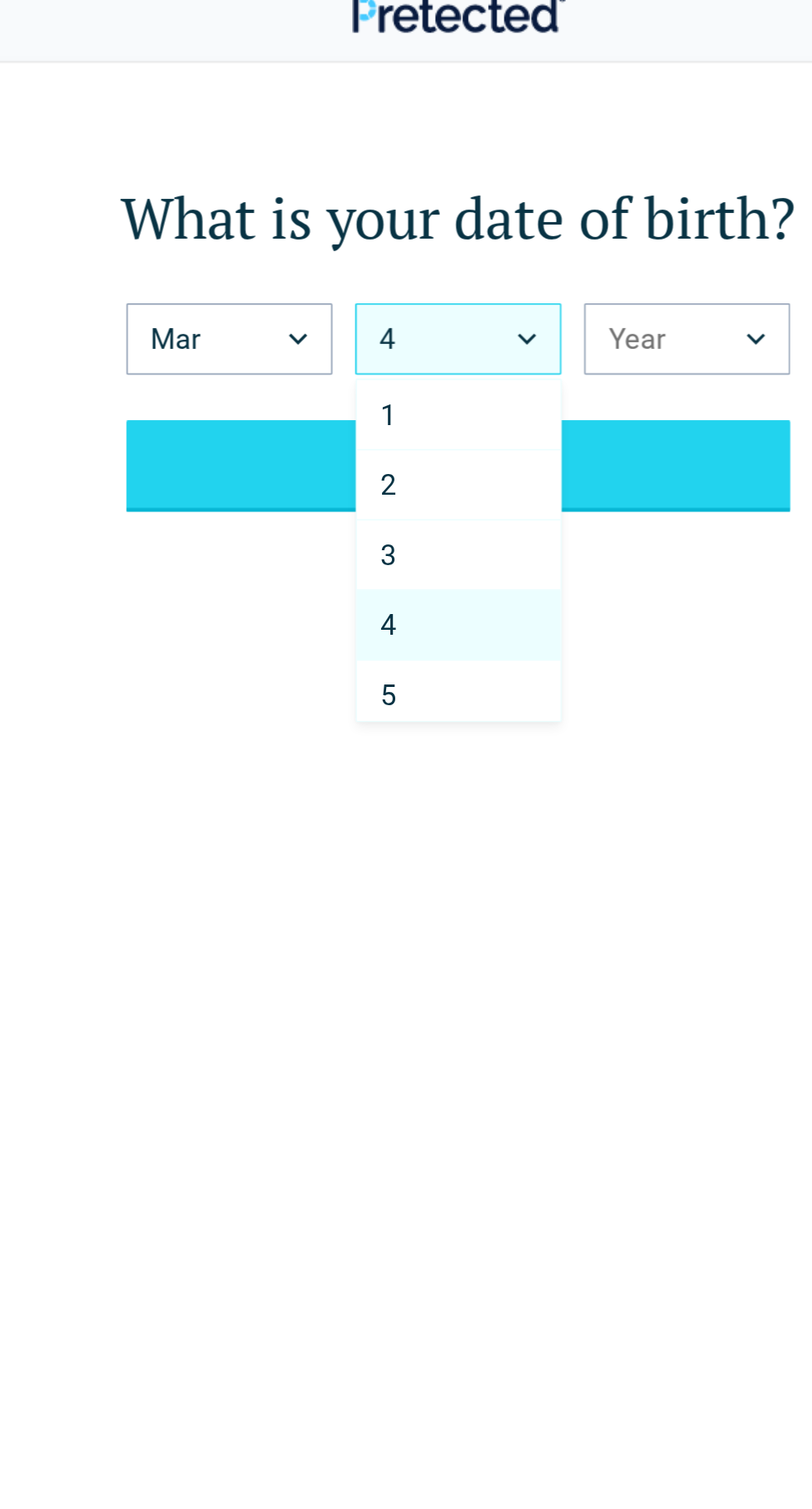
click at [568, 203] on html "Back What is your date of birth? Mar *** *** *** *** *** *** *** *** *** *** **…" at bounding box center [406, 1170] width 812 height 2340
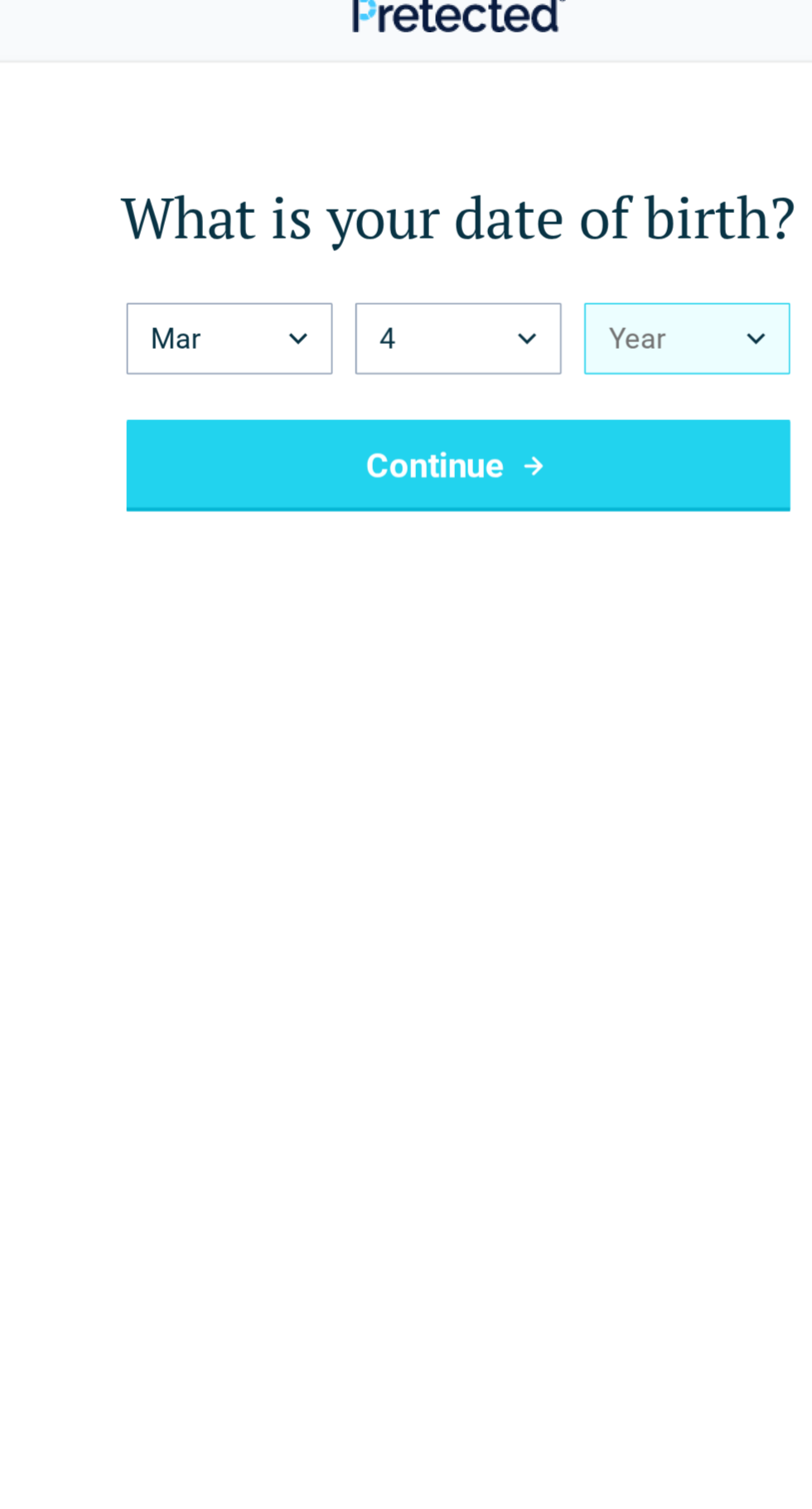
click at [579, 202] on button "Year" at bounding box center [538, 214] width 119 height 41
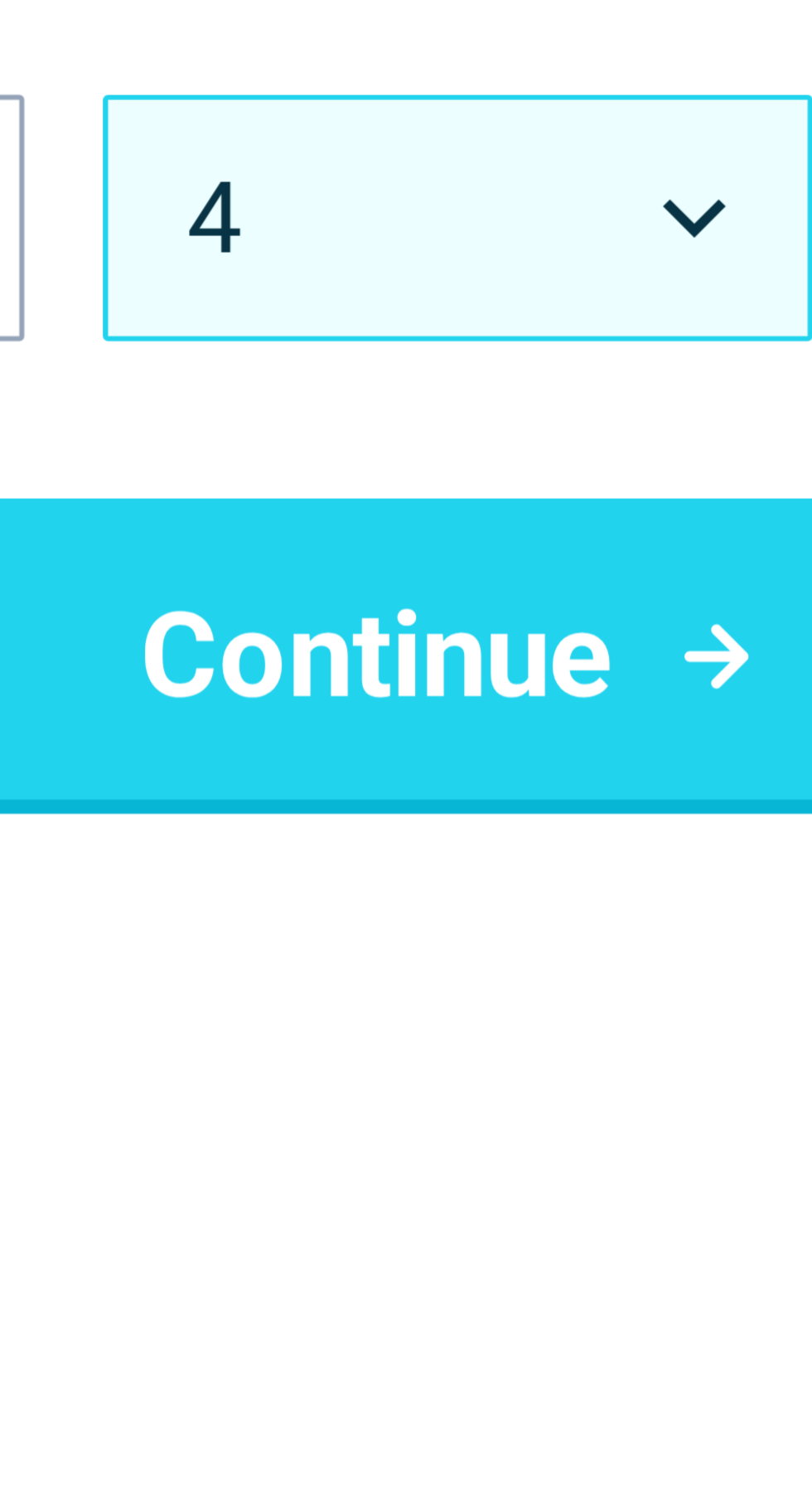
click at [446, 214] on icon "Birth Day" at bounding box center [446, 214] width 11 height 7
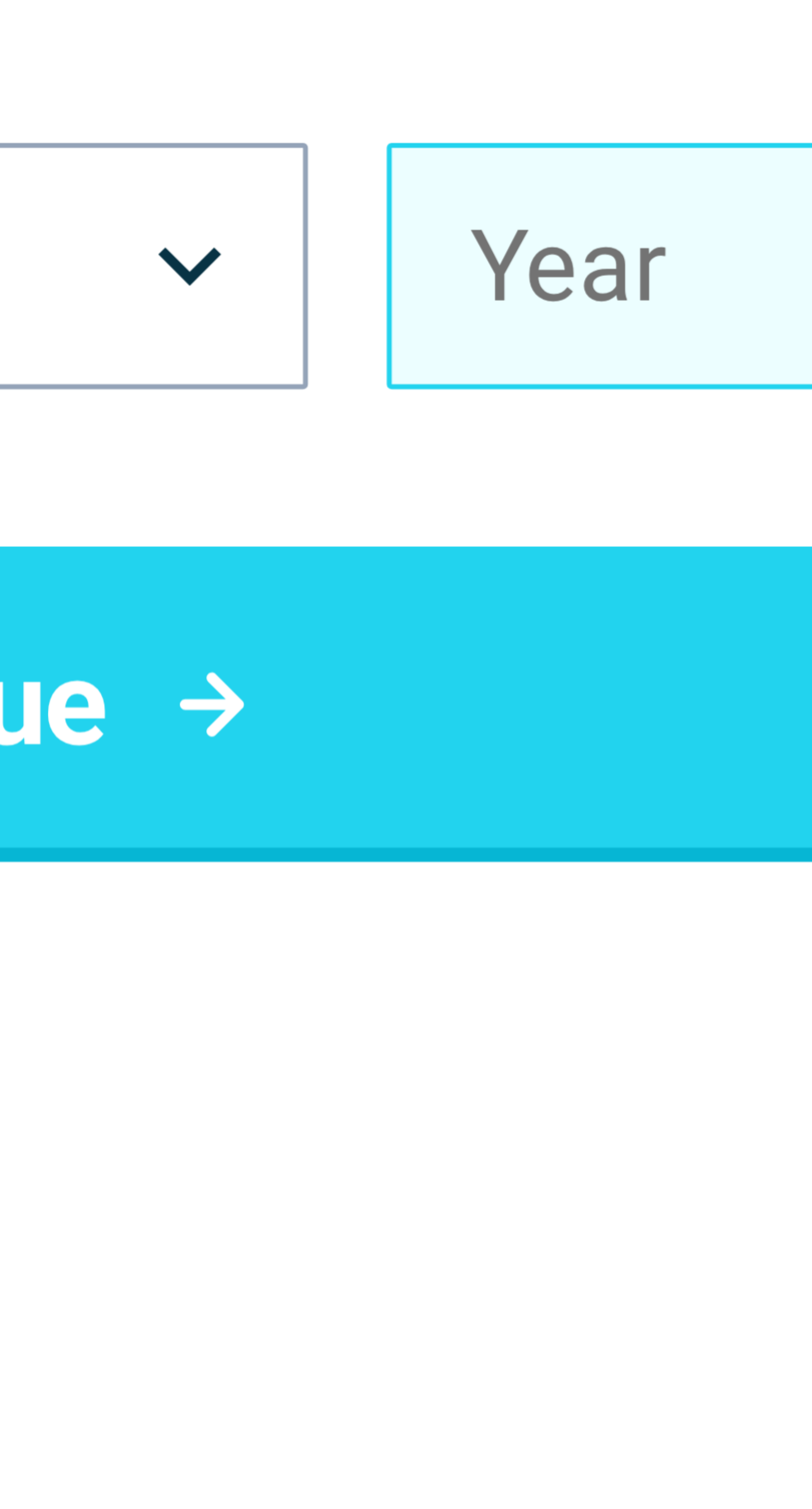
click at [531, 213] on button "Year" at bounding box center [538, 214] width 119 height 41
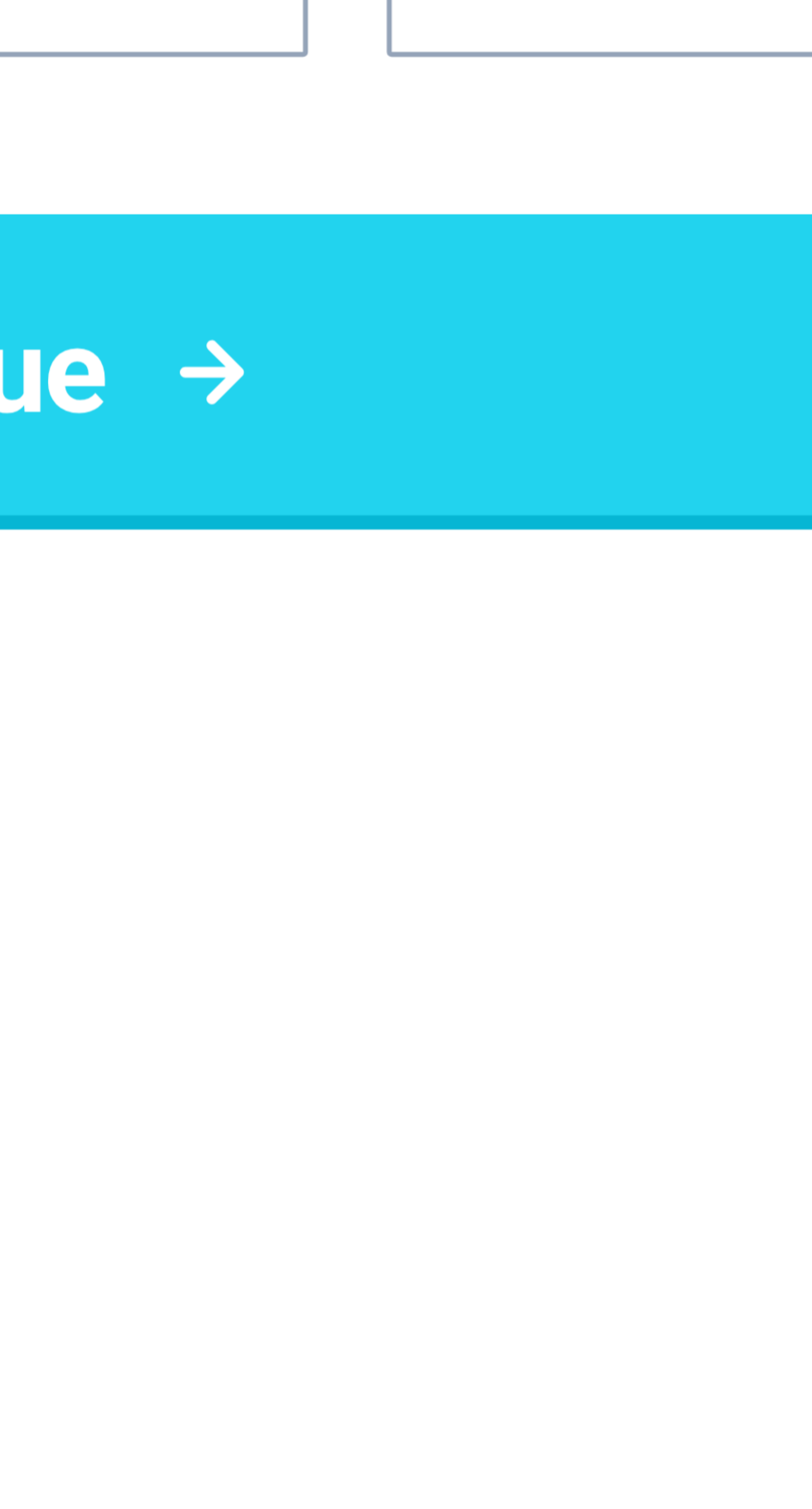
click at [502, 414] on div "Back What is your date of birth? Mar *** *** *** *** *** *** *** *** *** *** **…" at bounding box center [406, 738] width 785 height 1370
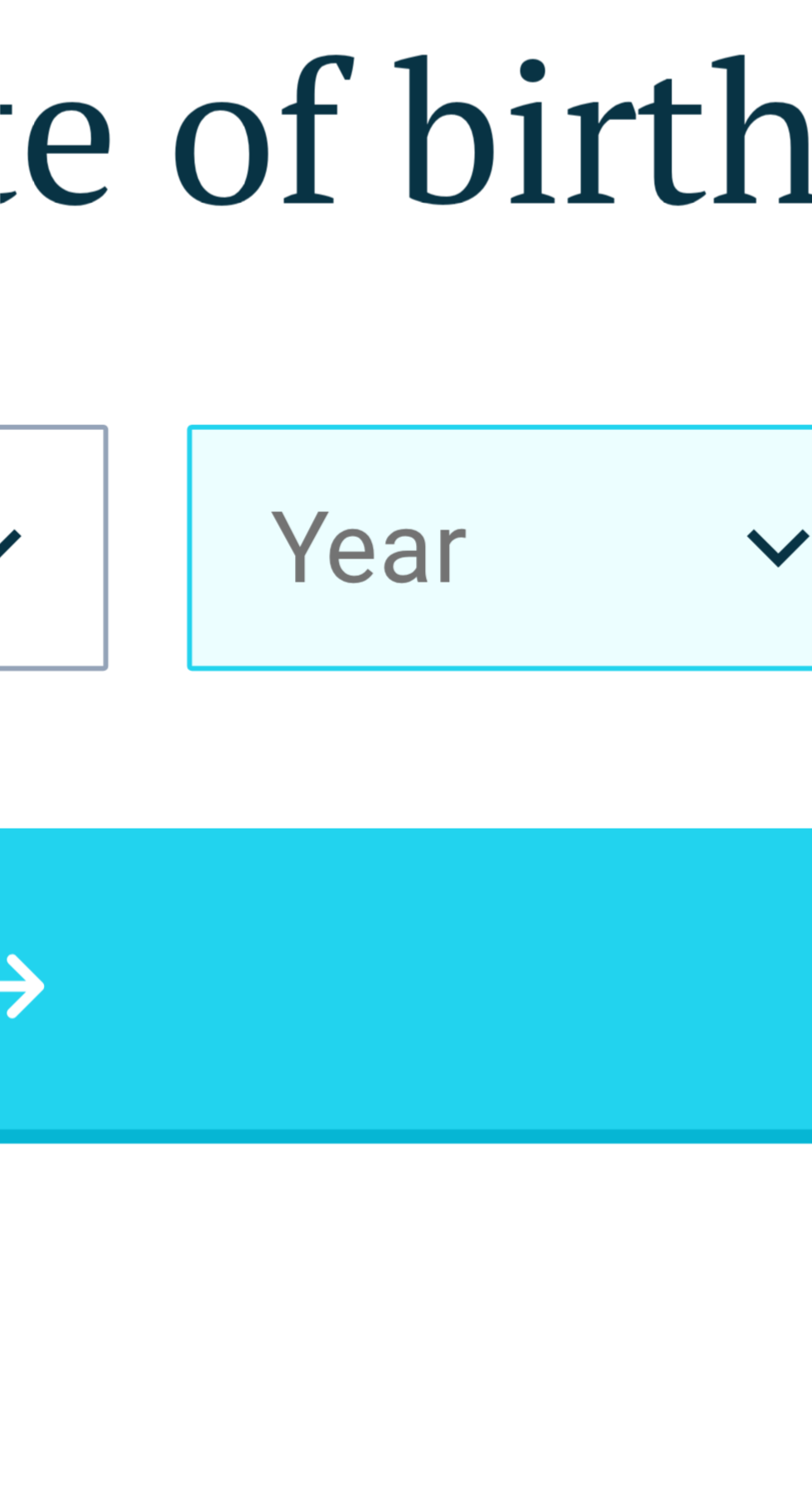
click at [572, 214] on button "Year" at bounding box center [538, 214] width 119 height 41
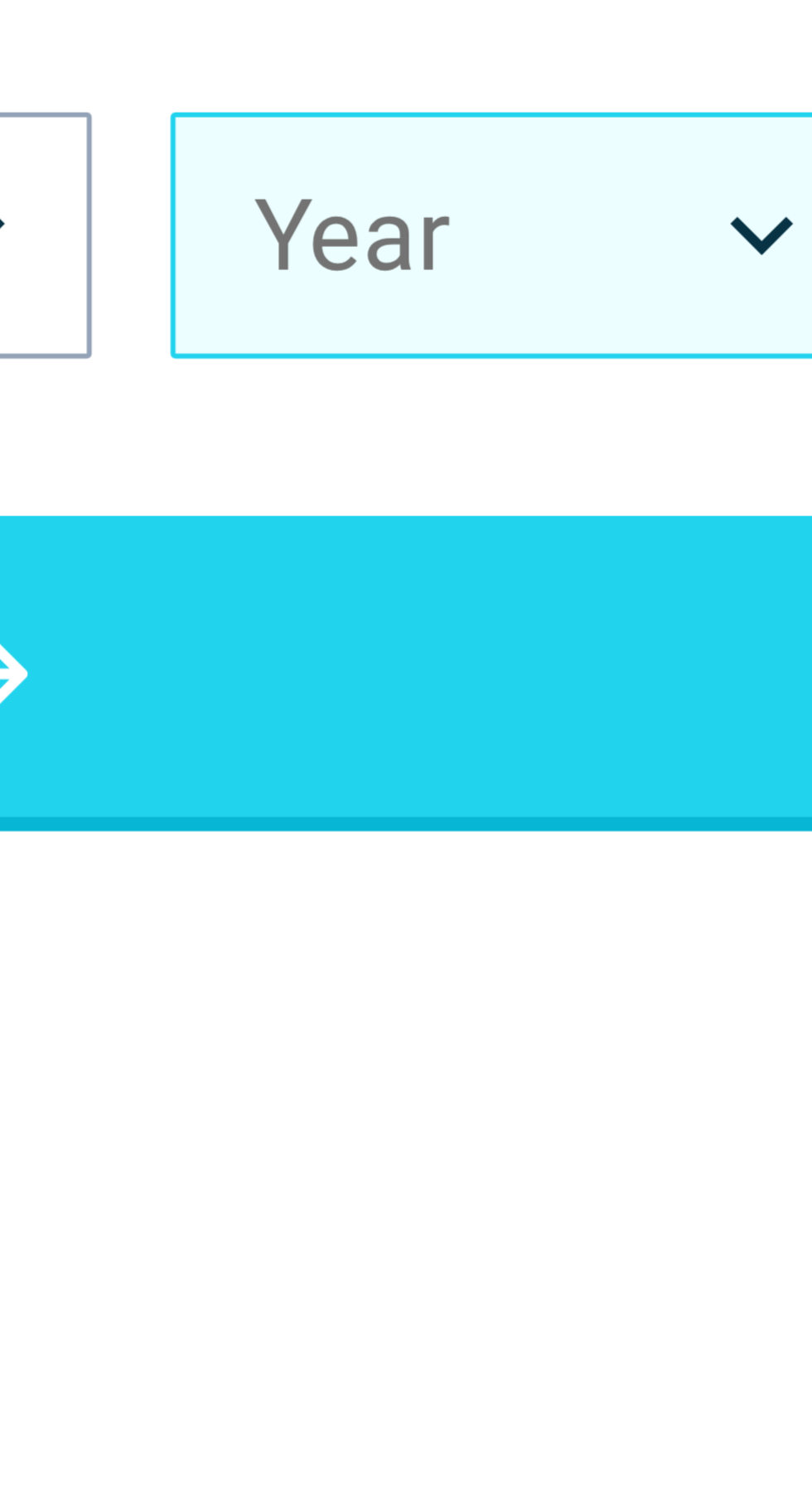
click at [544, 214] on button "Year" at bounding box center [538, 214] width 119 height 41
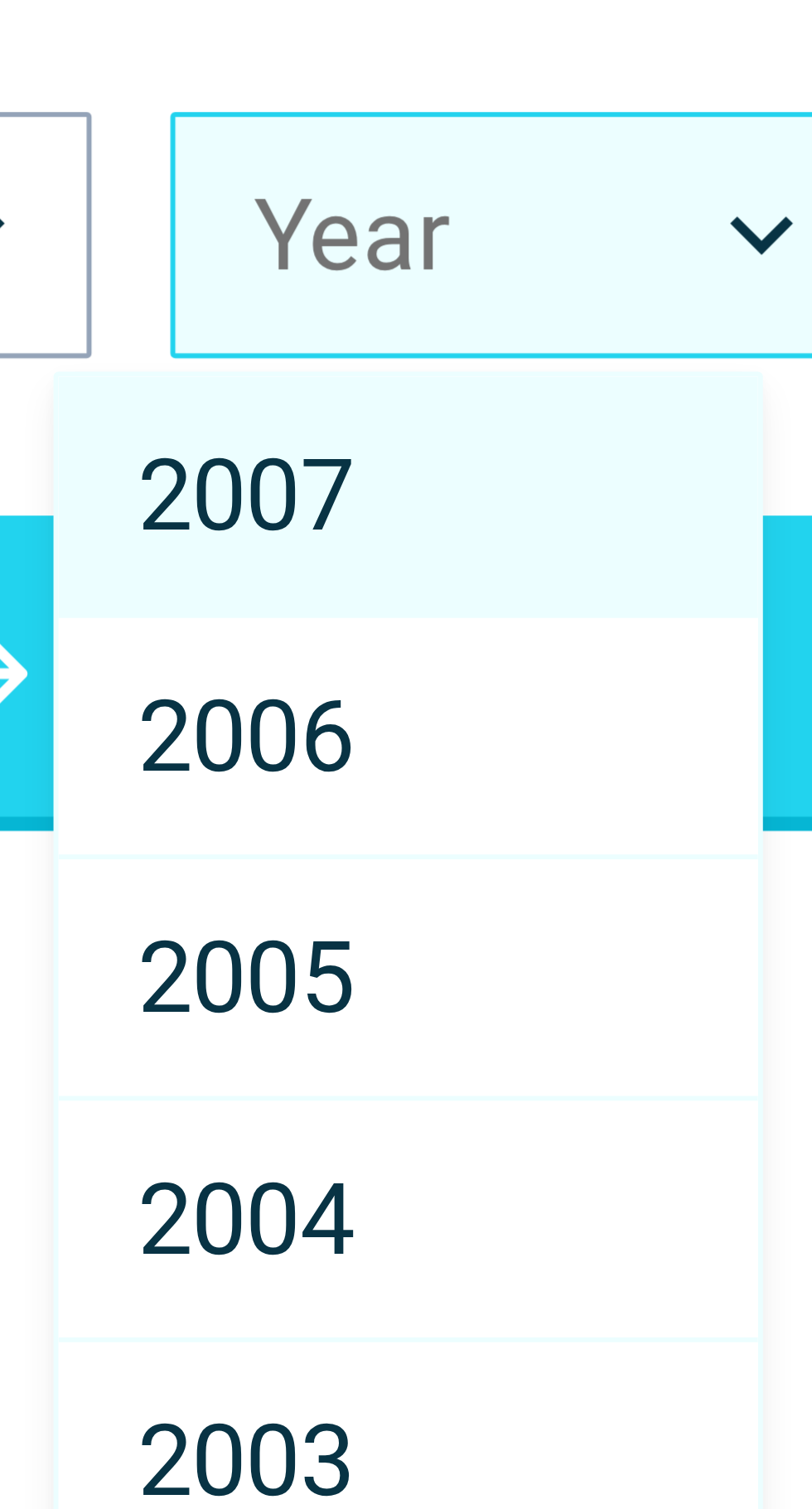
click at [514, 416] on div "2003" at bounding box center [518, 420] width 117 height 40
select select "****"
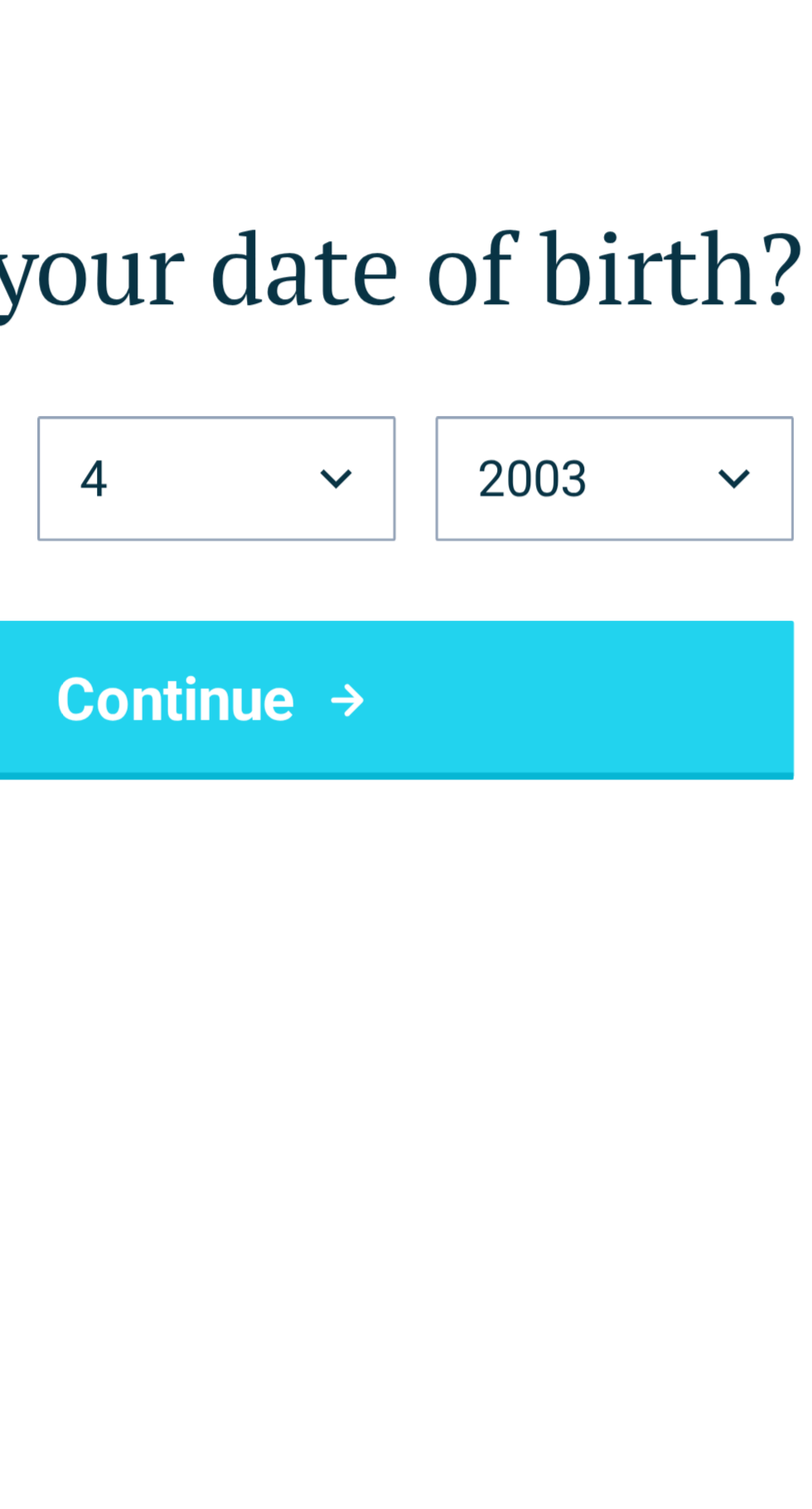
click at [543, 284] on button "Continue" at bounding box center [406, 287] width 384 height 53
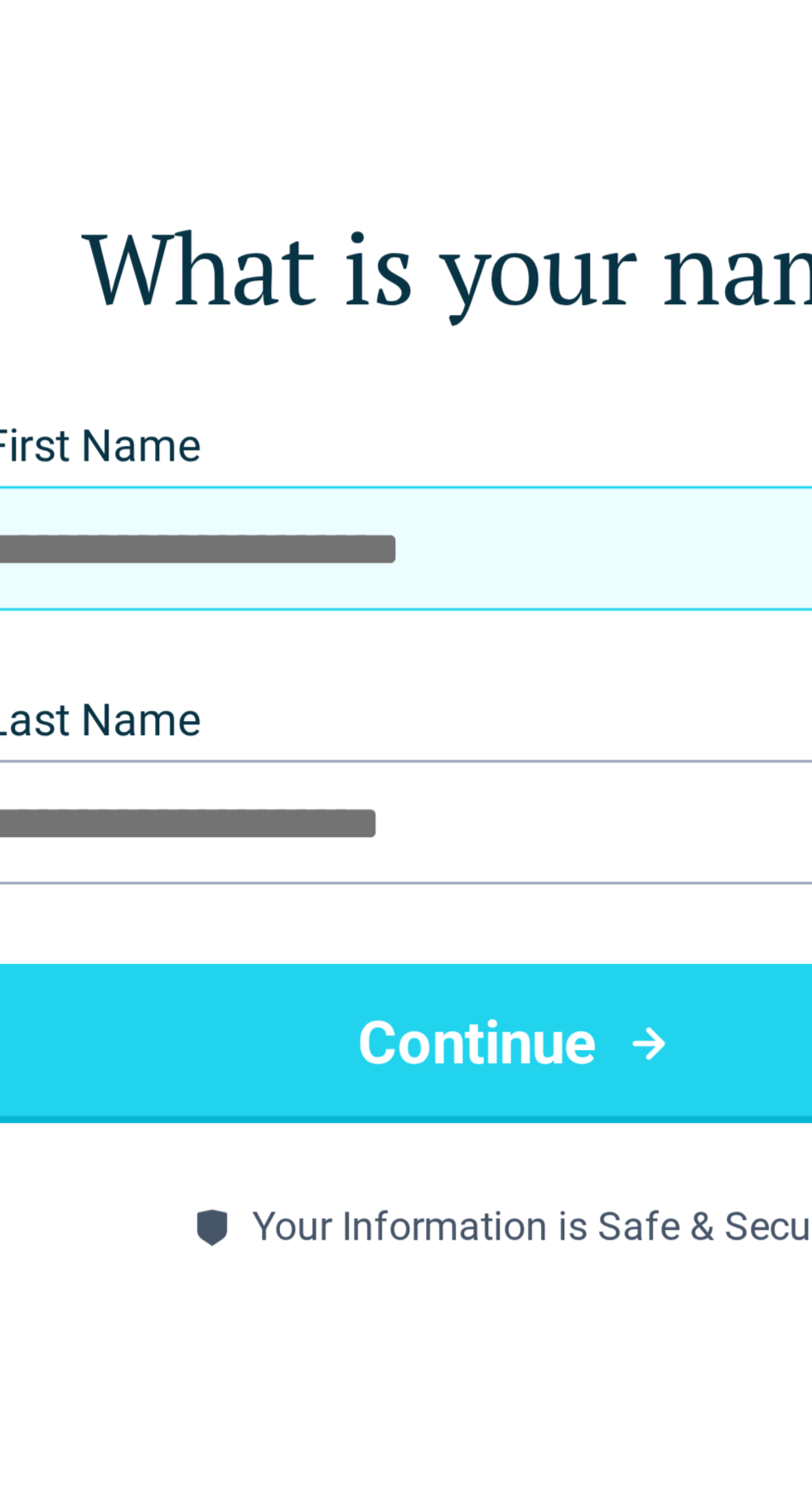
click at [418, 243] on input "First Name" at bounding box center [406, 237] width 384 height 41
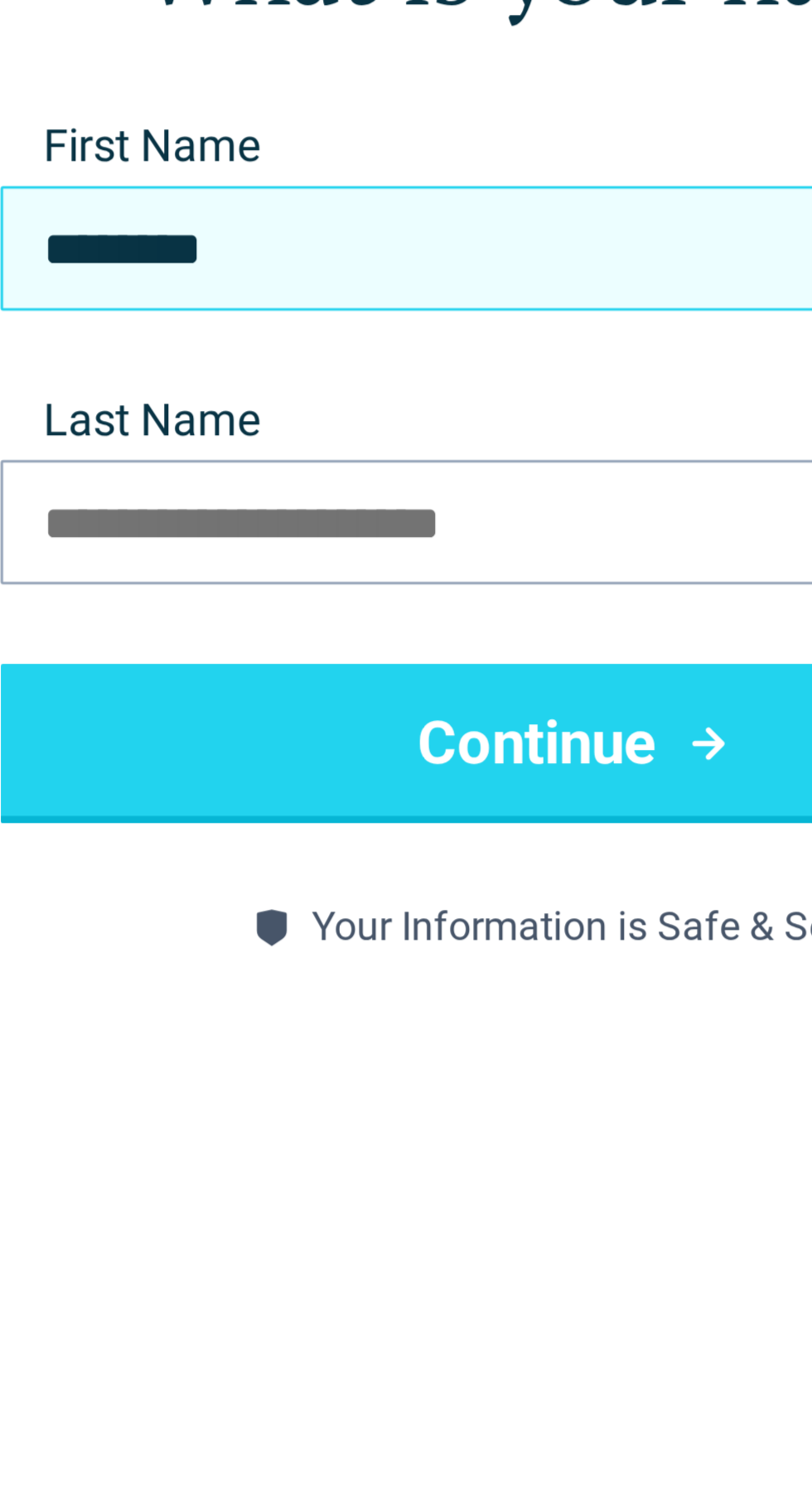
type input "*******"
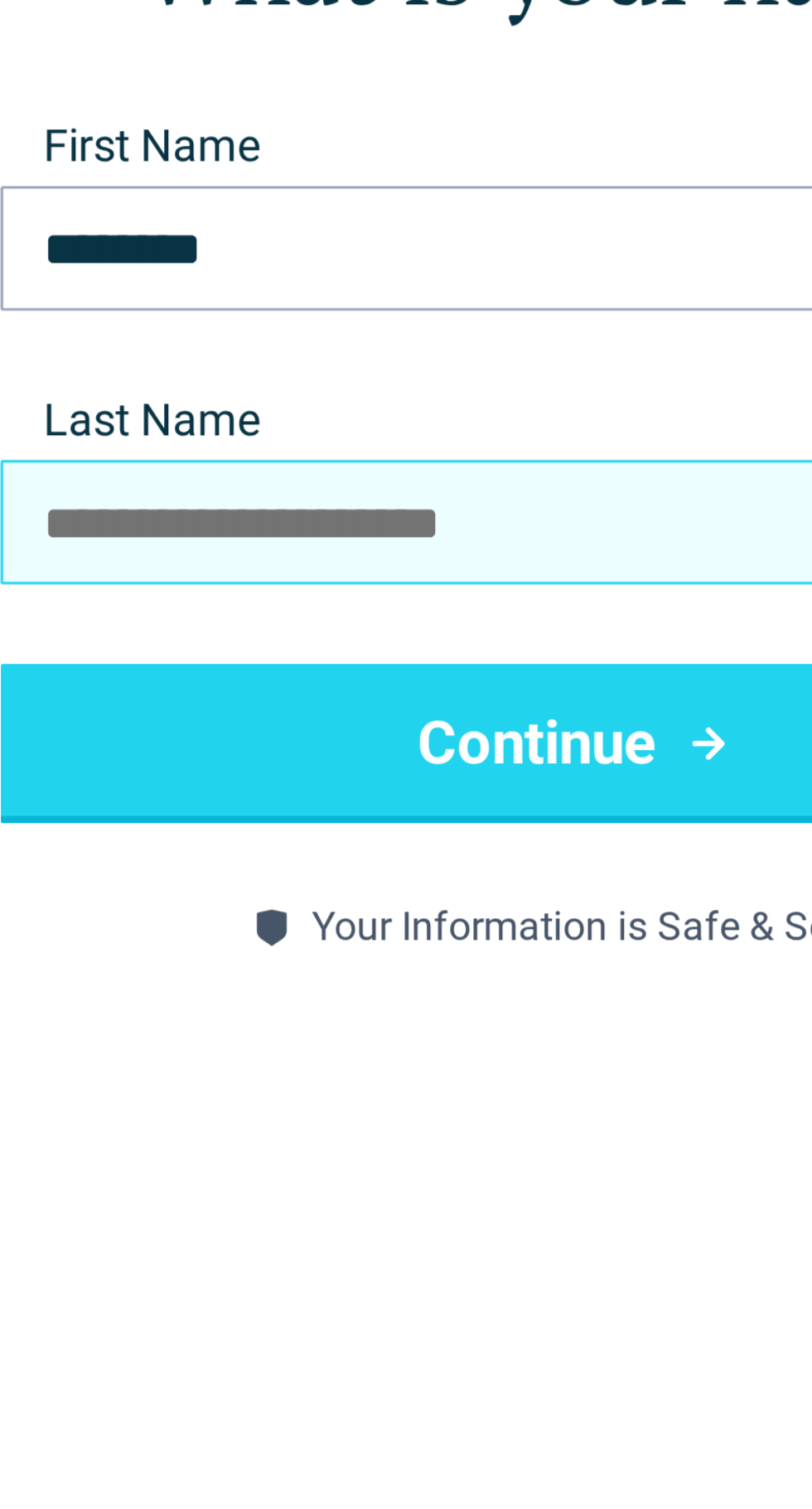
click at [408, 335] on input "Last Name" at bounding box center [406, 328] width 384 height 41
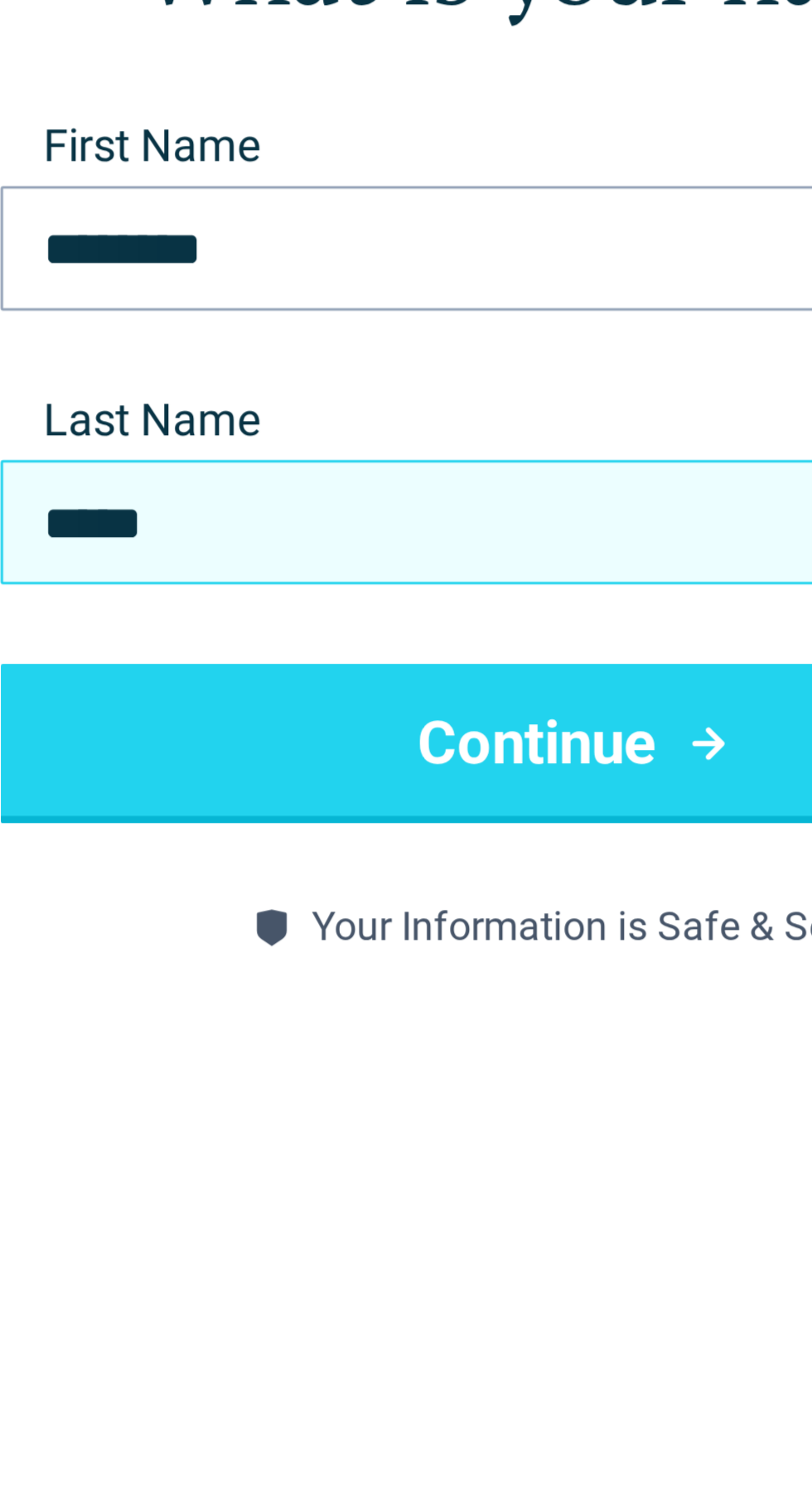
type input "*****"
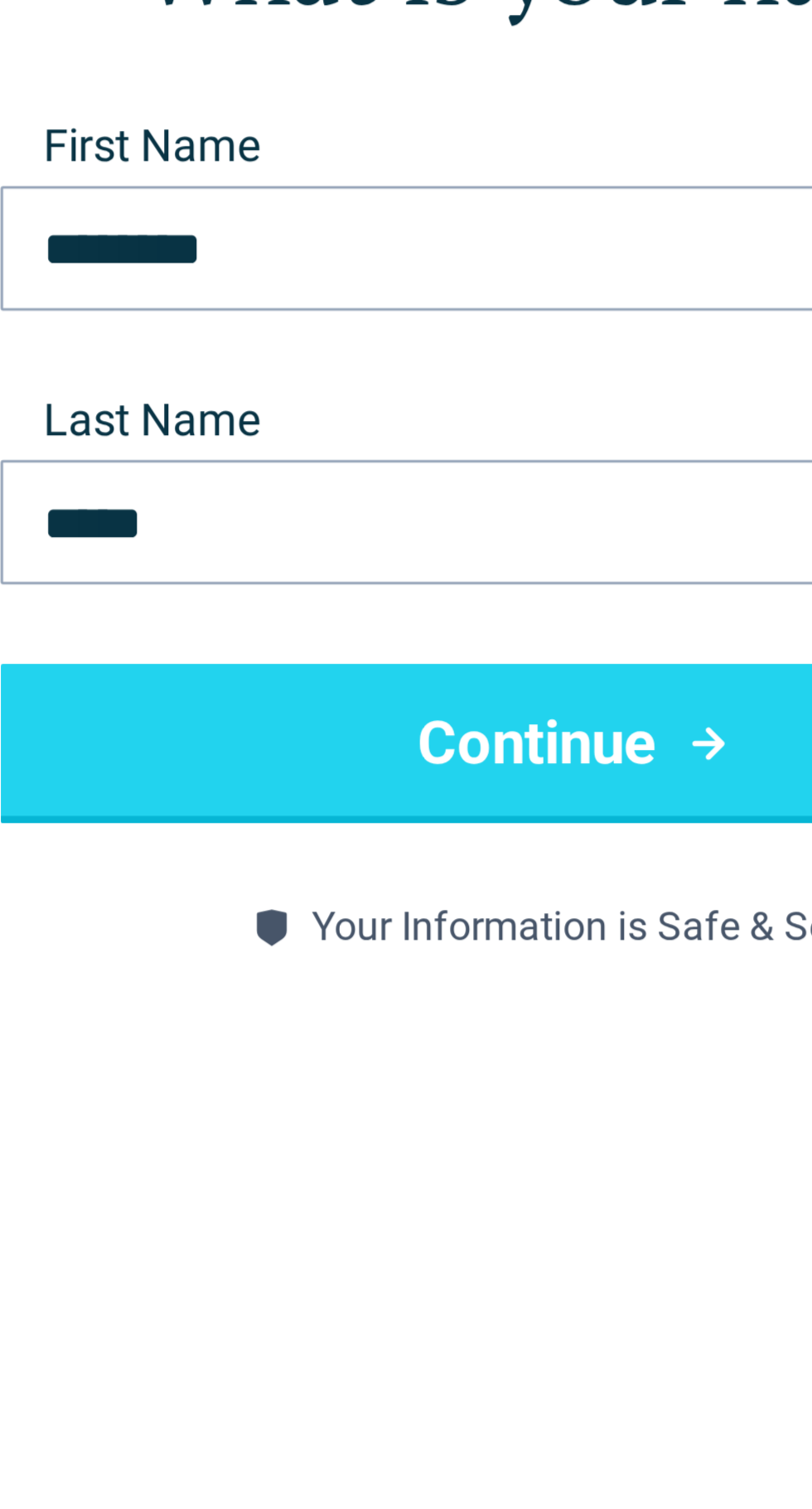
click at [426, 395] on button "Continue" at bounding box center [406, 402] width 384 height 53
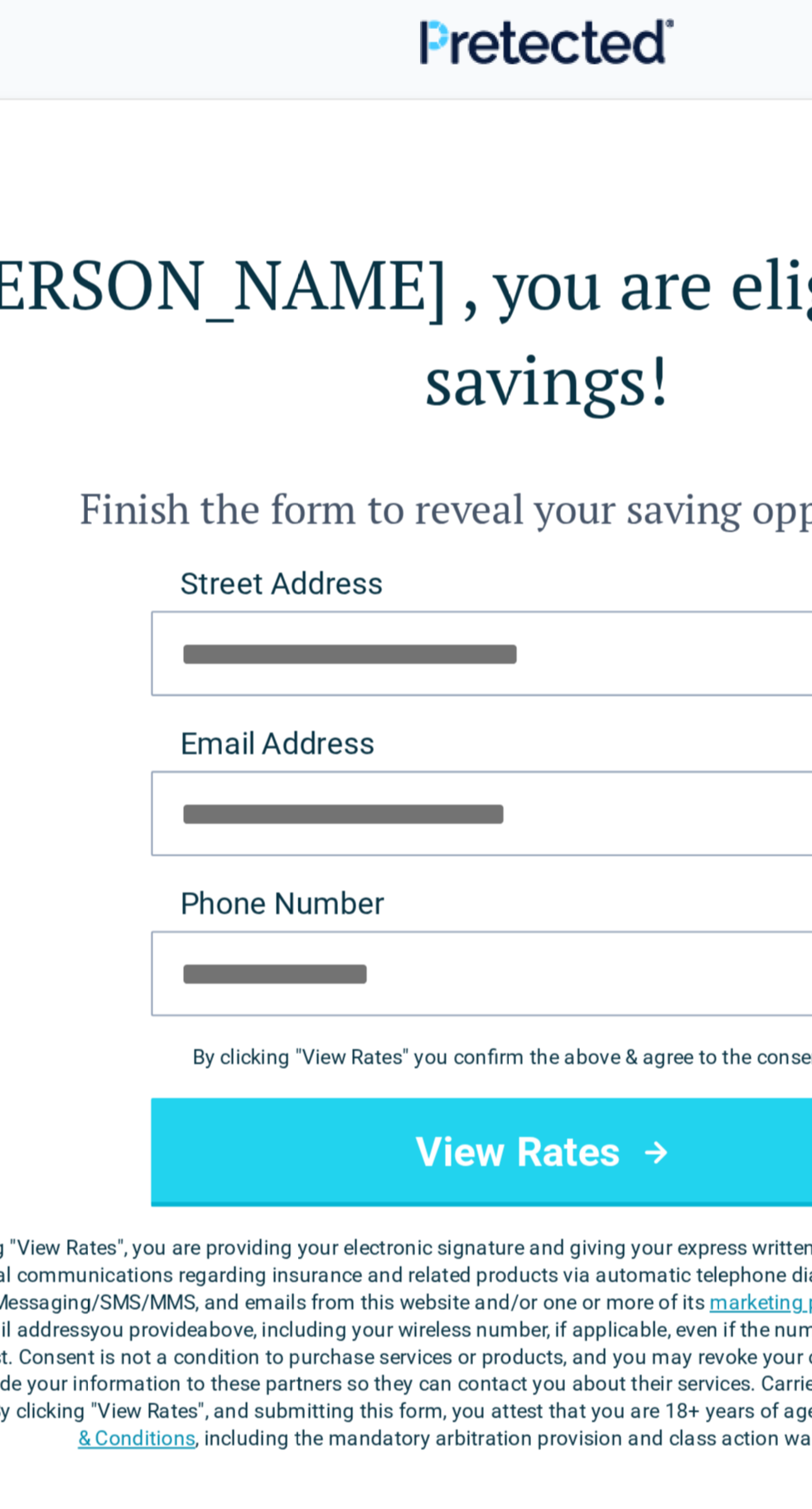
click at [423, 540] on button "View Rates" at bounding box center [406, 566] width 384 height 53
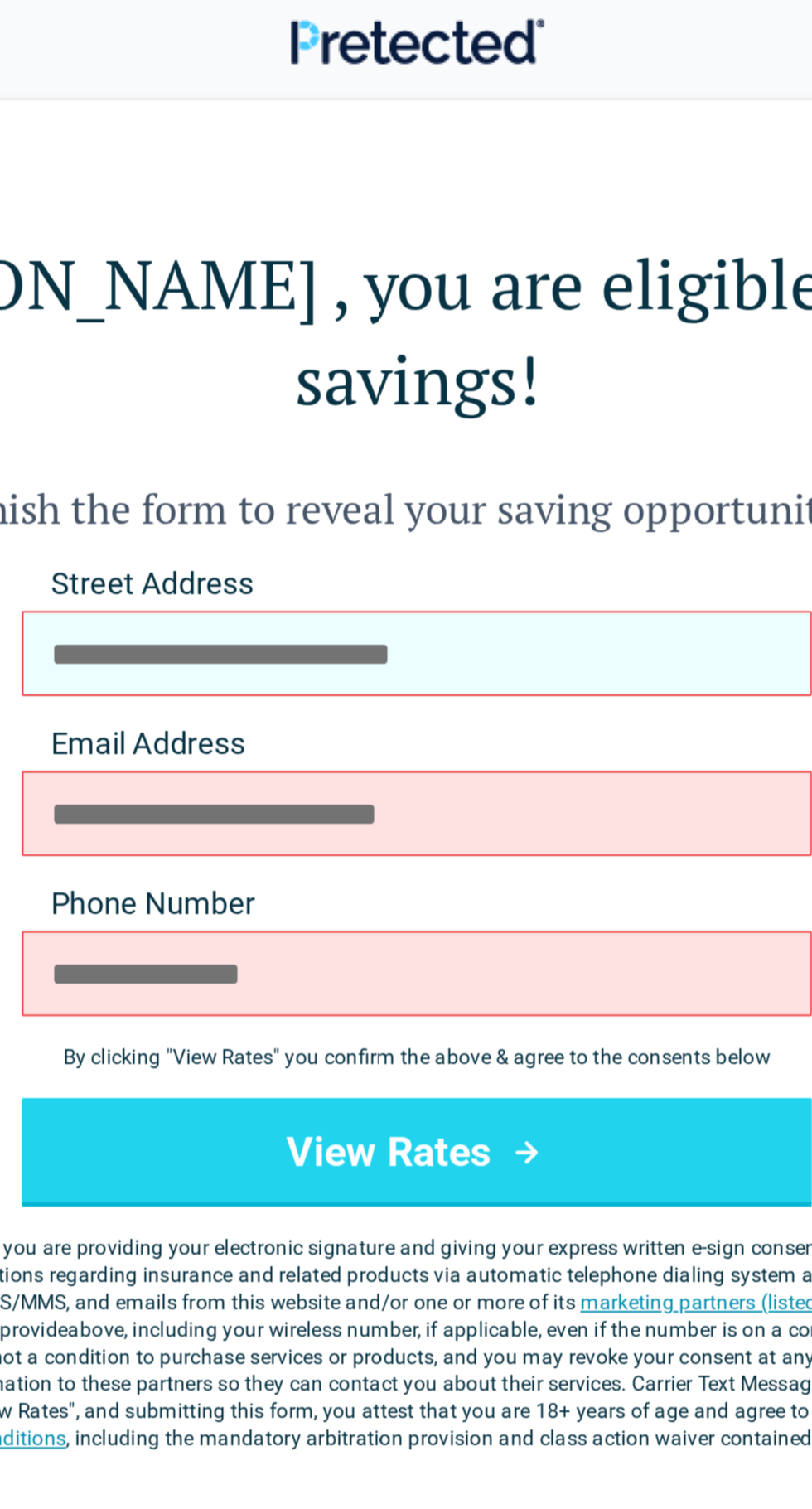
click at [485, 303] on input "Street Address" at bounding box center [406, 323] width 384 height 41
type input "**********"
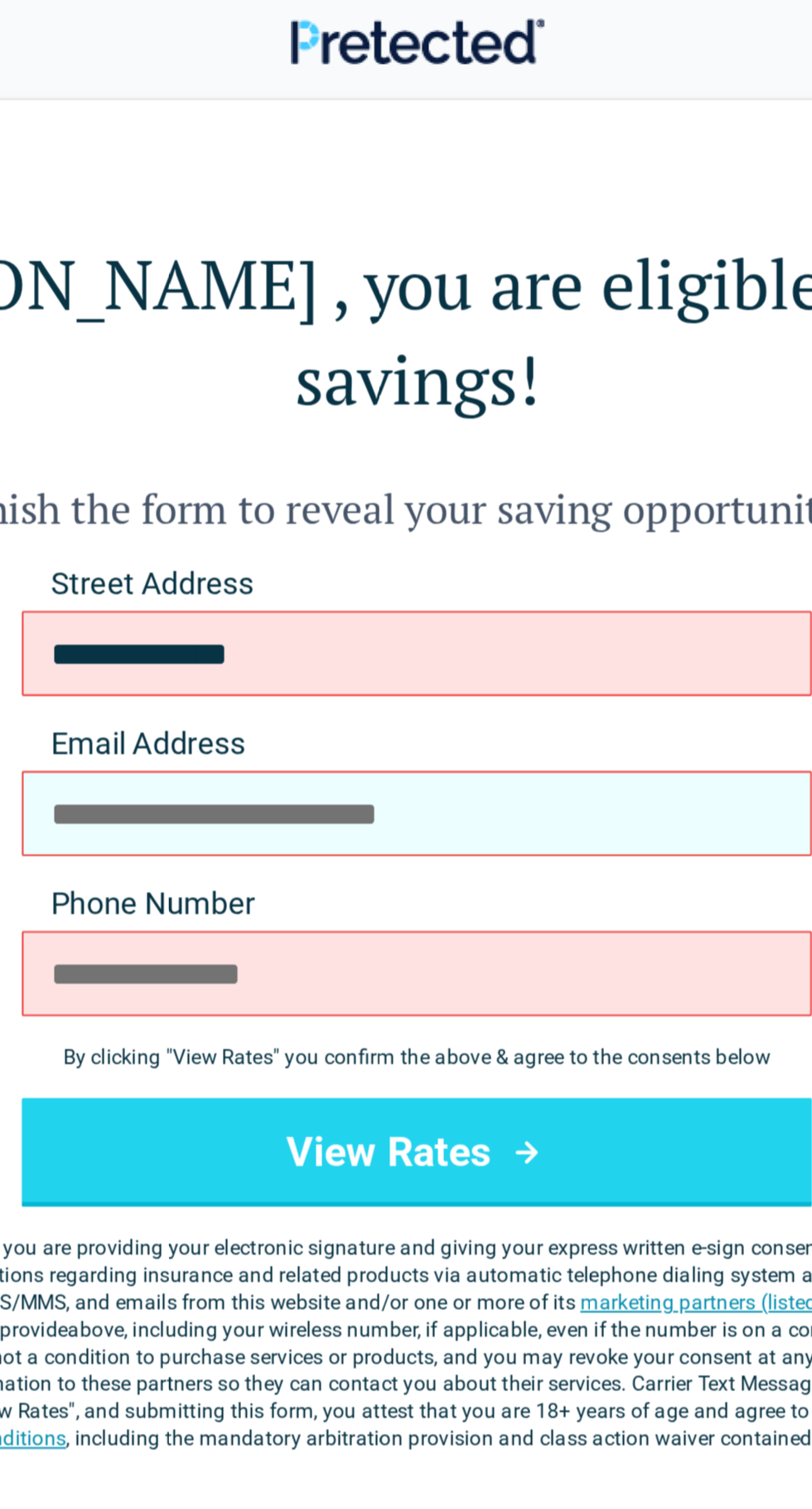
type input "**********"
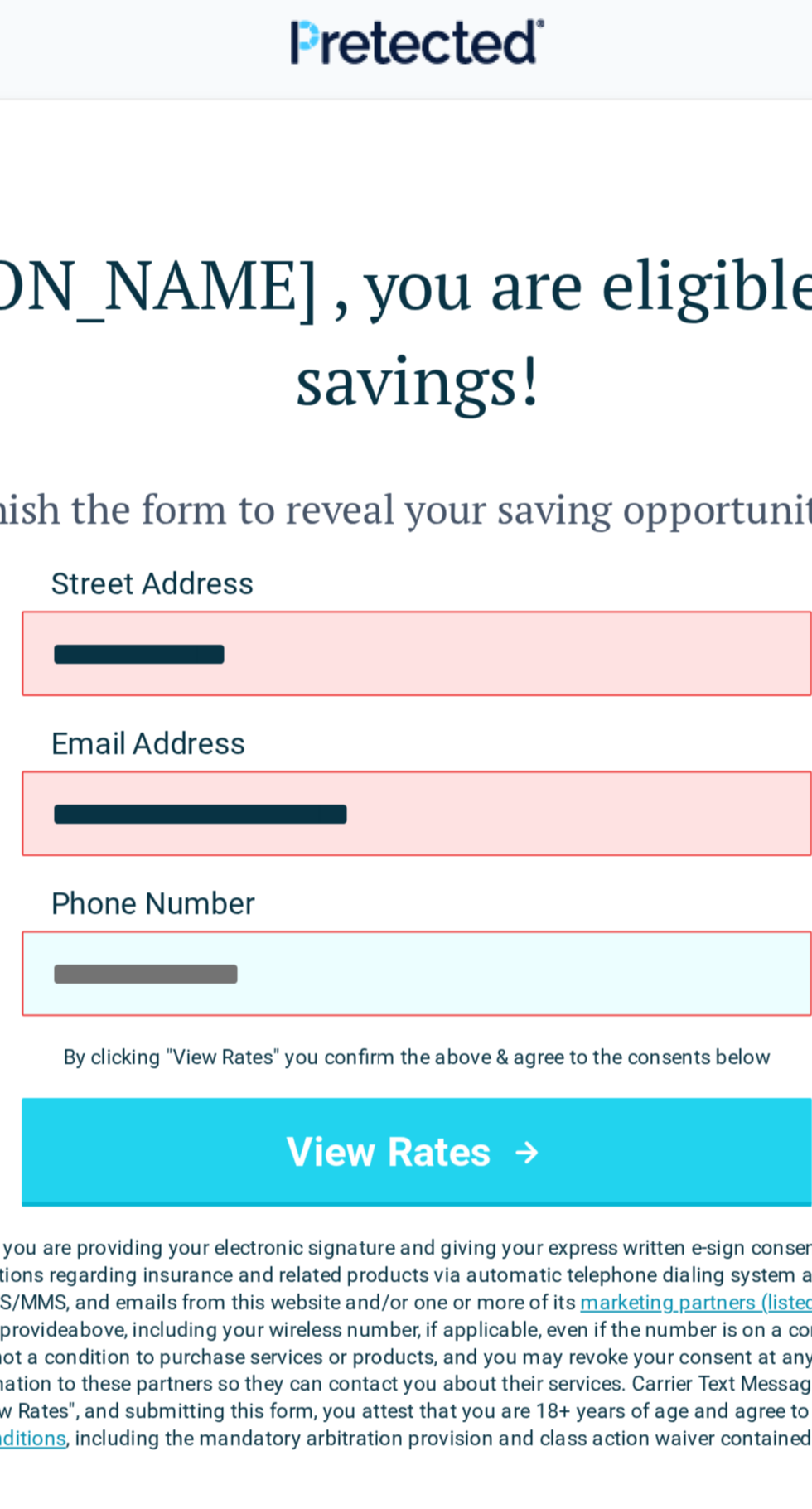
type input "**********"
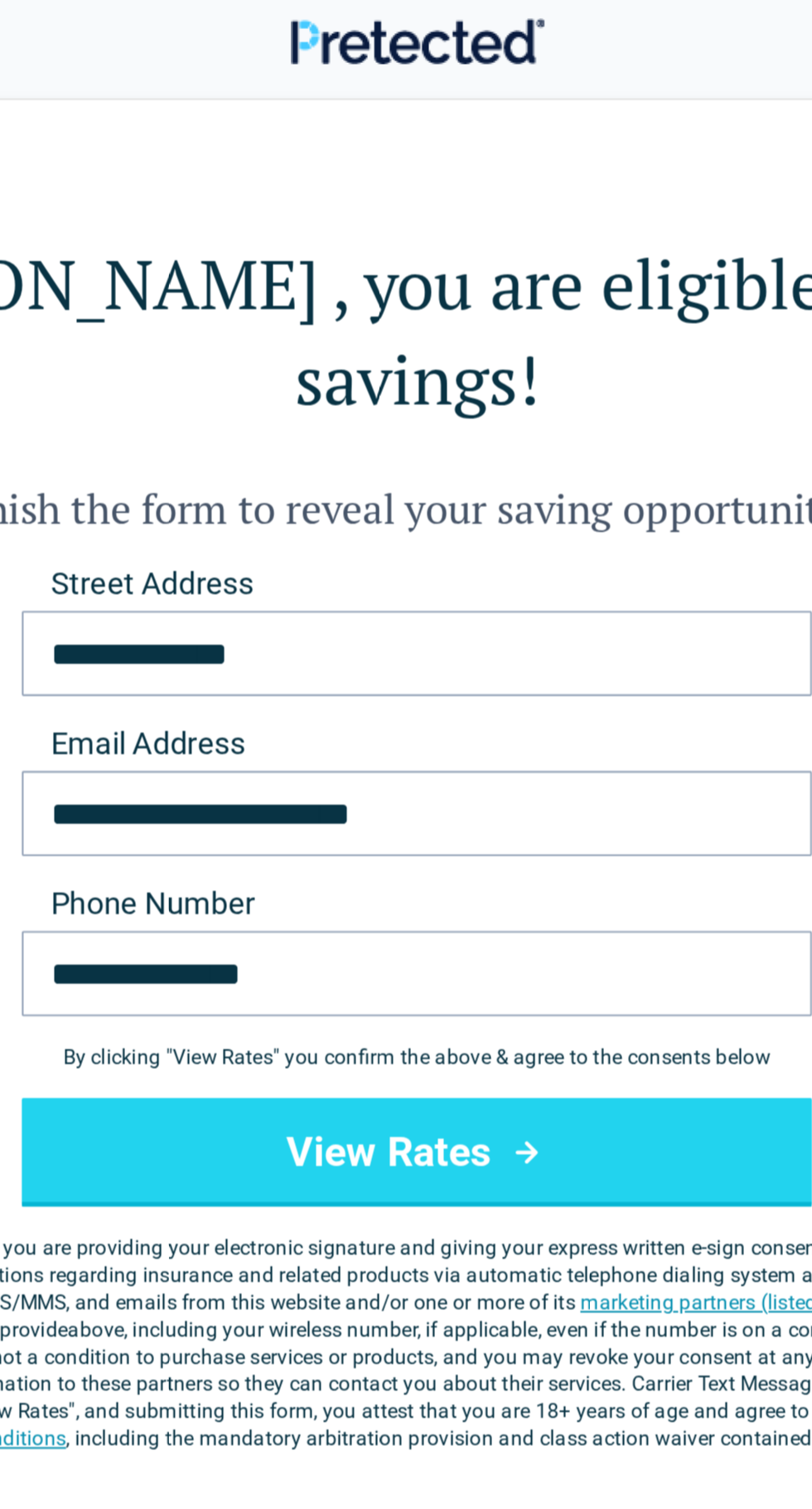
click at [460, 561] on icon "submit" at bounding box center [459, 566] width 11 height 11
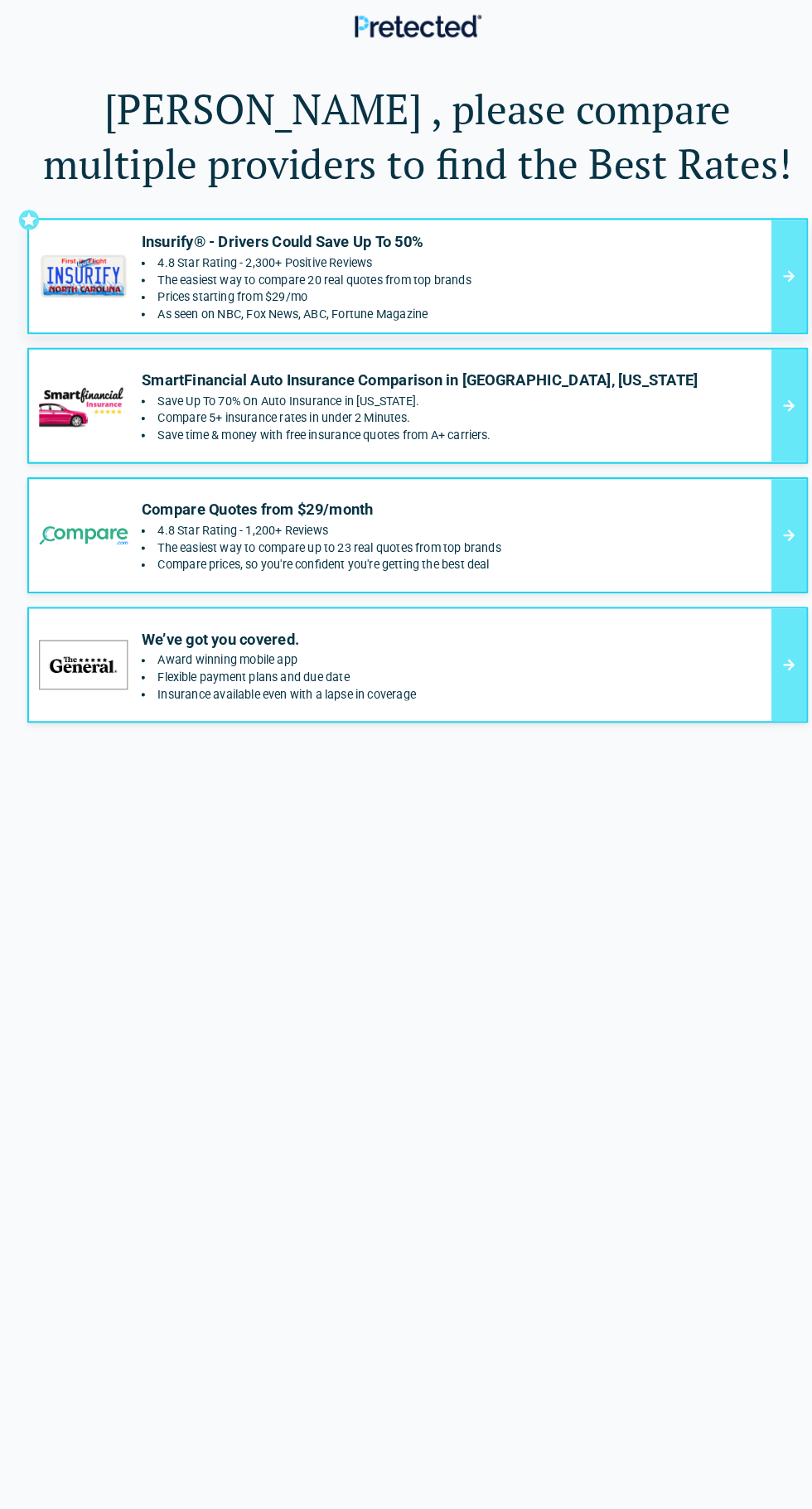
click at [644, 250] on div "Insurify® - Drivers Could Save Up To 50% 4.8 Star Rating - 2,300+ Positive Revi…" at bounding box center [390, 269] width 706 height 86
